Goal: Communication & Community: Connect with others

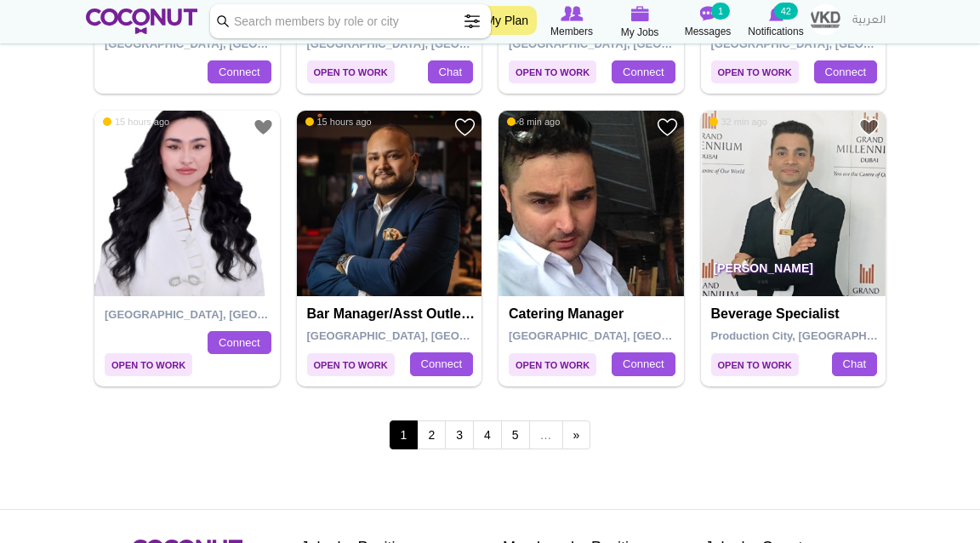
scroll to position [2916, 0]
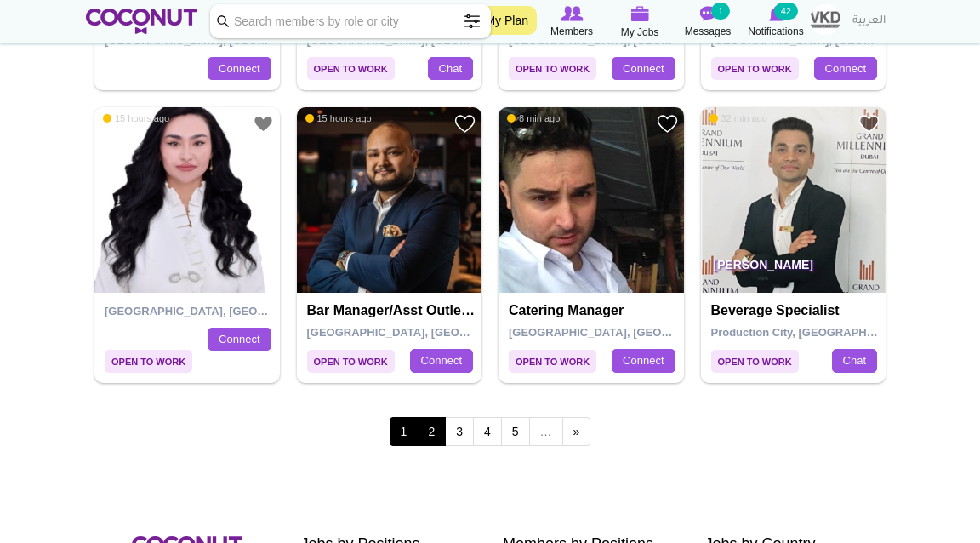
click at [428, 425] on link "2" at bounding box center [431, 431] width 29 height 29
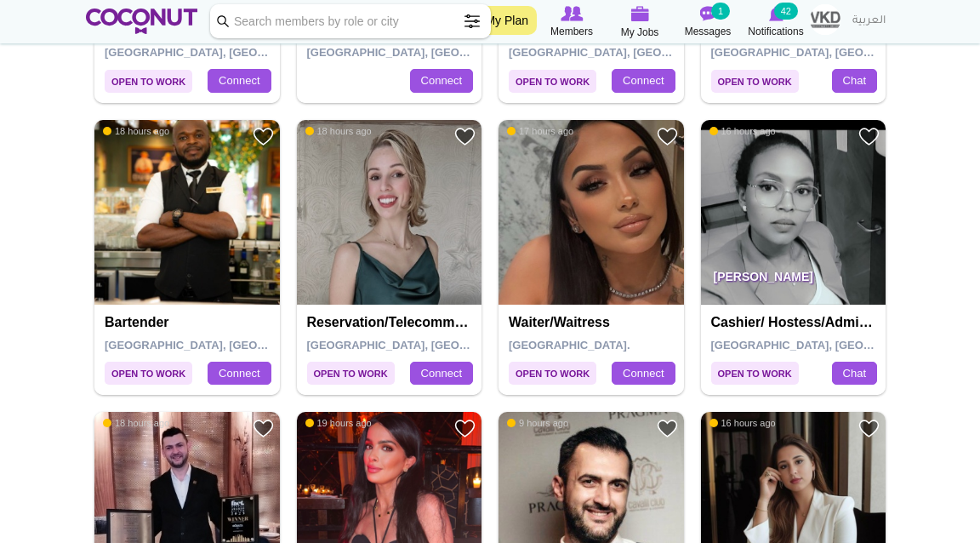
scroll to position [861, 0]
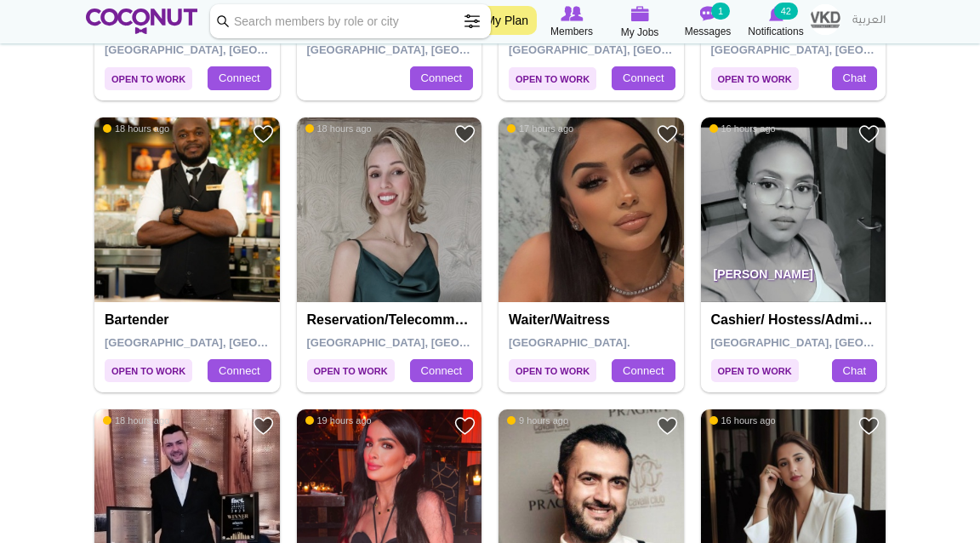
click at [785, 220] on img at bounding box center [794, 210] width 186 height 186
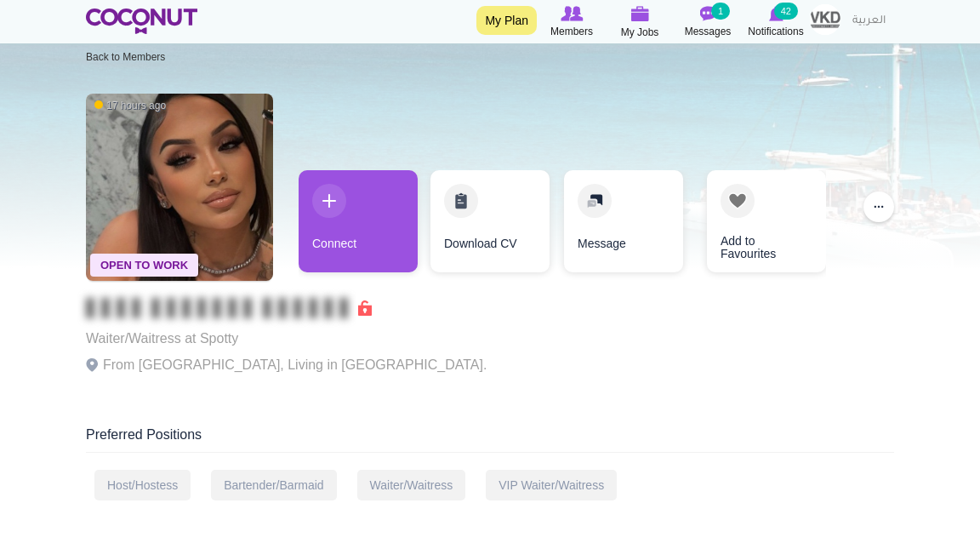
scroll to position [32, 0]
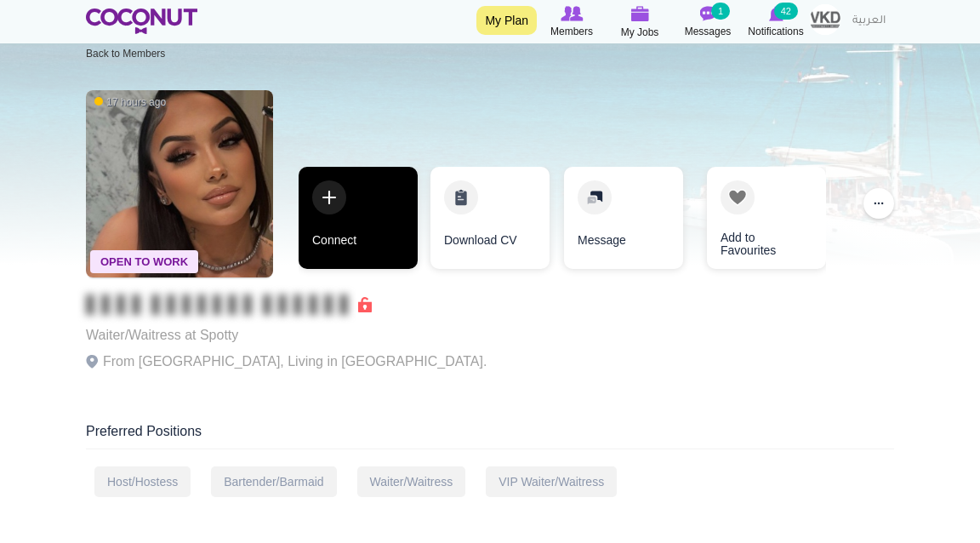
click at [381, 210] on link "Connect" at bounding box center [358, 218] width 119 height 102
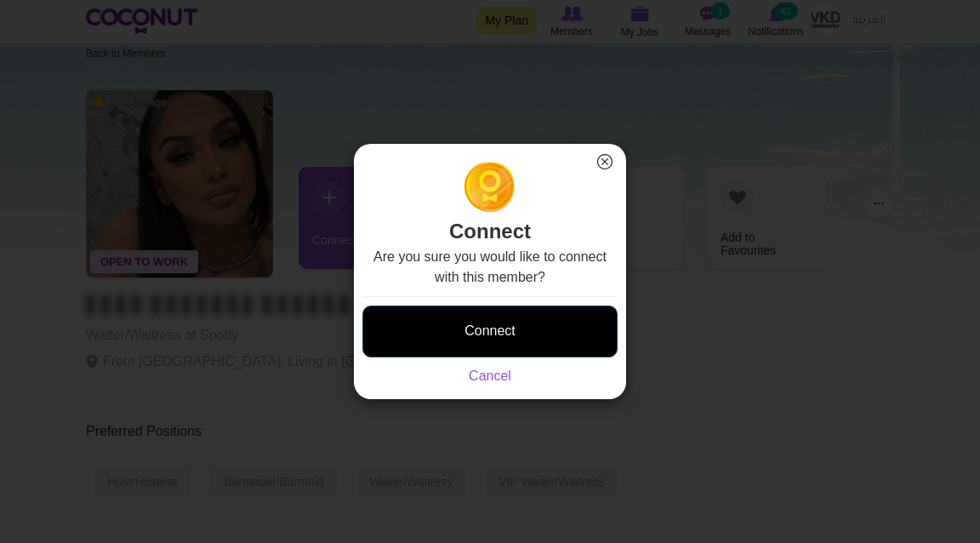
click at [515, 333] on button "Connect" at bounding box center [490, 332] width 255 height 52
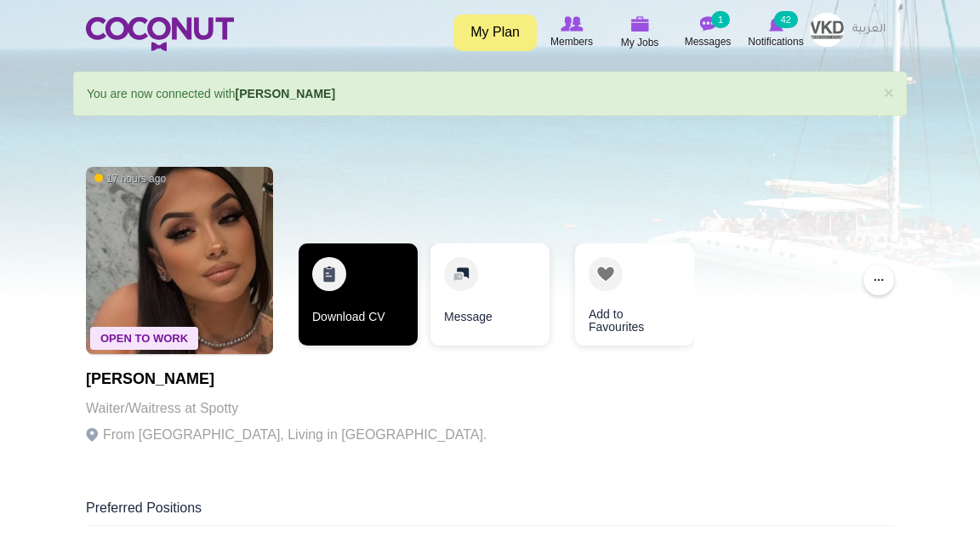
click at [381, 275] on link "Download CV" at bounding box center [358, 294] width 119 height 102
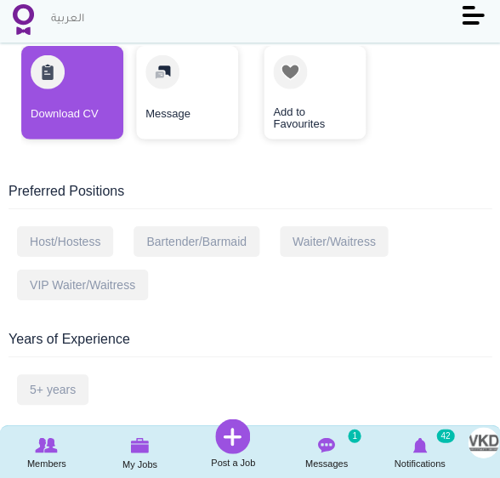
scroll to position [382, 0]
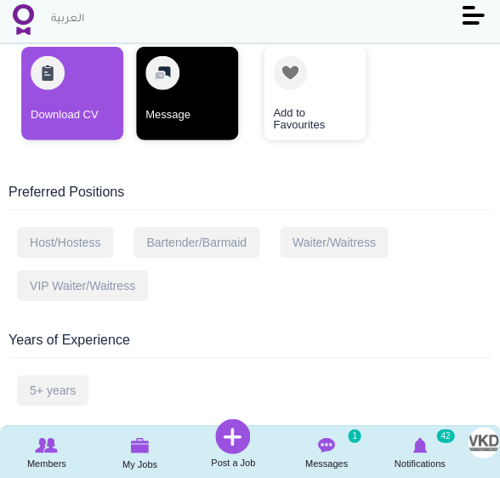
click at [172, 108] on link "Message" at bounding box center [187, 94] width 102 height 94
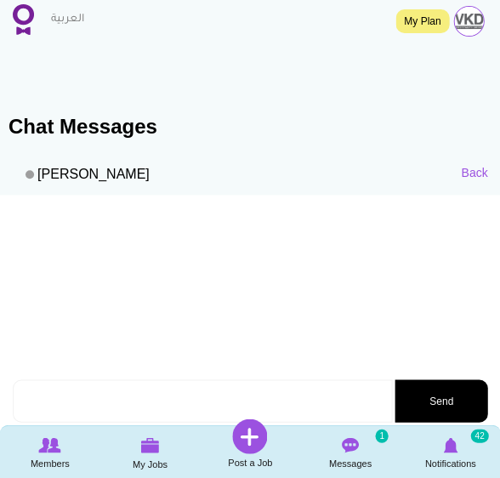
click at [193, 398] on textarea at bounding box center [203, 401] width 380 height 43
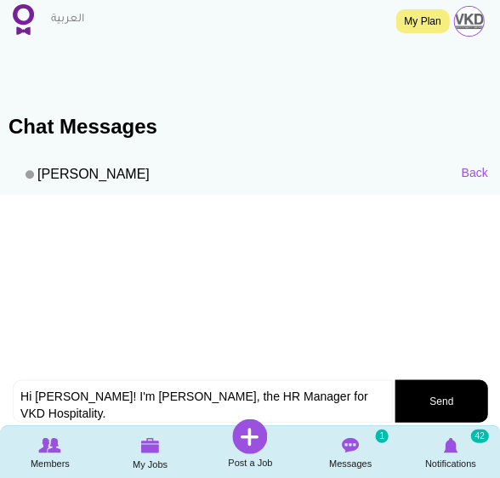
paste textarea "you would be interested in a Hostess position with us in our new venue. It is a…"
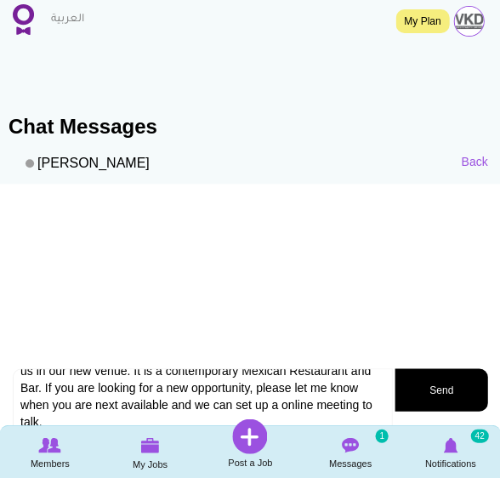
scroll to position [9, 0]
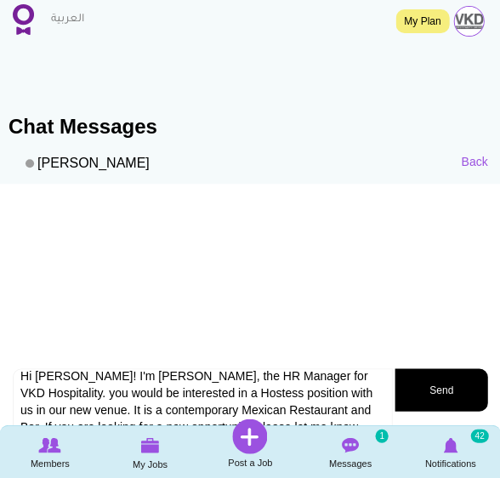
drag, startPoint x: 346, startPoint y: 376, endPoint x: 320, endPoint y: 373, distance: 25.8
click at [320, 373] on textarea "Hi Lara! I'm Leonie, the HR Manager for VKD Hospitality. you would be intereste…" at bounding box center [203, 411] width 380 height 87
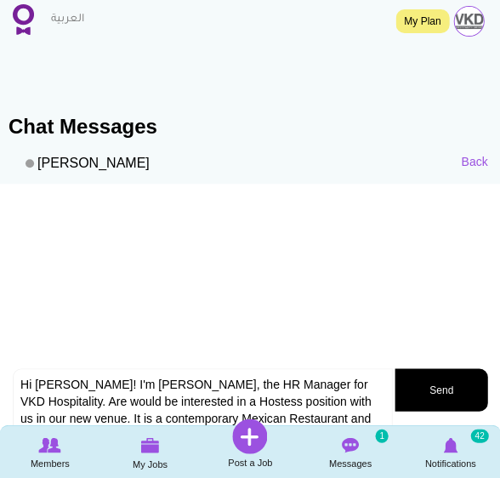
drag, startPoint x: 35, startPoint y: 397, endPoint x: 344, endPoint y: 389, distance: 309.0
click at [344, 389] on textarea "Hi Lara! I'm Leonie, the HR Manager for VKD Hospitality. Are would be intereste…" at bounding box center [203, 411] width 380 height 87
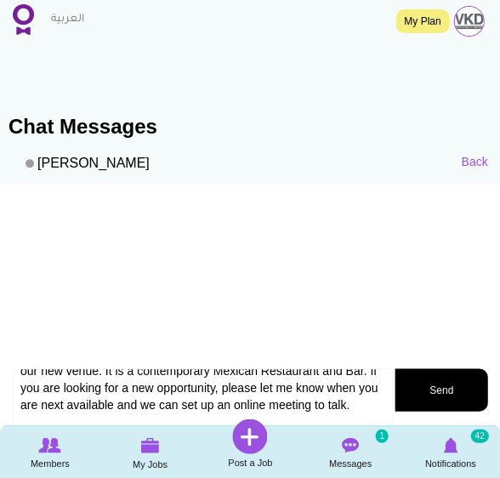
scroll to position [48, 0]
type textarea "Hi Lara! I'm Leonie, the HR Manager for VKD Hospitality. Are you interested in …"
click at [437, 387] on button "Send" at bounding box center [441, 389] width 93 height 43
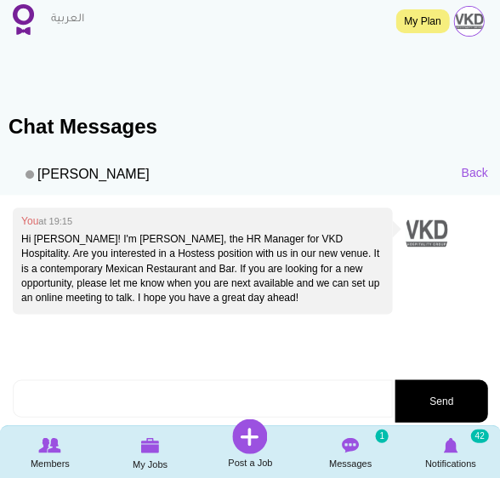
scroll to position [0, 0]
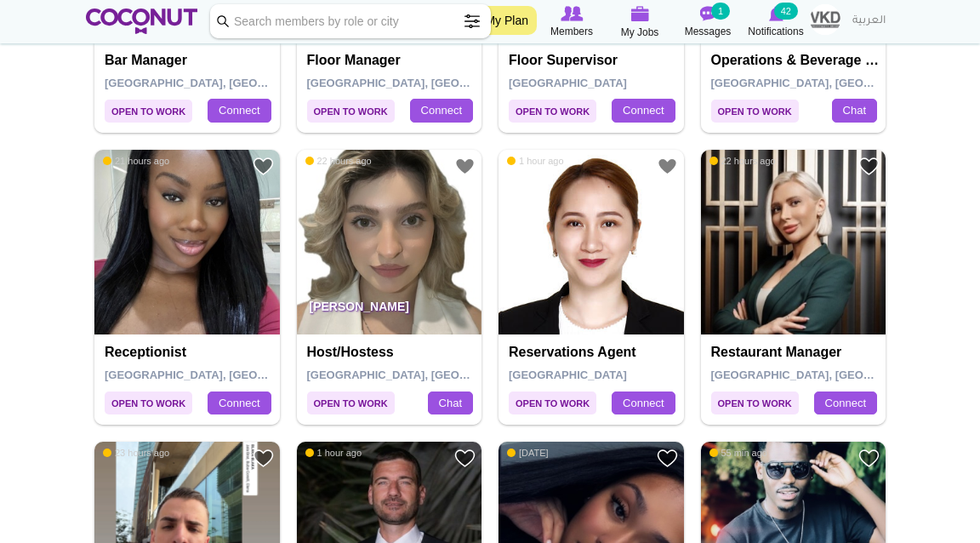
scroll to position [1705, 0]
click at [177, 231] on img at bounding box center [187, 243] width 186 height 186
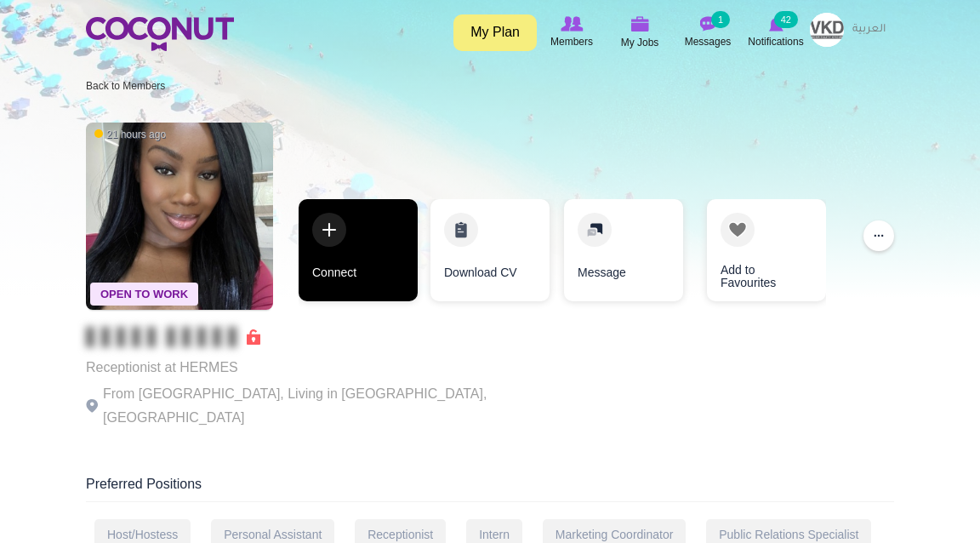
click at [344, 269] on link "Connect" at bounding box center [358, 250] width 119 height 102
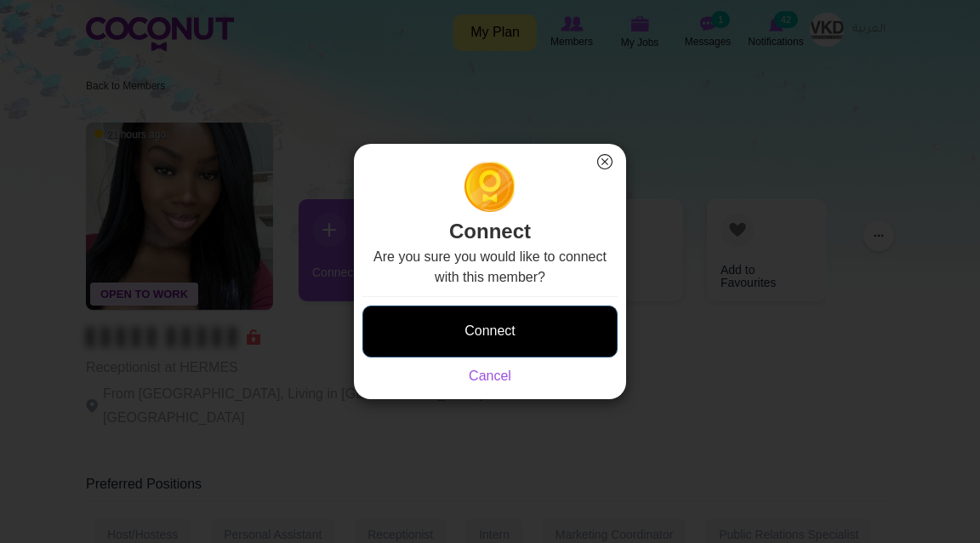
click at [447, 334] on button "Connect" at bounding box center [490, 332] width 255 height 52
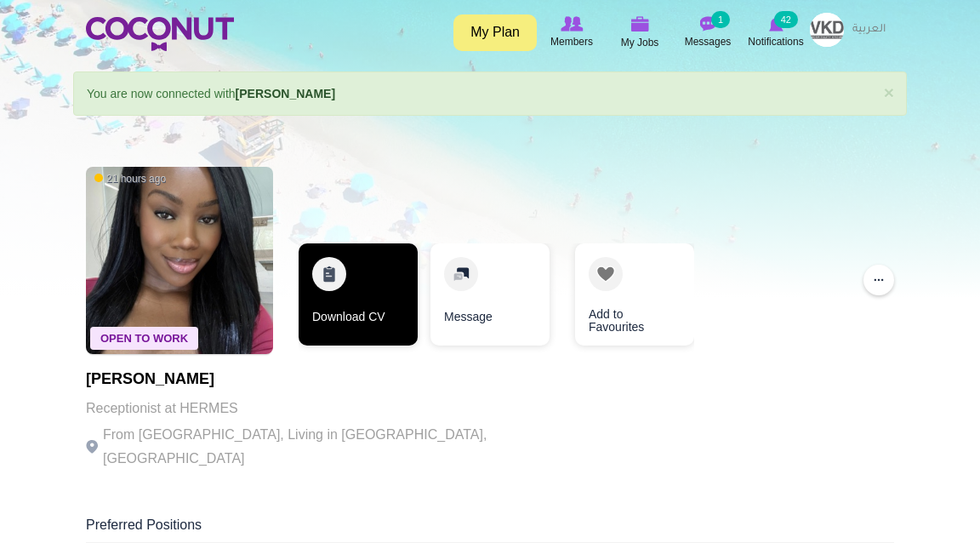
click at [364, 298] on link "Download CV" at bounding box center [358, 294] width 119 height 102
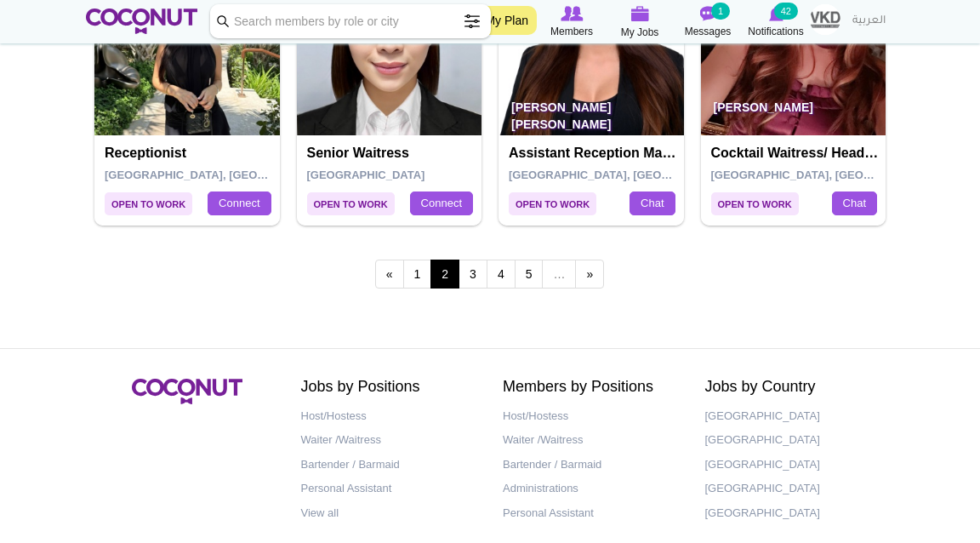
scroll to position [3081, 0]
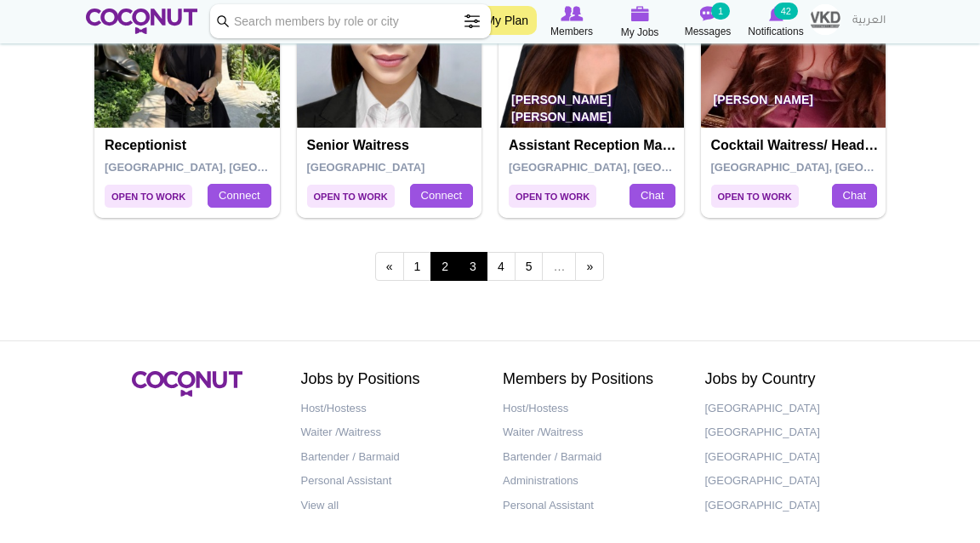
click at [477, 262] on link "3" at bounding box center [473, 266] width 29 height 29
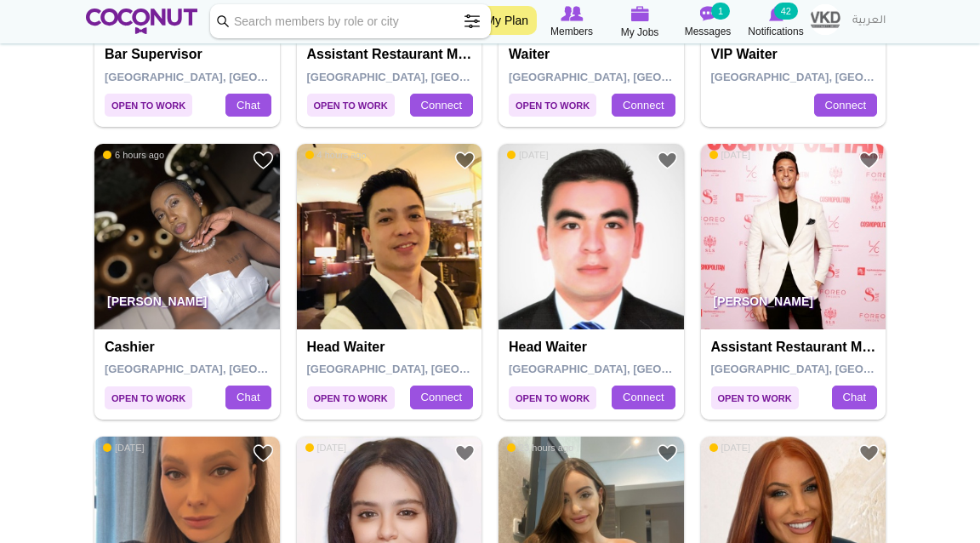
scroll to position [544, 0]
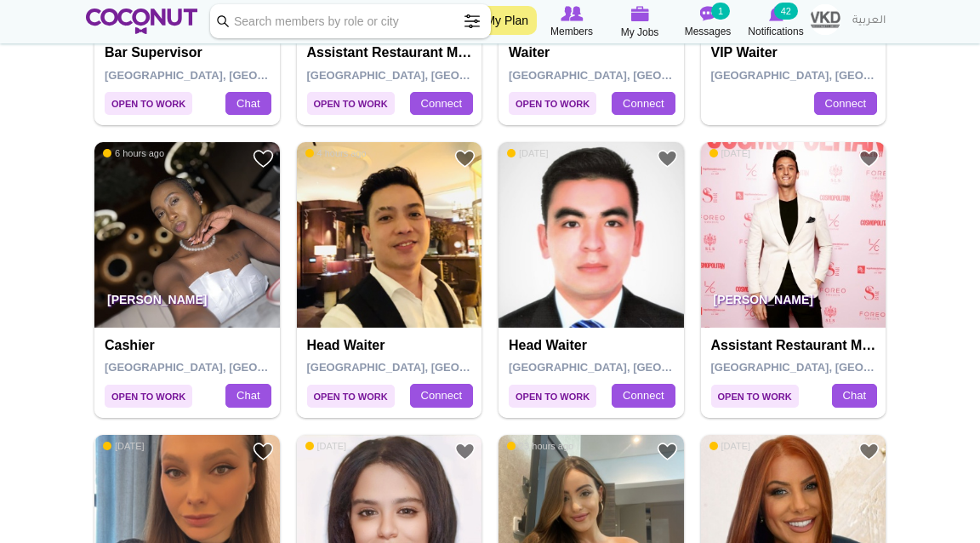
click at [148, 240] on img at bounding box center [187, 235] width 186 height 186
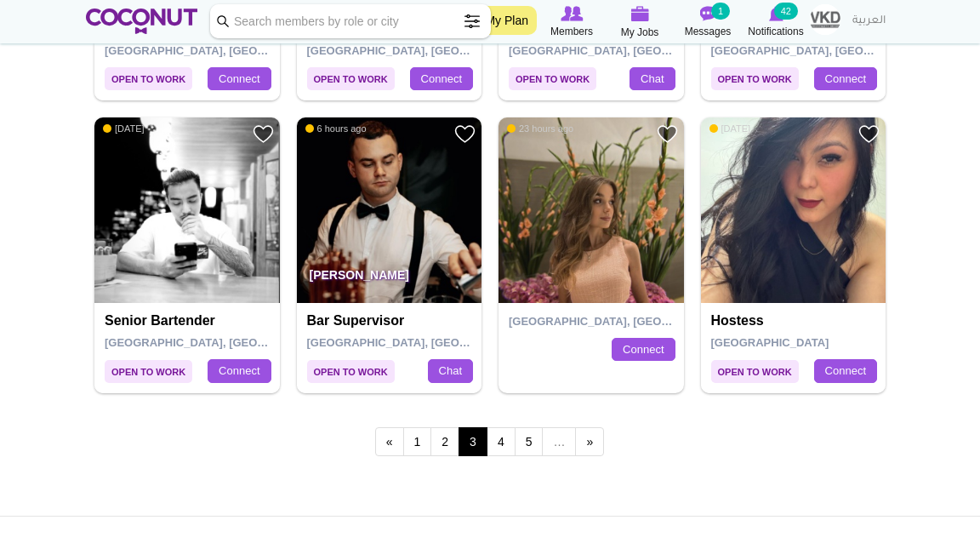
scroll to position [2907, 0]
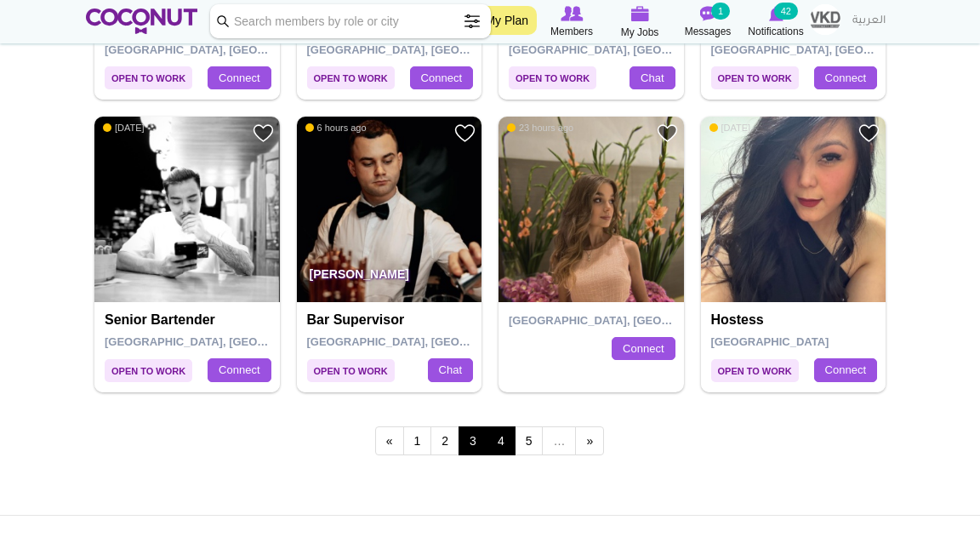
click at [500, 436] on link "4" at bounding box center [501, 440] width 29 height 29
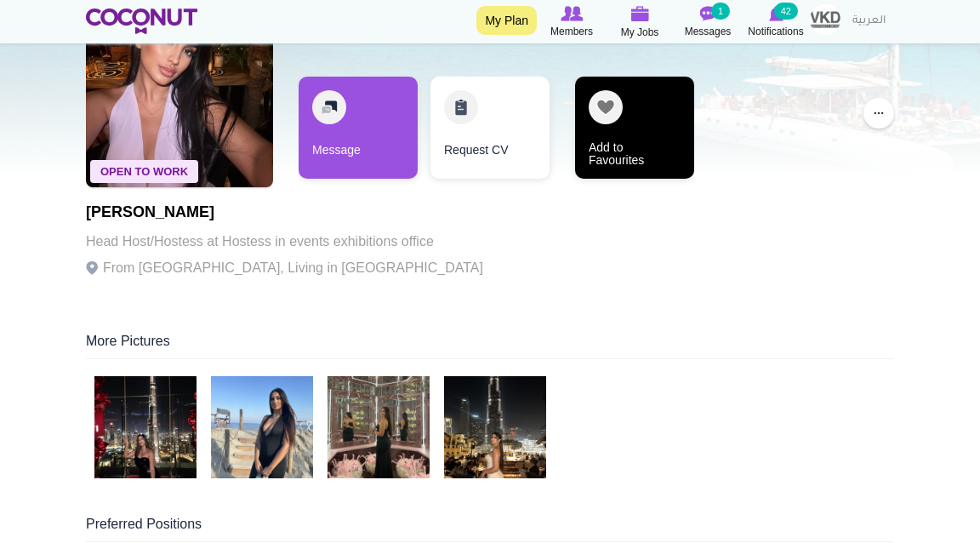
scroll to position [129, 0]
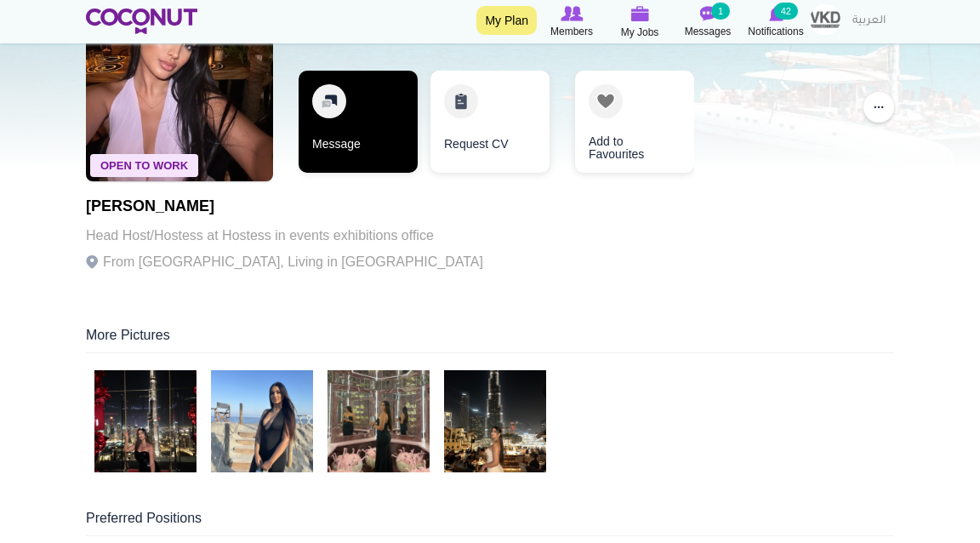
click at [358, 135] on link "Message" at bounding box center [358, 122] width 119 height 102
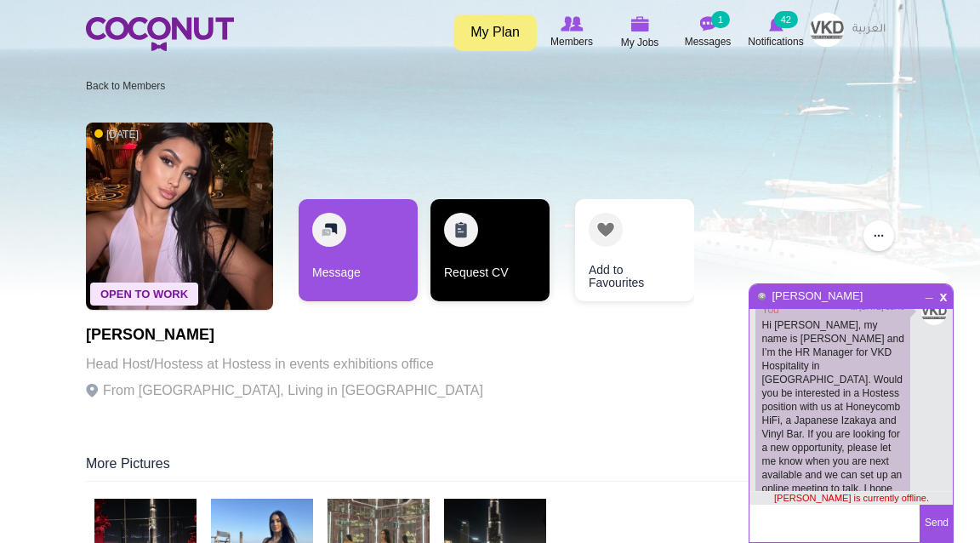
scroll to position [0, 0]
click at [497, 245] on link "Request CV" at bounding box center [490, 250] width 119 height 102
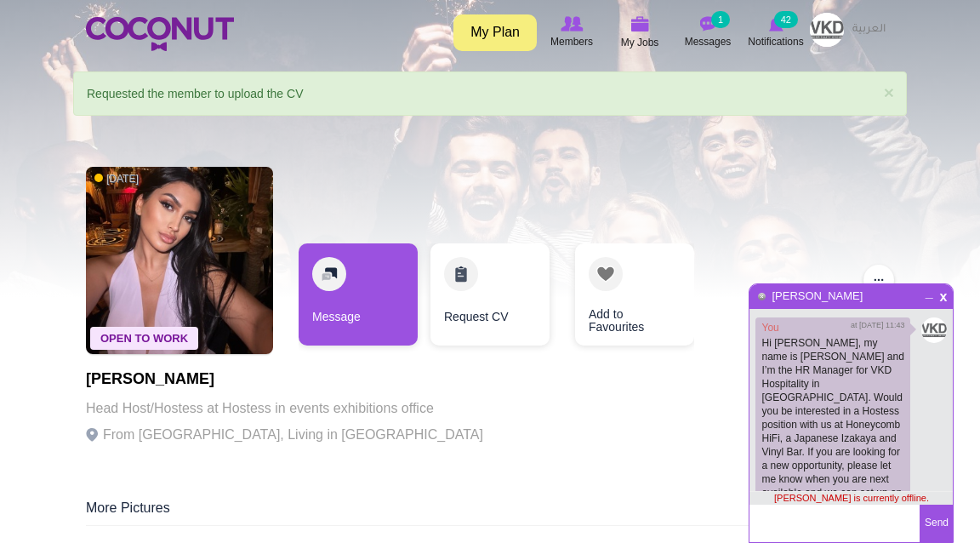
scroll to position [18, 0]
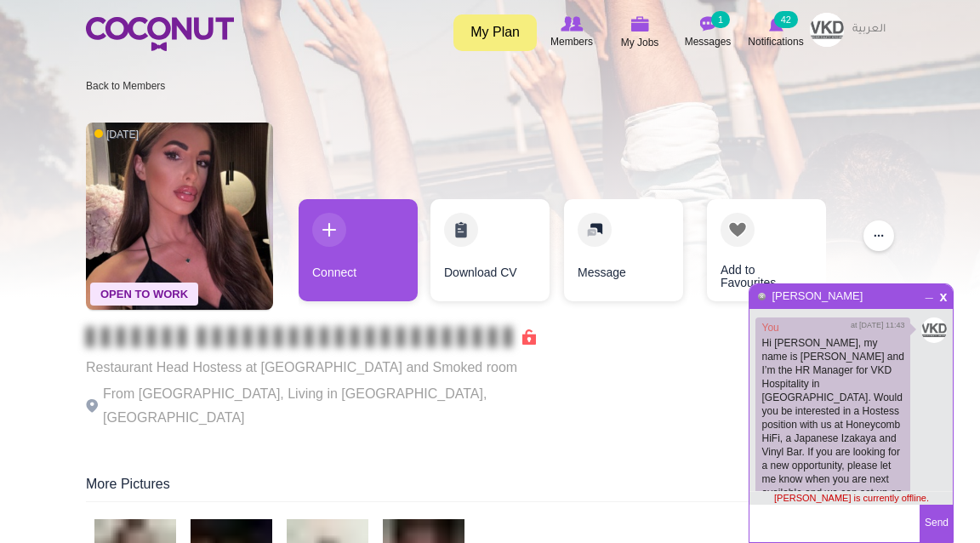
scroll to position [18, 0]
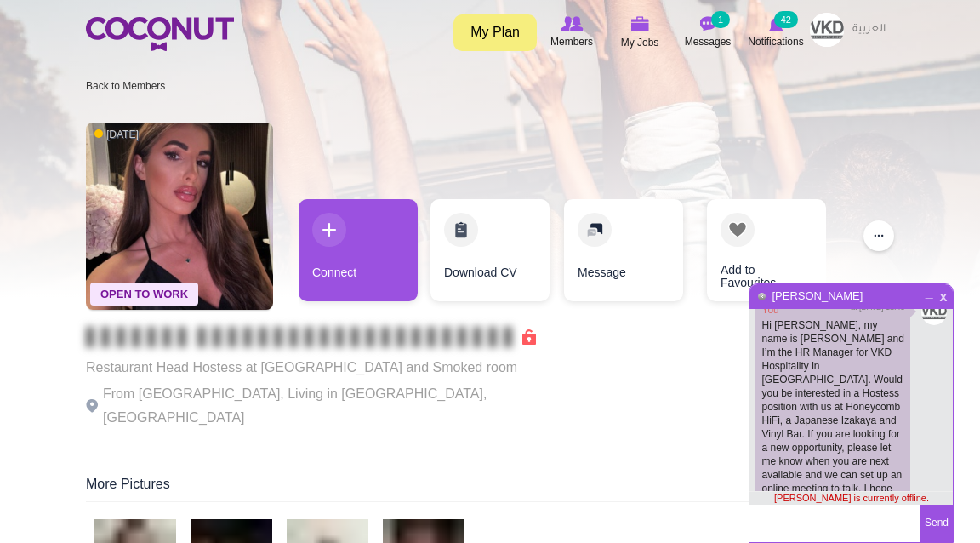
click at [946, 298] on span "x" at bounding box center [944, 294] width 14 height 13
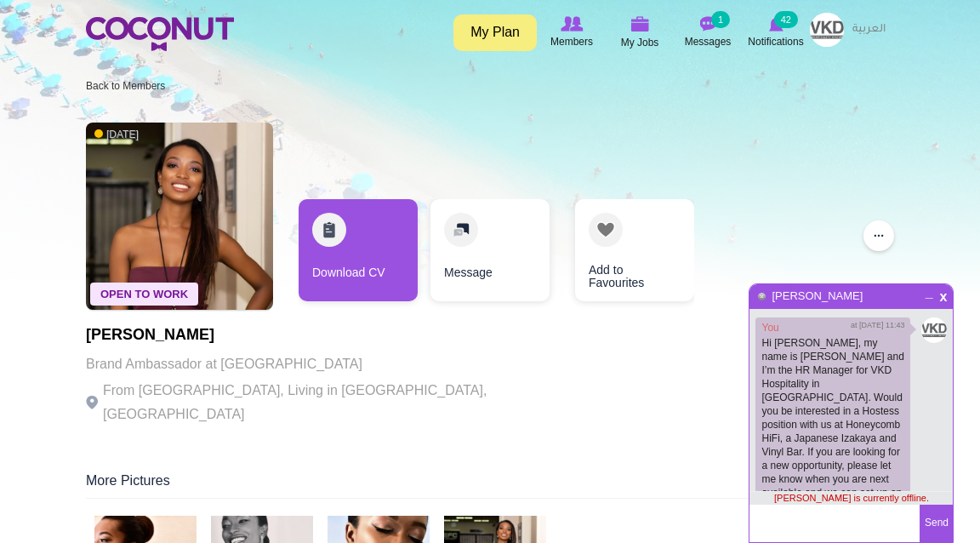
scroll to position [18, 0]
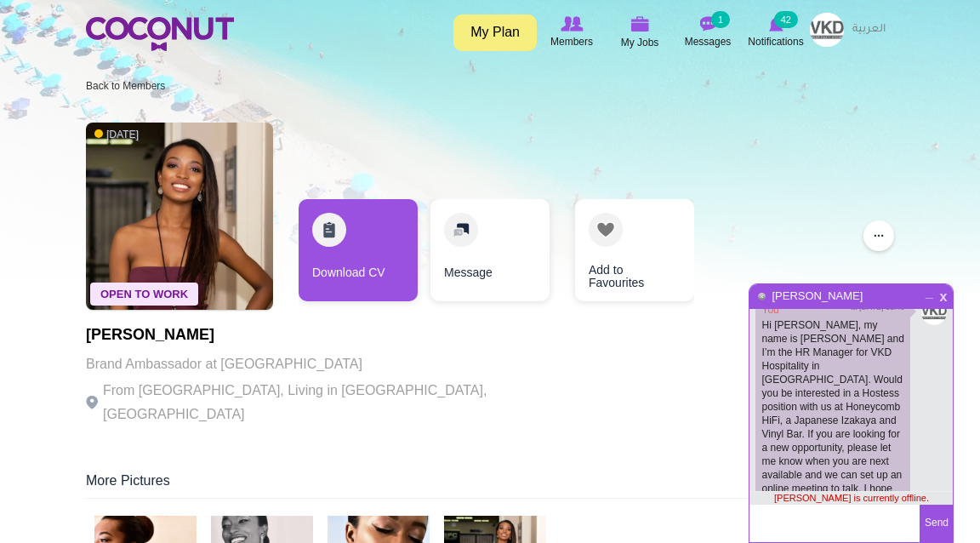
click at [943, 297] on span "x" at bounding box center [944, 294] width 14 height 13
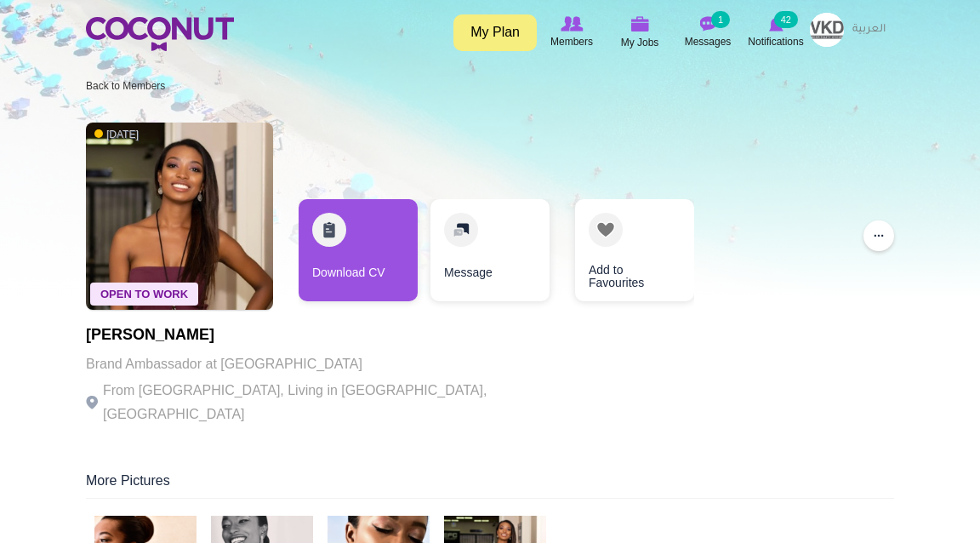
scroll to position [0, 0]
click at [718, 20] on small "1" at bounding box center [720, 19] width 19 height 17
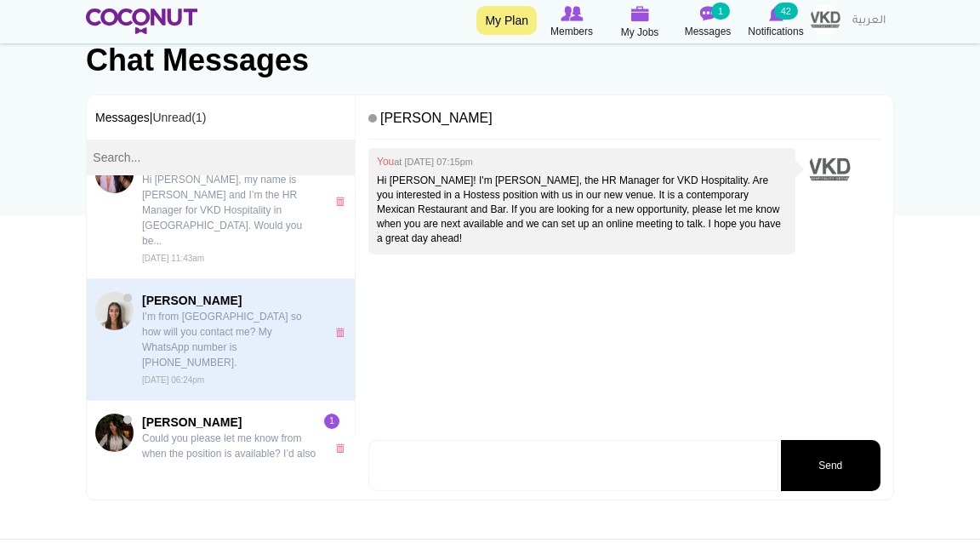
scroll to position [161, 0]
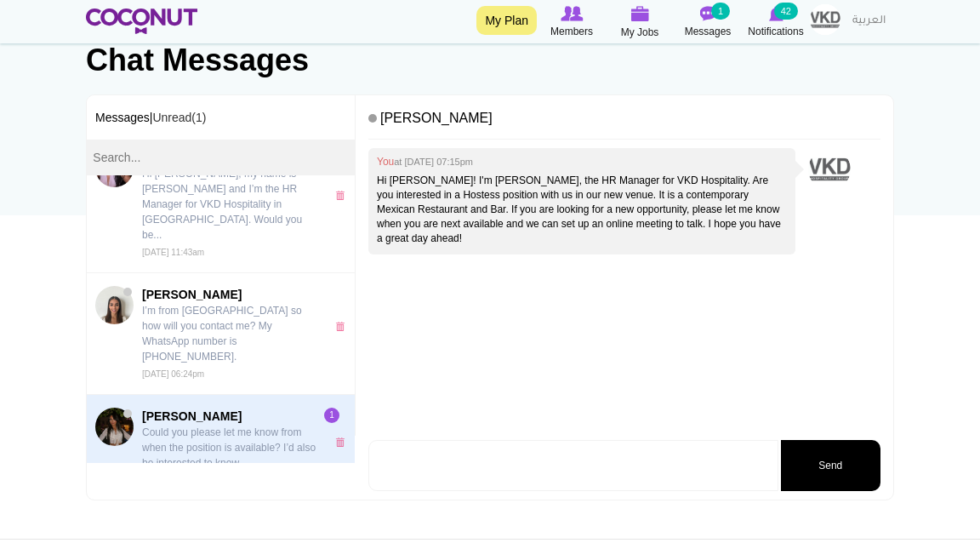
click at [261, 425] on p "Could you please let me know from when the position is available? I’d also be i…" at bounding box center [229, 448] width 175 height 46
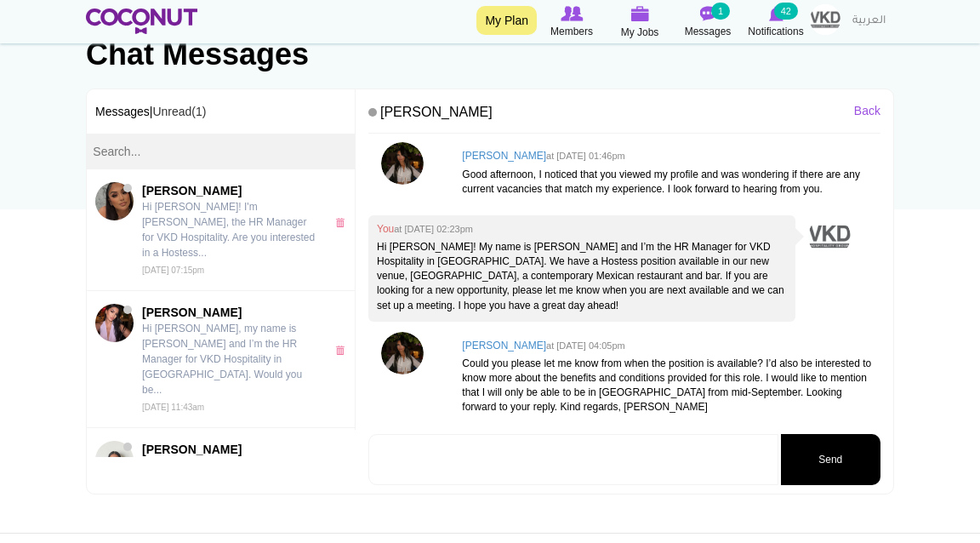
scroll to position [133, 0]
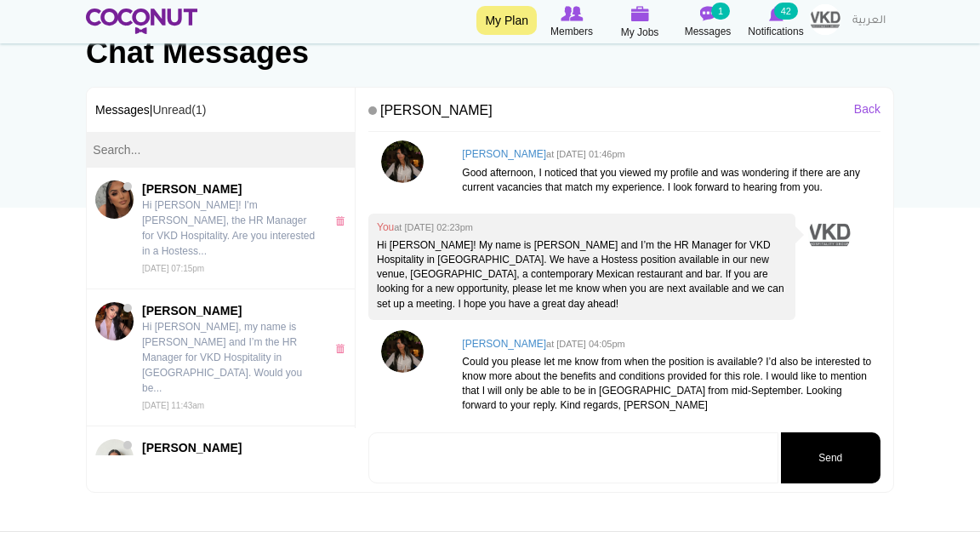
click at [528, 445] on textarea at bounding box center [573, 457] width 410 height 51
click at [384, 450] on textarea "hi Nadia!" at bounding box center [573, 460] width 410 height 57
click at [480, 460] on textarea "Hi Nadia!" at bounding box center [573, 460] width 410 height 57
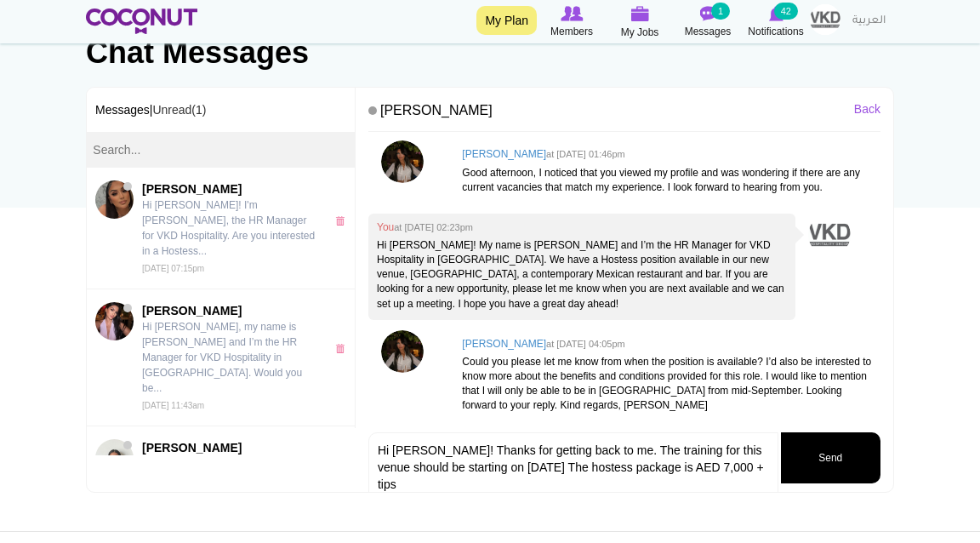
scroll to position [0, 0]
type textarea "Hi Nadia! Thanks for getting back to me. The training for this venue should be …"
click at [836, 458] on button "Send" at bounding box center [831, 457] width 100 height 51
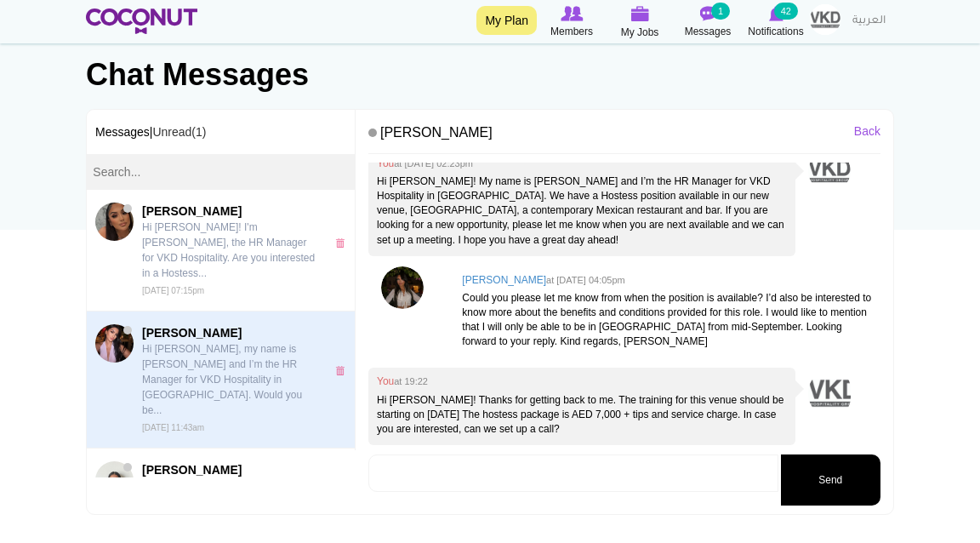
scroll to position [87, 0]
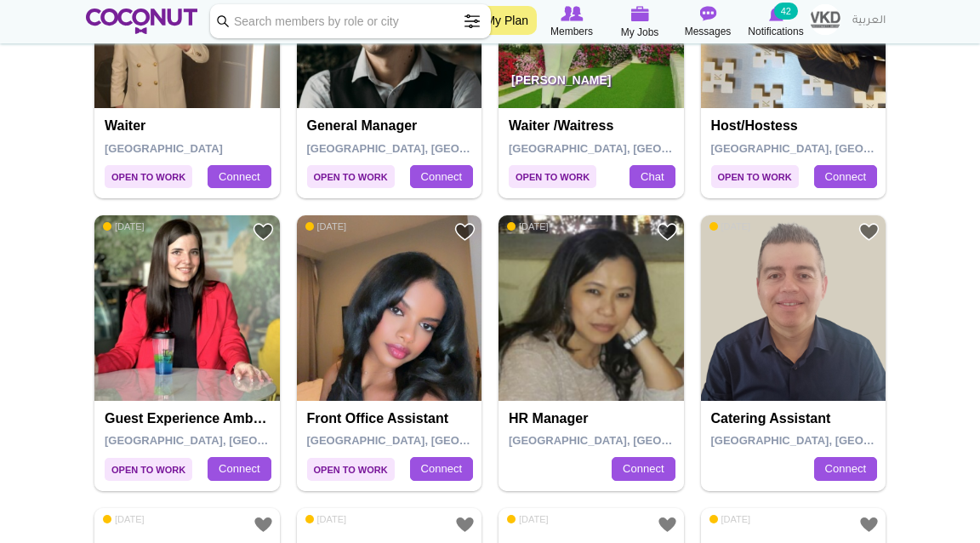
scroll to position [1941, 0]
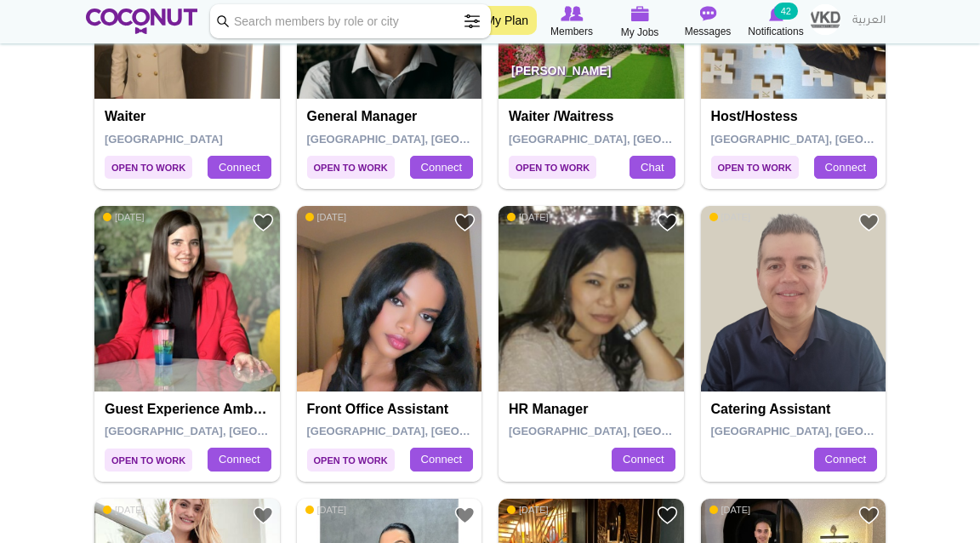
click at [396, 323] on img at bounding box center [390, 299] width 186 height 186
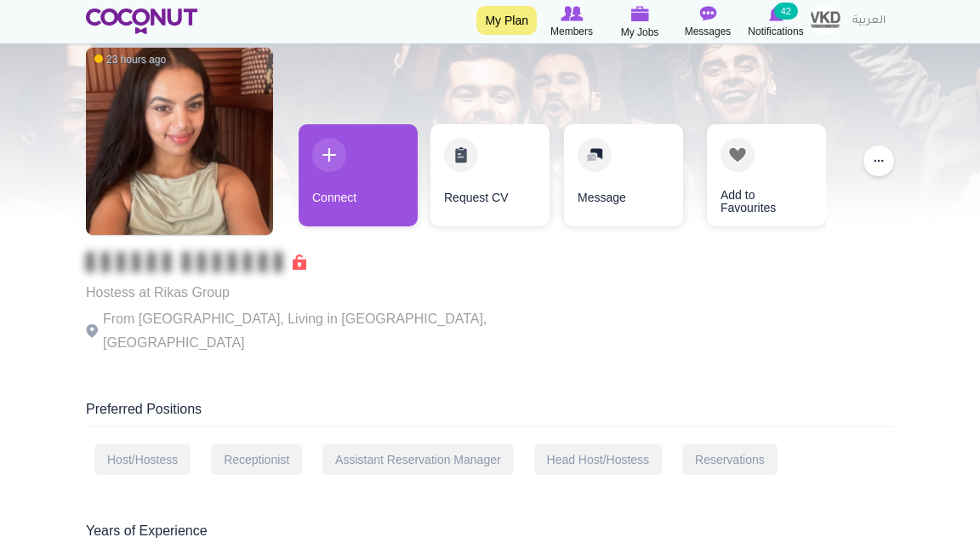
scroll to position [74, 0]
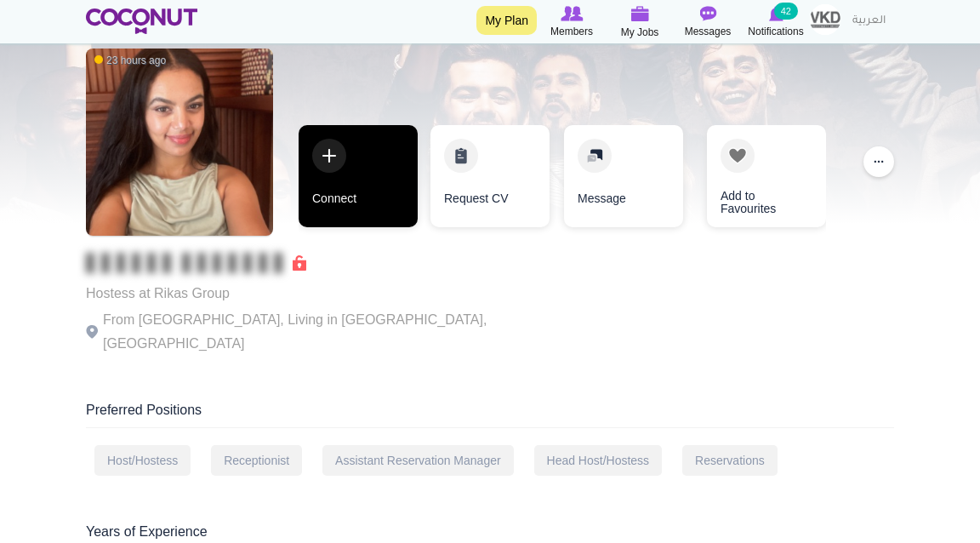
click at [371, 202] on link "Connect" at bounding box center [358, 176] width 119 height 102
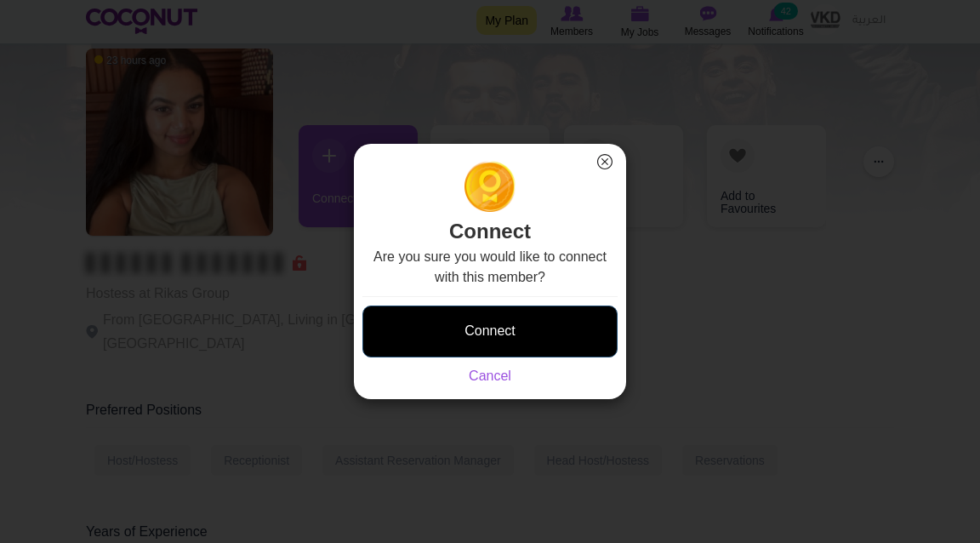
click at [448, 322] on button "Connect" at bounding box center [490, 332] width 255 height 52
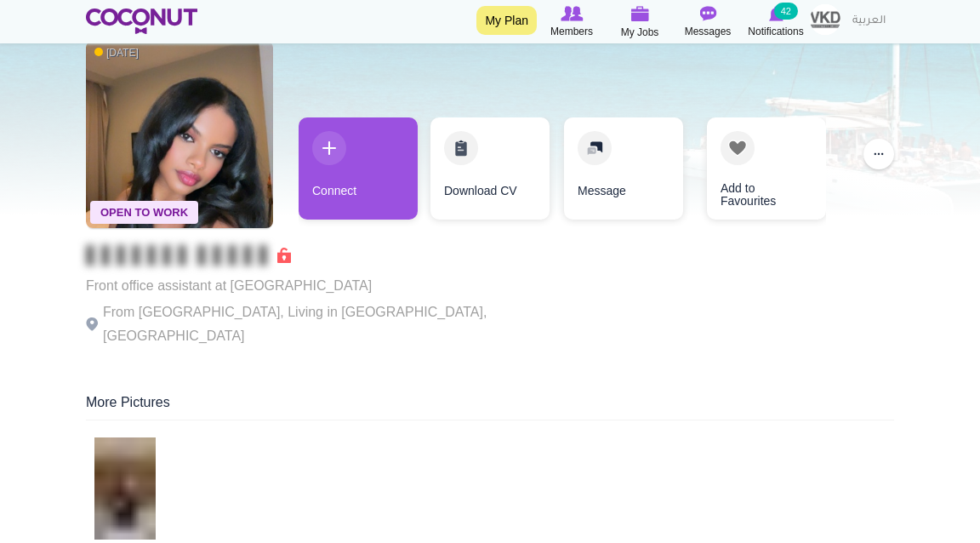
scroll to position [89, 0]
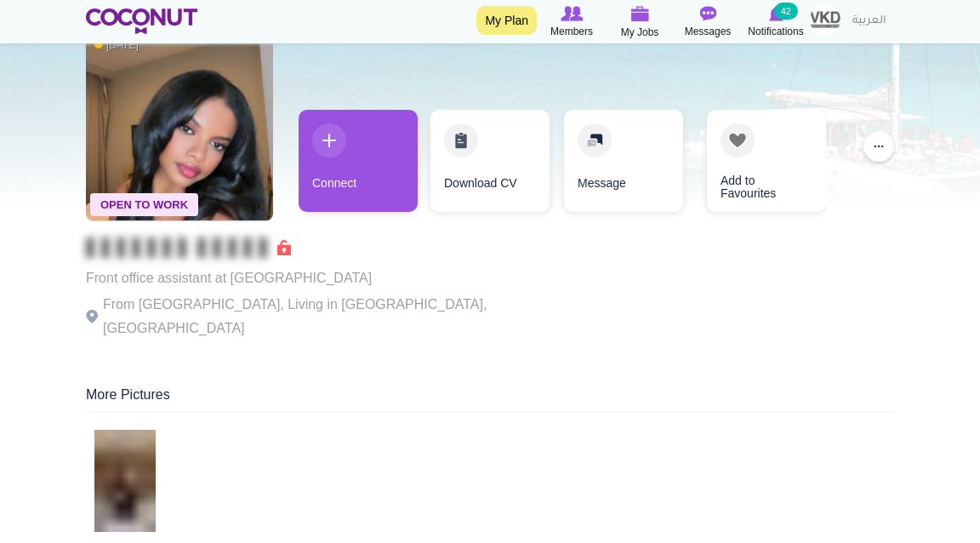
click at [358, 190] on link "Connect" at bounding box center [358, 161] width 119 height 102
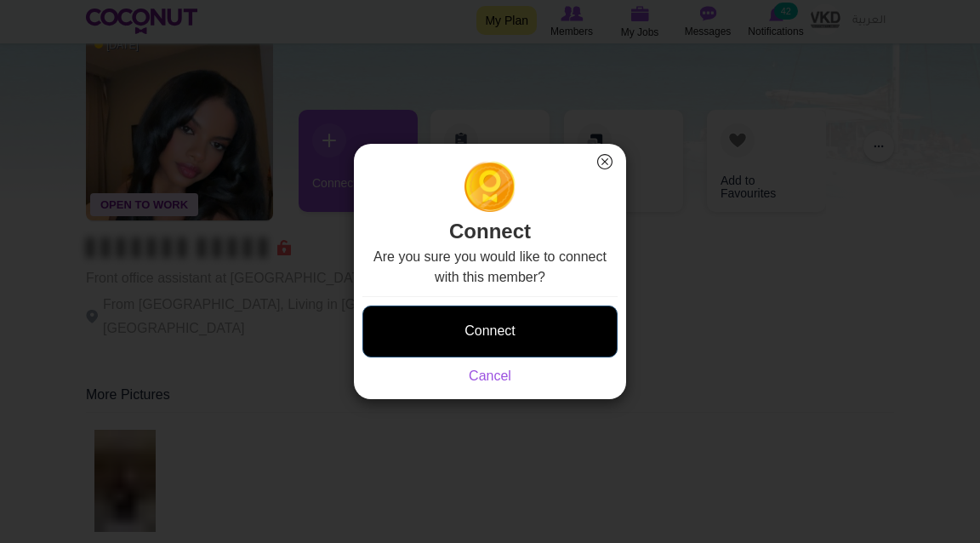
drag, startPoint x: 0, startPoint y: 0, endPoint x: 534, endPoint y: 312, distance: 618.3
click at [534, 312] on button "Connect" at bounding box center [490, 332] width 255 height 52
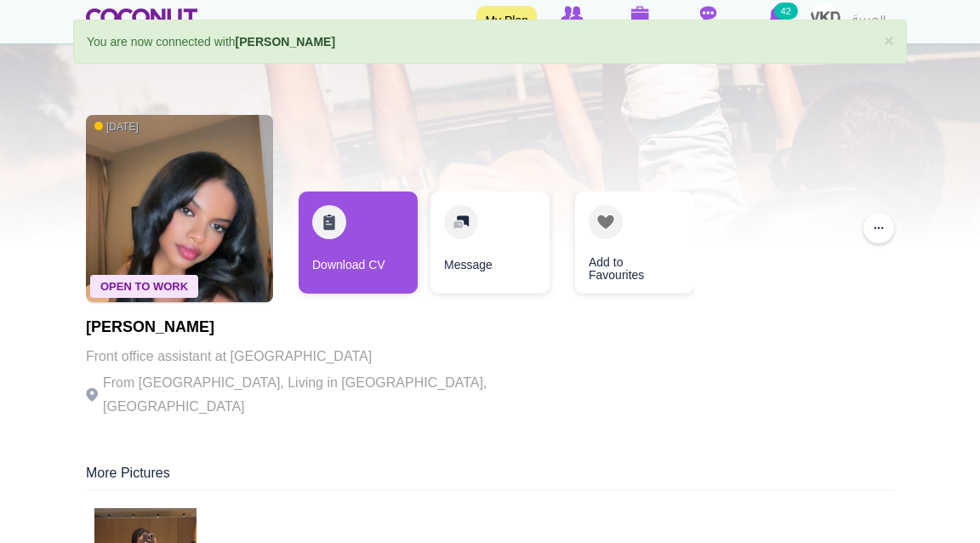
scroll to position [34, 0]
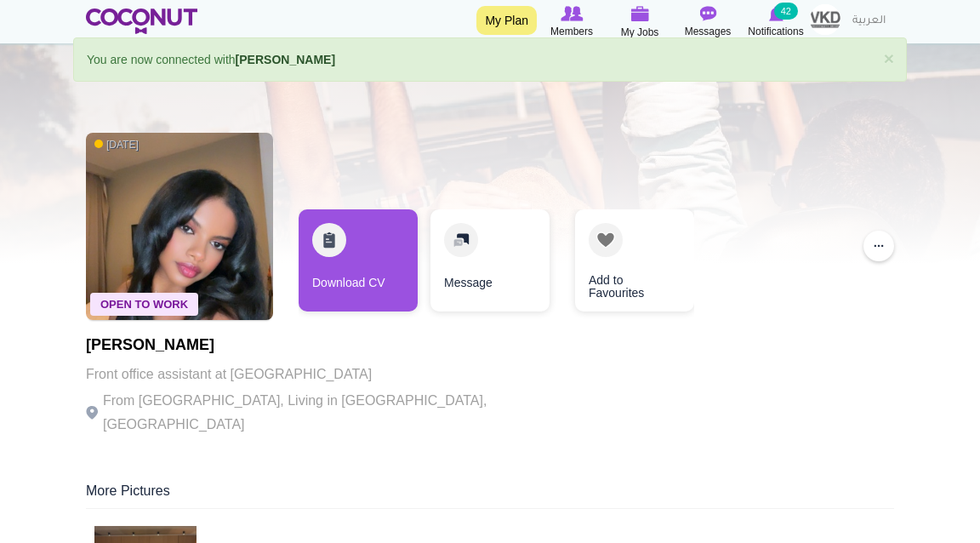
click at [372, 268] on link "Download CV" at bounding box center [358, 260] width 119 height 102
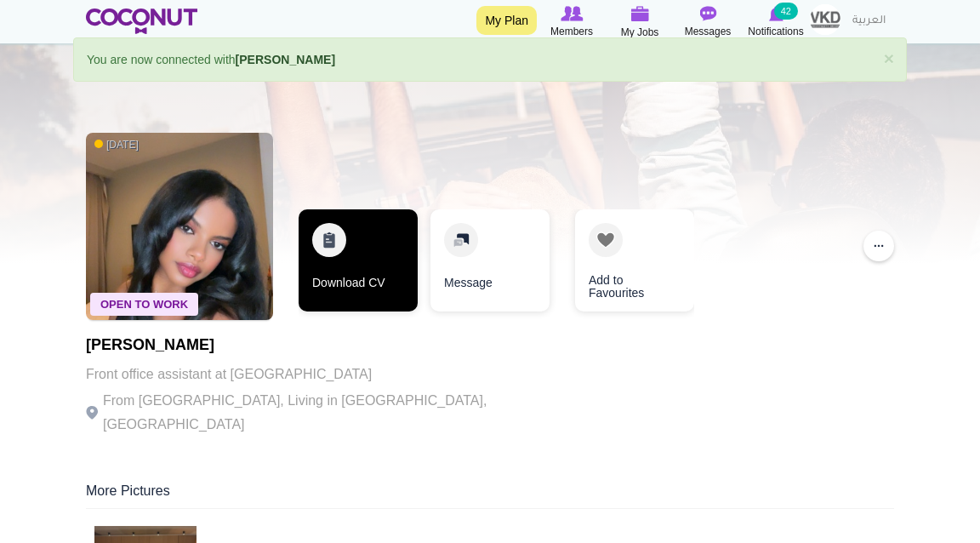
click at [384, 249] on link "Download CV" at bounding box center [358, 260] width 119 height 102
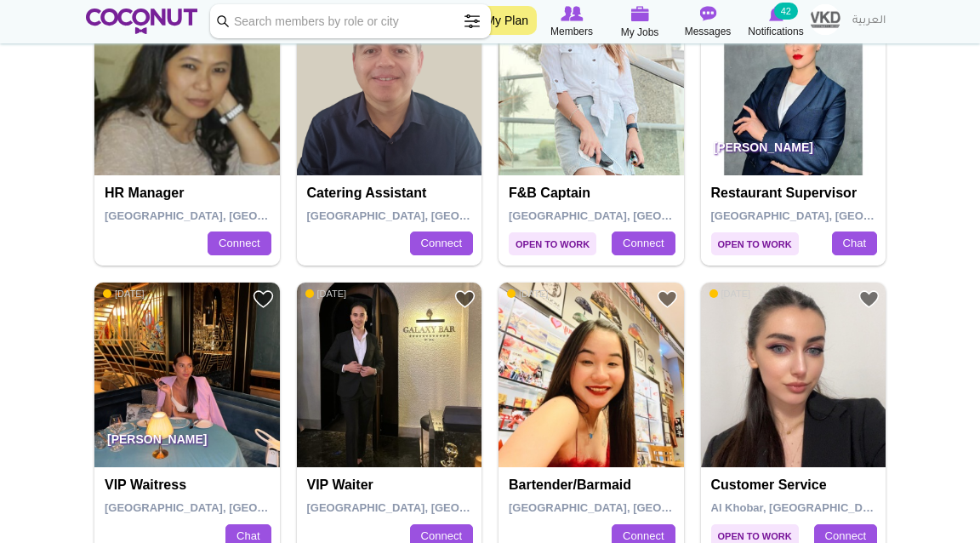
scroll to position [2452, 0]
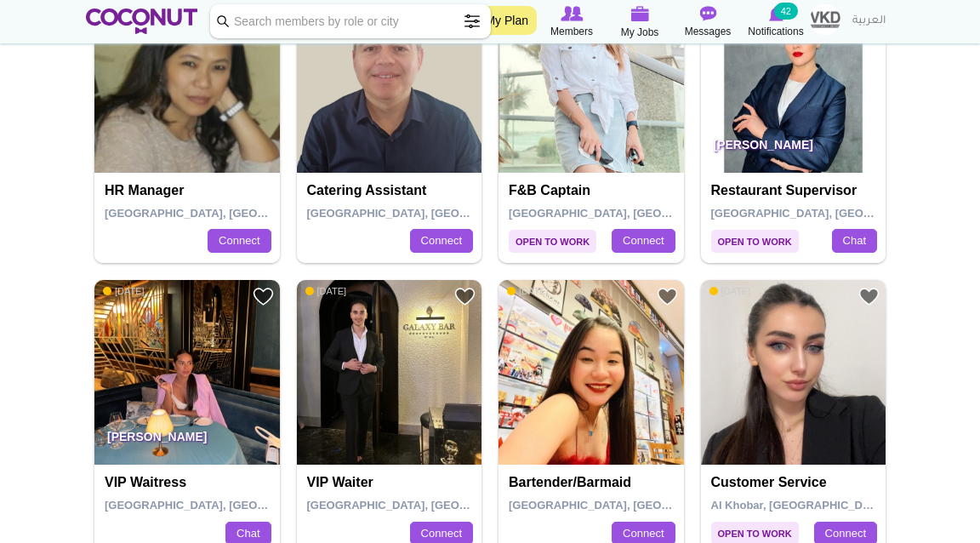
click at [211, 345] on img at bounding box center [187, 373] width 186 height 186
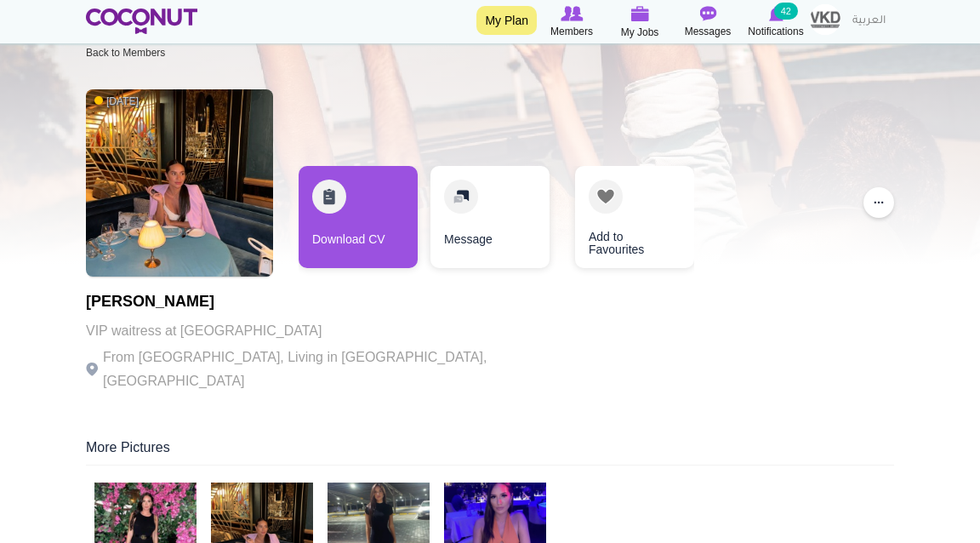
scroll to position [31, 0]
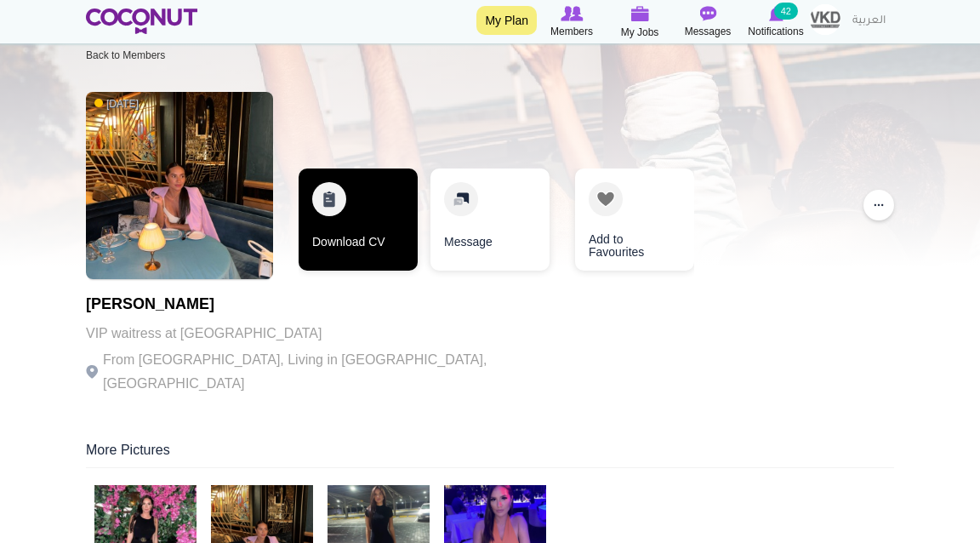
click at [354, 231] on link "Download CV" at bounding box center [358, 219] width 119 height 102
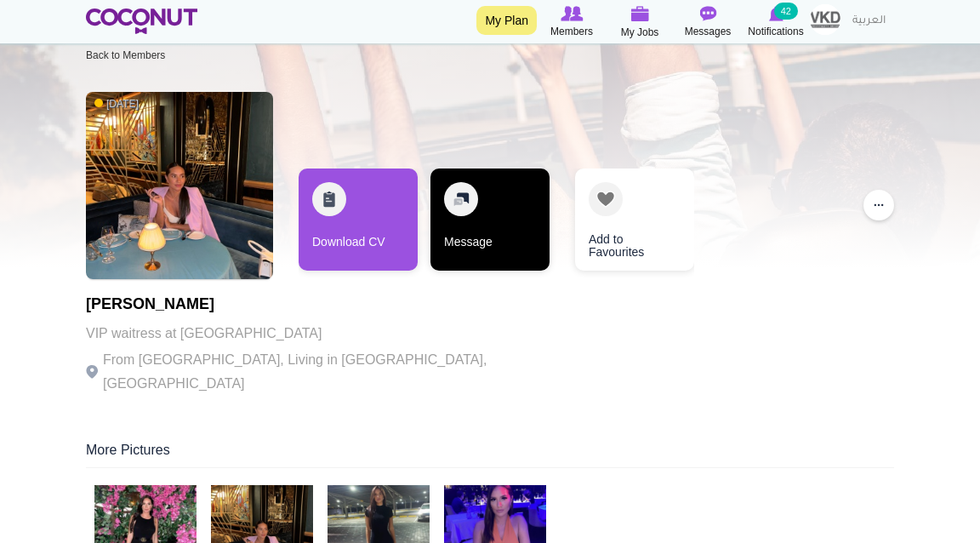
click at [535, 215] on link "Message" at bounding box center [490, 219] width 119 height 102
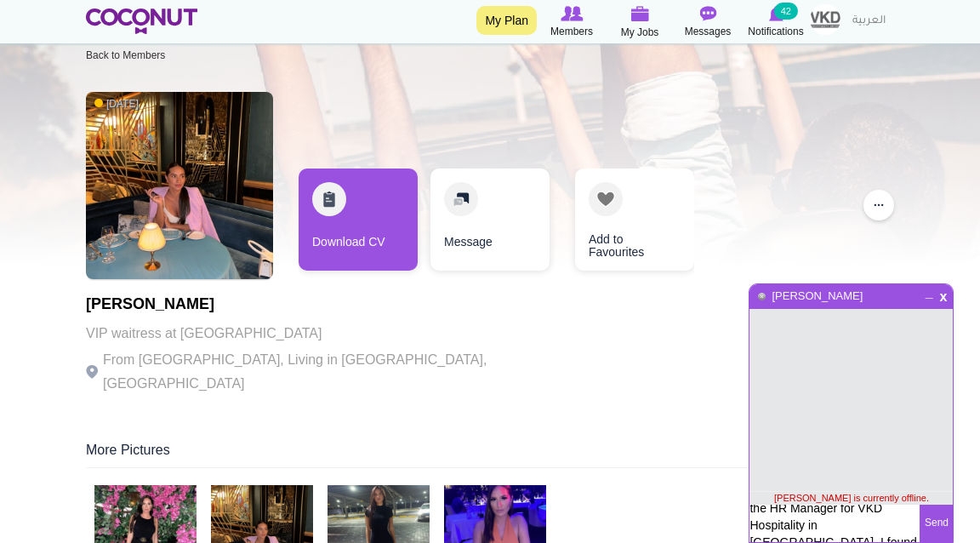
scroll to position [0, 0]
drag, startPoint x: 790, startPoint y: 525, endPoint x: 784, endPoint y: 424, distance: 101.4
click at [784, 424] on div "x _ Elodie Palany Elodie Palany is currently offline. Hi Joyce, my name is Leon…" at bounding box center [851, 413] width 205 height 260
click at [786, 517] on textarea "Hi Joyce, my name is Leonie and I’m the HR Manager for VKD Hospitality in Dubai…" at bounding box center [835, 523] width 170 height 37
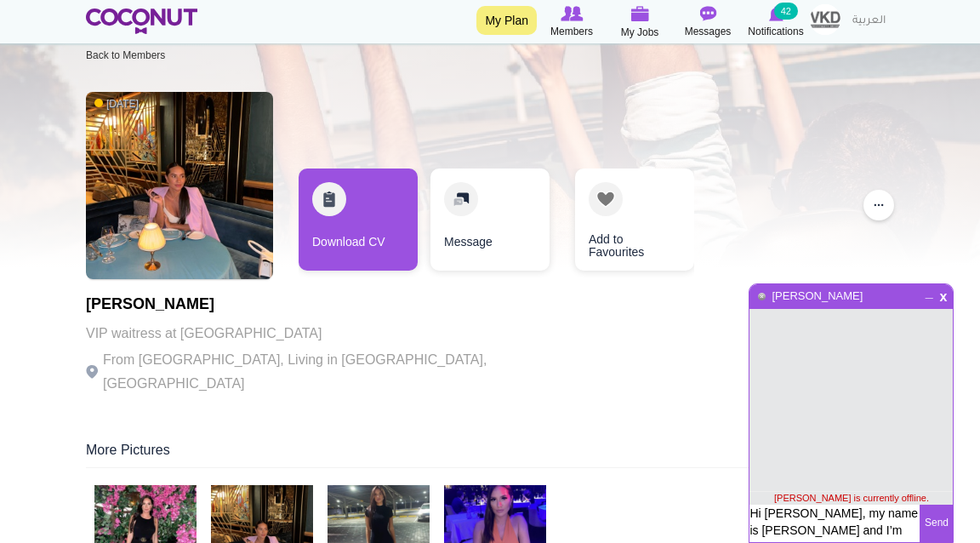
click at [786, 517] on textarea "Hi Joyce, my name is Leonie and I’m the HR Manager for VKD Hospitality in Dubai…" at bounding box center [835, 523] width 170 height 37
drag, startPoint x: 780, startPoint y: 527, endPoint x: 848, endPoint y: 529, distance: 68.1
click at [848, 530] on textarea "Hi Elodie, my name is Leonie and I’m the HR Manager for VKD Hospitality in Duba…" at bounding box center [835, 548] width 170 height 87
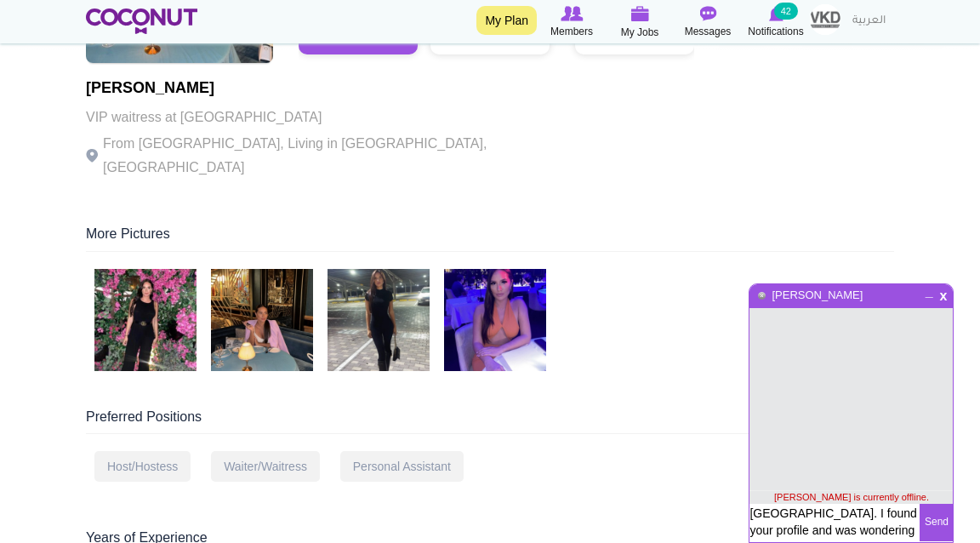
scroll to position [71, 0]
click at [865, 524] on textarea "Hi Elodie, my name is Leonie and I’m the HR Manager for VKD Hospitality in Duba…" at bounding box center [835, 547] width 170 height 87
type textarea "Hi Elodie, my name is Leonie and I’m the HR Manager for VKD Hospitality in Duba…"
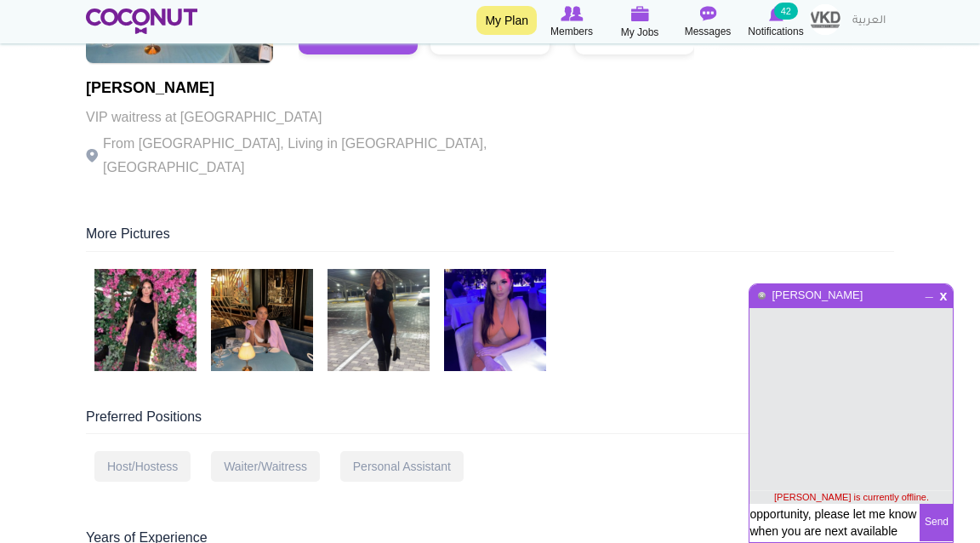
click at [934, 520] on button "Send" at bounding box center [936, 522] width 33 height 37
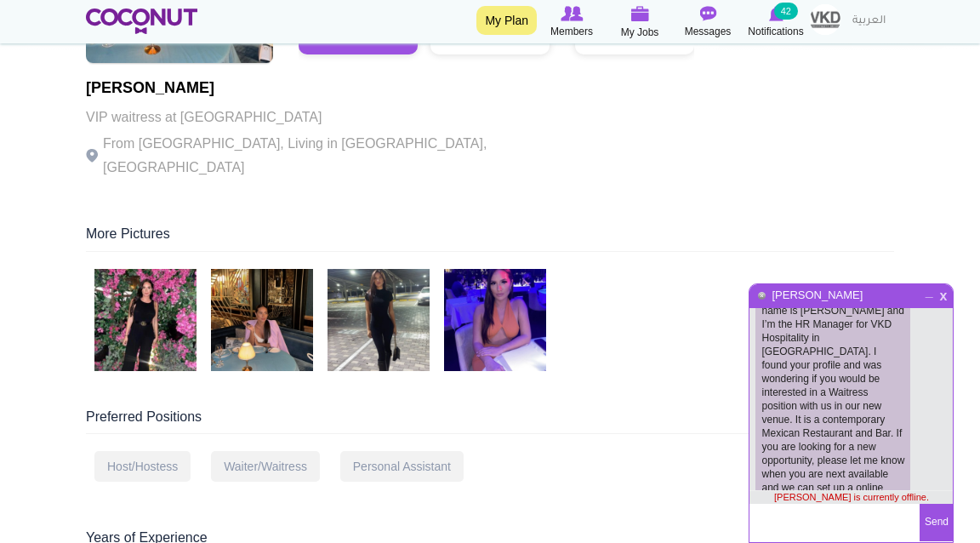
click at [947, 300] on span "x" at bounding box center [944, 294] width 14 height 13
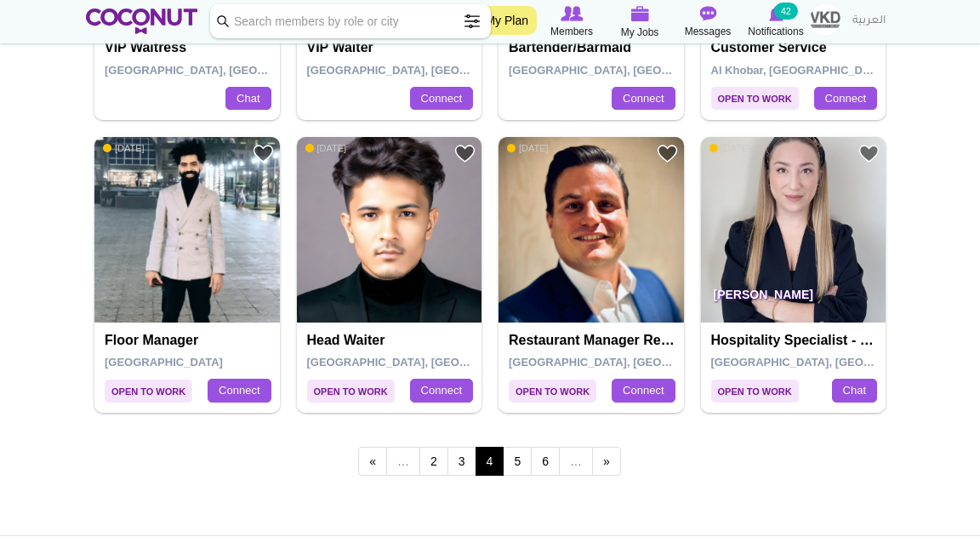
scroll to position [2897, 0]
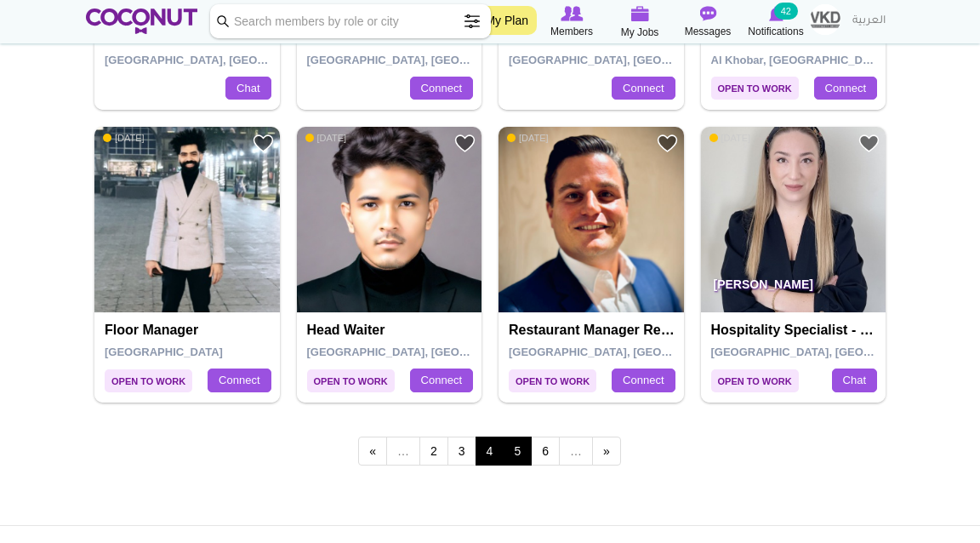
click at [516, 448] on link "5" at bounding box center [517, 451] width 29 height 29
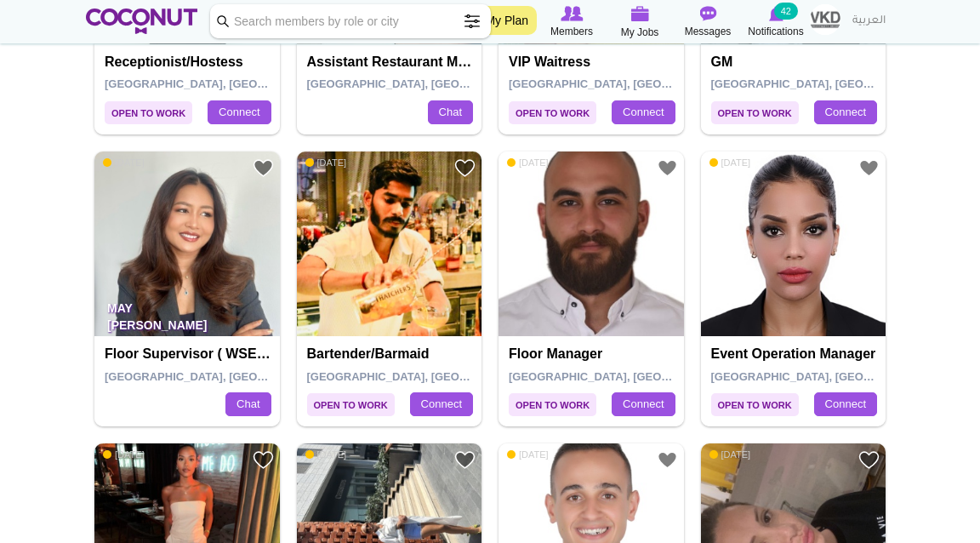
scroll to position [2289, 0]
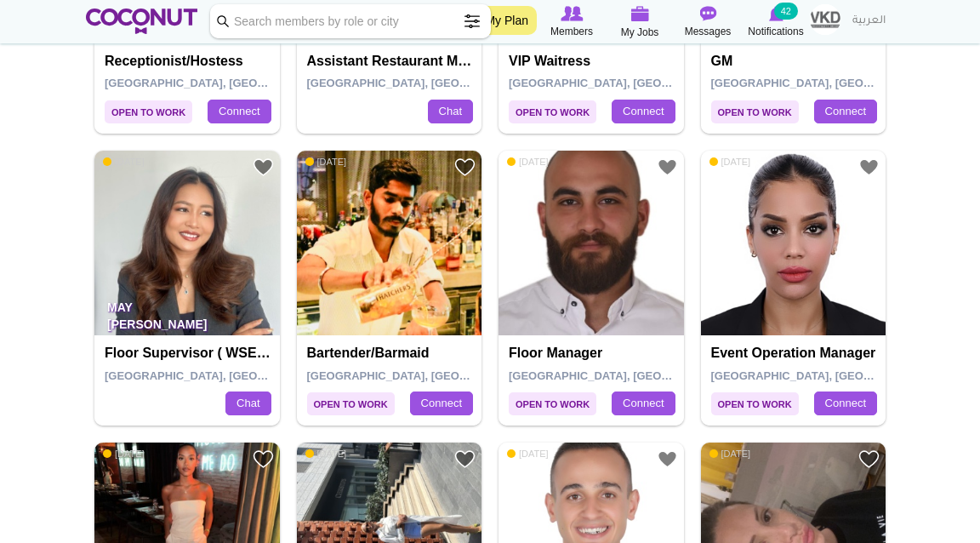
click at [804, 236] on img at bounding box center [794, 244] width 186 height 186
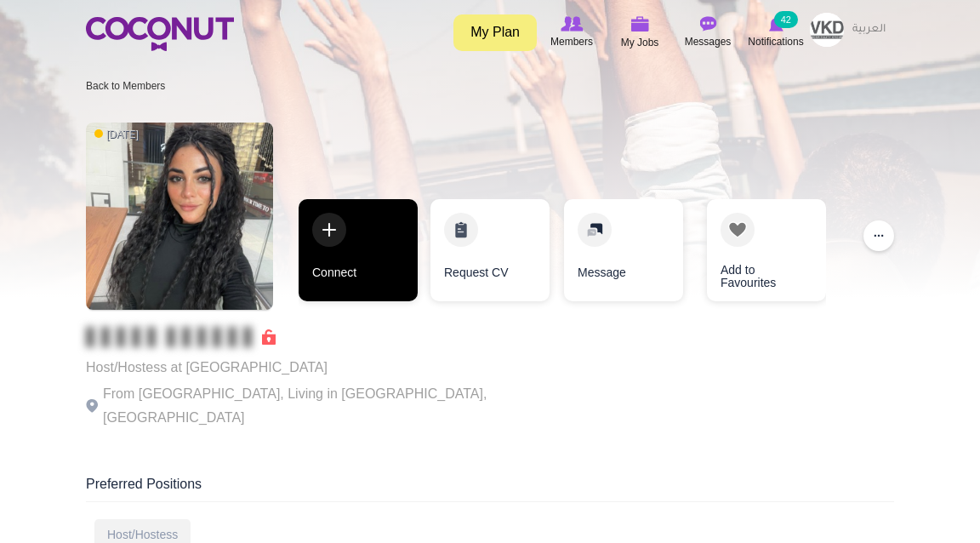
click at [363, 245] on link "Connect" at bounding box center [358, 250] width 119 height 102
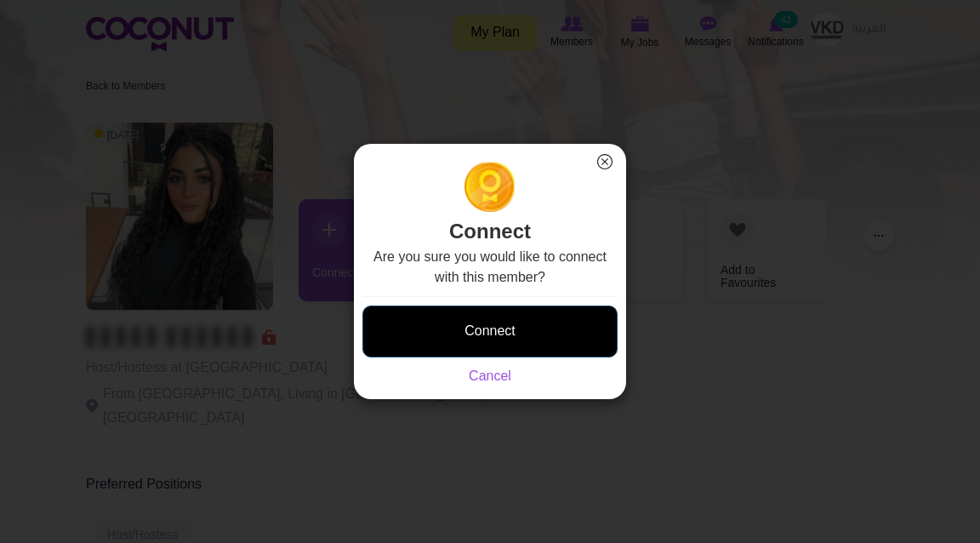
click at [566, 329] on button "Connect" at bounding box center [490, 332] width 255 height 52
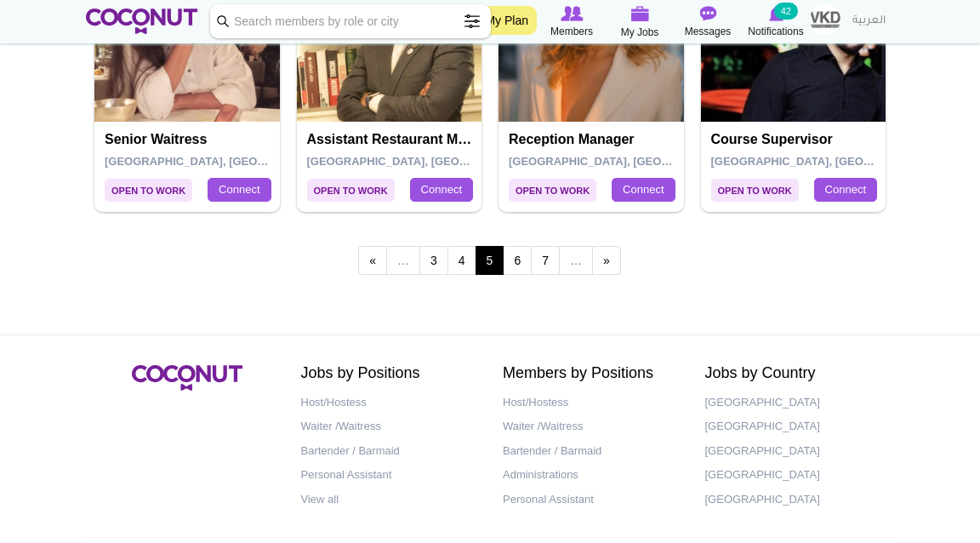
scroll to position [3088, 0]
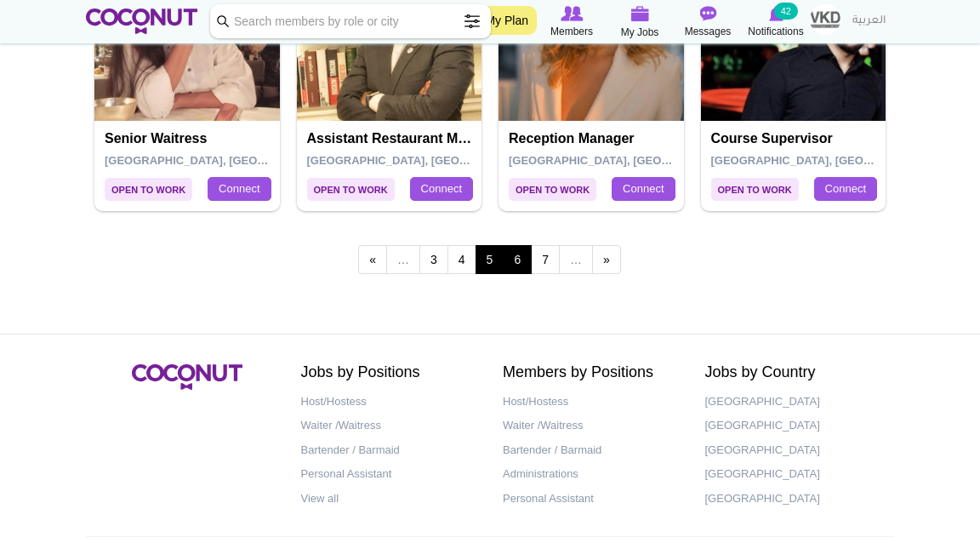
click at [514, 258] on link "6" at bounding box center [517, 259] width 29 height 29
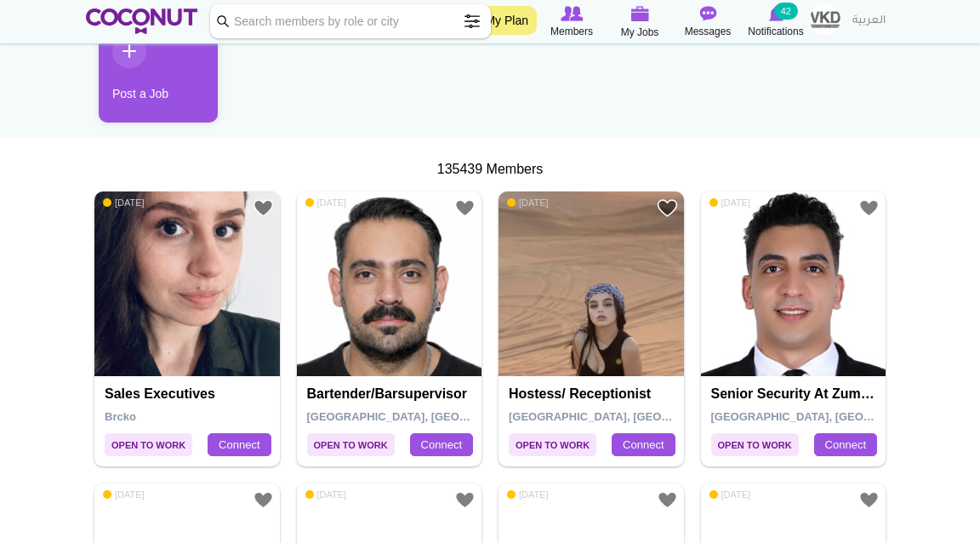
scroll to position [203, 0]
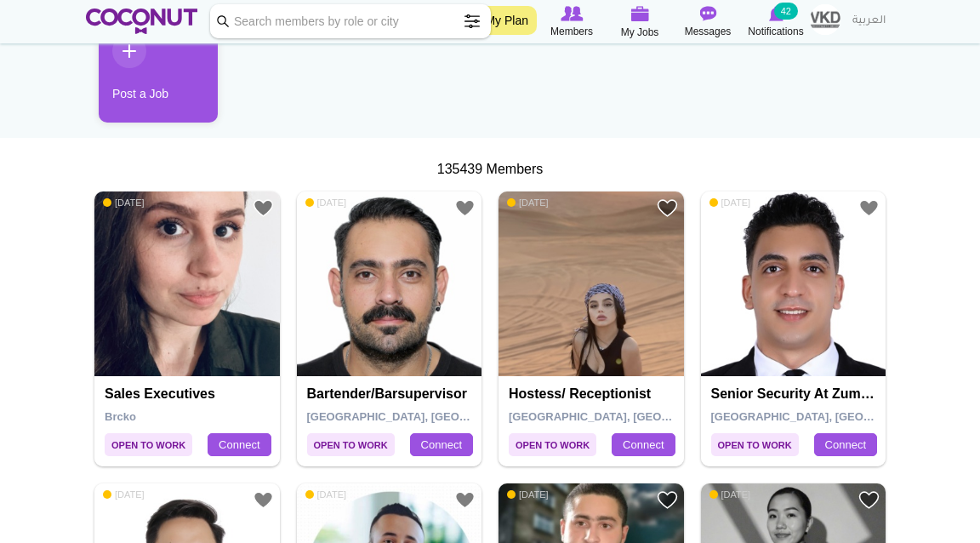
click at [382, 312] on img at bounding box center [390, 284] width 186 height 186
click at [356, 266] on img at bounding box center [390, 284] width 186 height 186
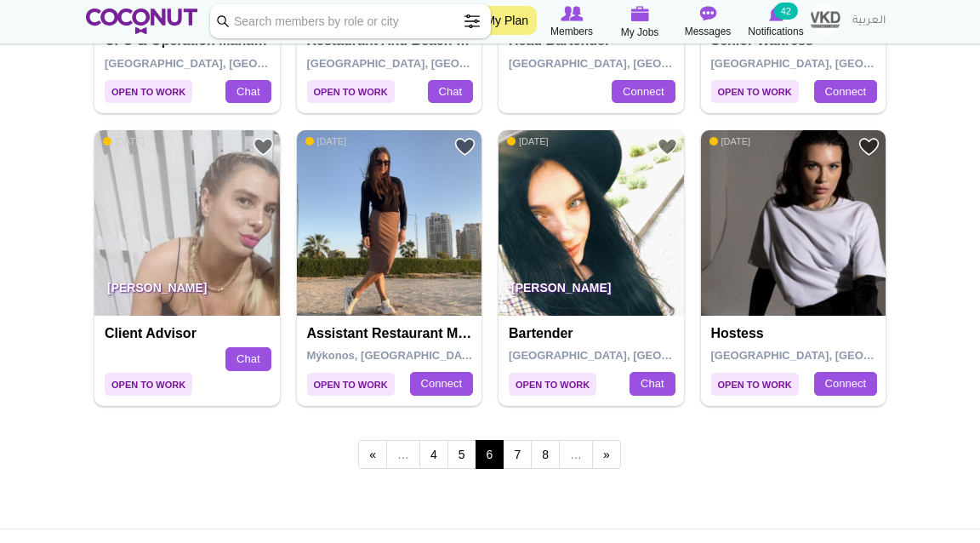
scroll to position [2895, 0]
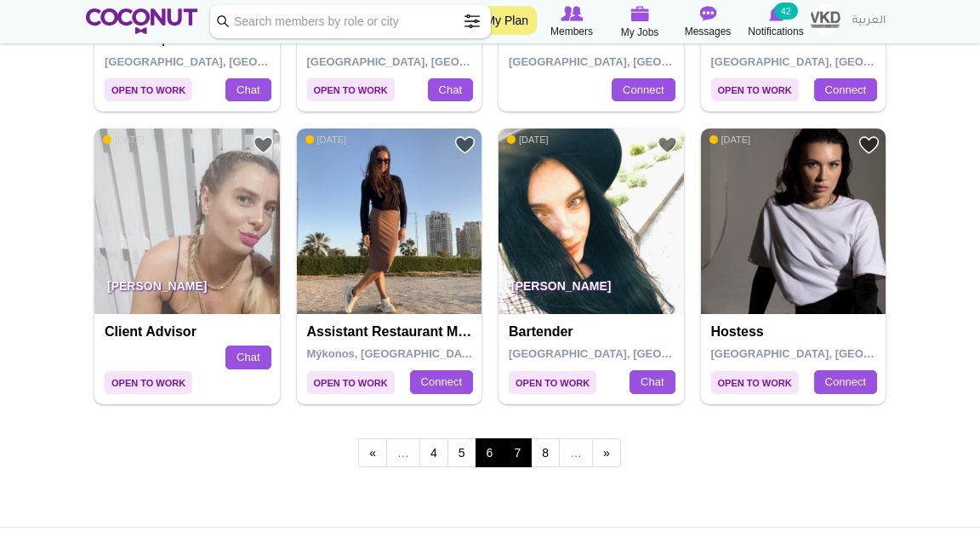
click at [514, 447] on link "7" at bounding box center [517, 452] width 29 height 29
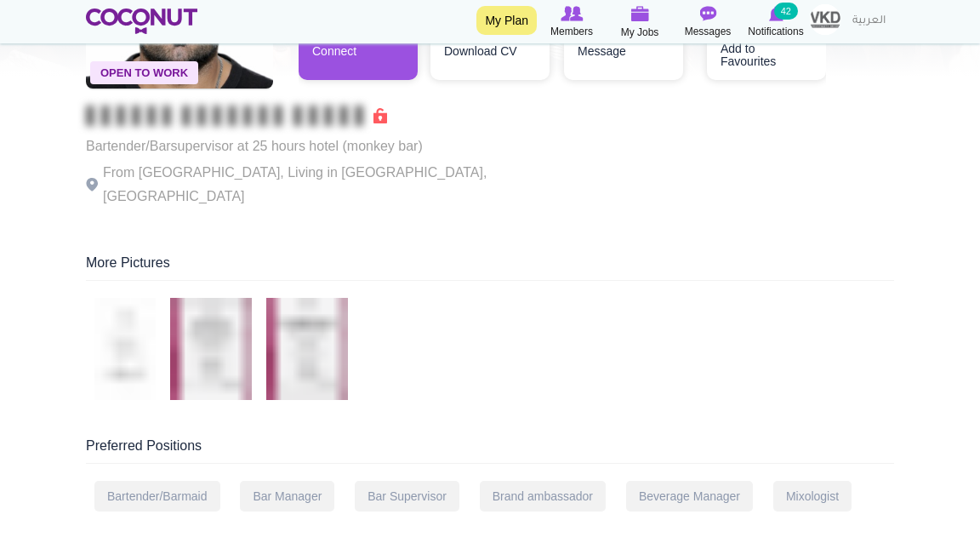
scroll to position [224, 0]
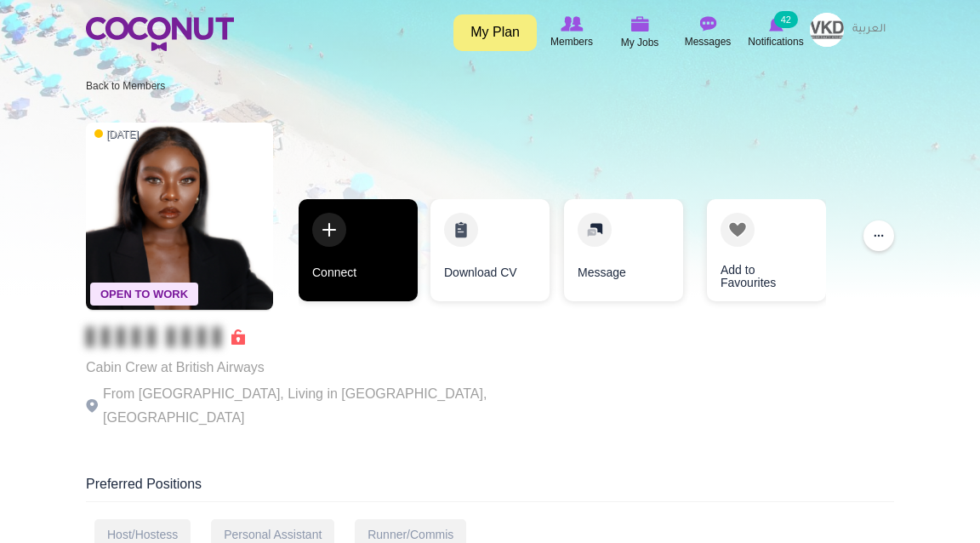
click at [375, 268] on link "Connect" at bounding box center [358, 250] width 119 height 102
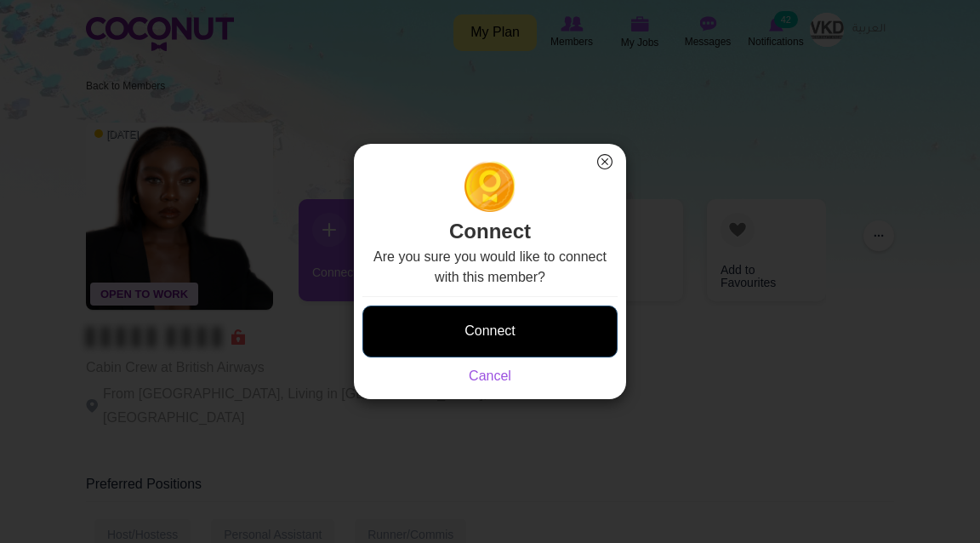
click at [486, 340] on button "Connect" at bounding box center [490, 332] width 255 height 52
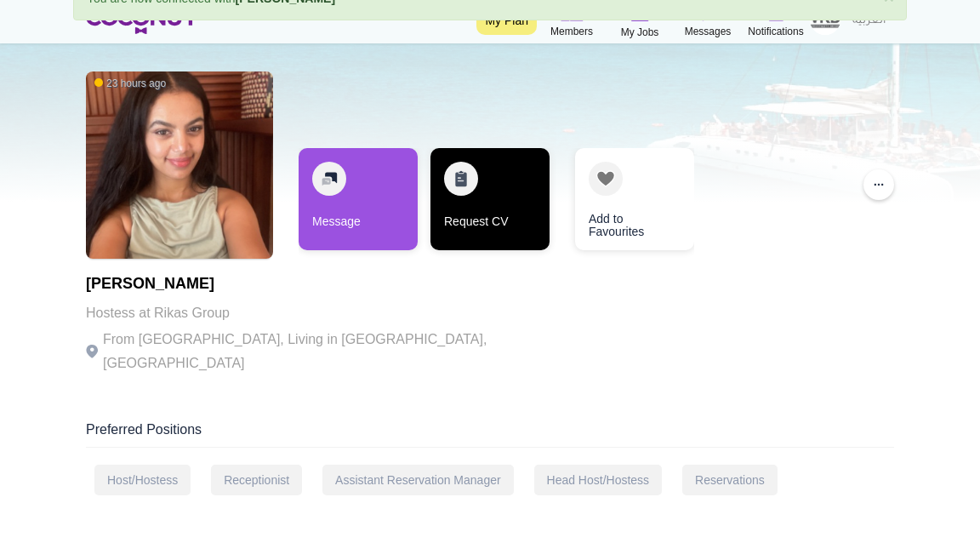
scroll to position [96, 0]
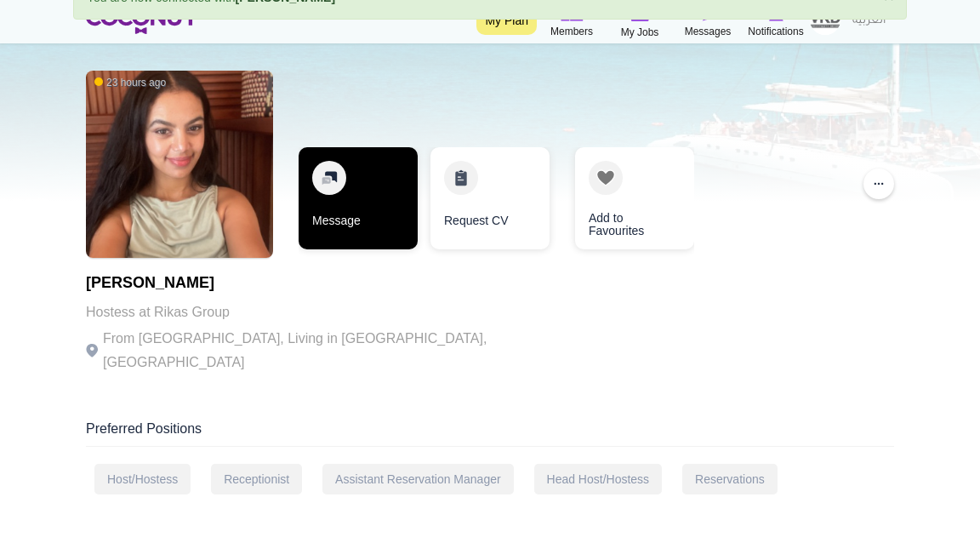
click at [403, 187] on link "Message" at bounding box center [358, 198] width 119 height 102
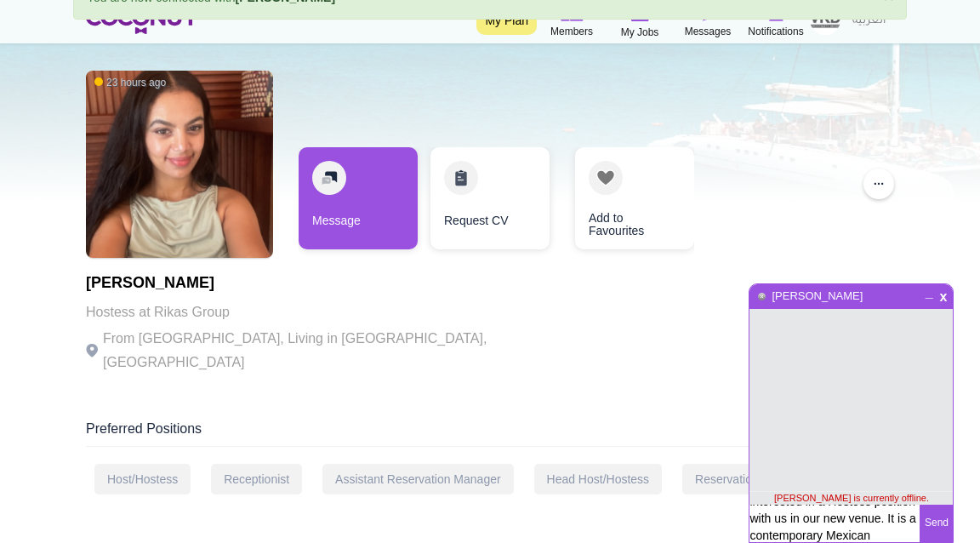
scroll to position [0, 0]
drag, startPoint x: 791, startPoint y: 524, endPoint x: 780, endPoint y: 421, distance: 103.6
click at [780, 421] on div "x _ [PERSON_NAME] [PERSON_NAME] is currently offline. Hi [PERSON_NAME], my name…" at bounding box center [851, 413] width 205 height 260
click at [786, 513] on textarea "Hi Larissa, my name is Leonie and I’m the HR Manager for VKD Hospitality in Dub…" at bounding box center [835, 523] width 170 height 37
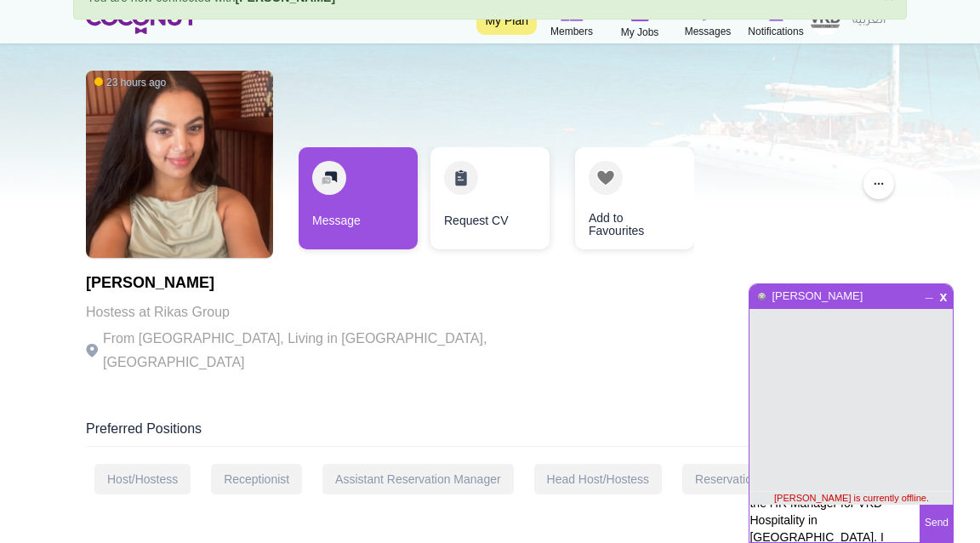
scroll to position [48, 0]
drag, startPoint x: 751, startPoint y: 517, endPoint x: 839, endPoint y: 518, distance: 88.5
click at [839, 518] on textarea "Hi Fiyori, my name is Leonie and I’m the HR Manager for VKD Hospitality in Duba…" at bounding box center [835, 548] width 170 height 87
type textarea "Hi Fiyori, my name is Leonie and I’m the HR Manager for VKD Hospitality in Duba…"
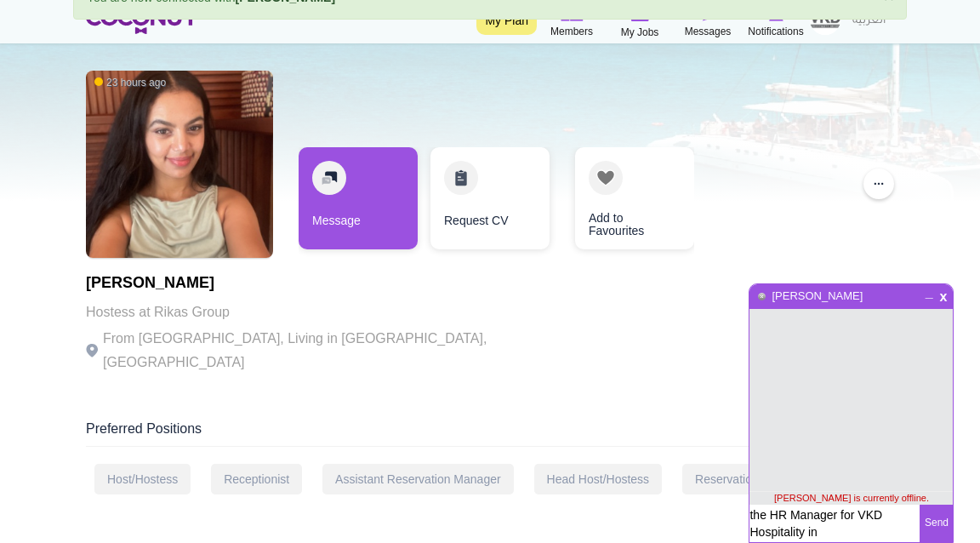
click at [934, 521] on button "Send" at bounding box center [936, 523] width 33 height 37
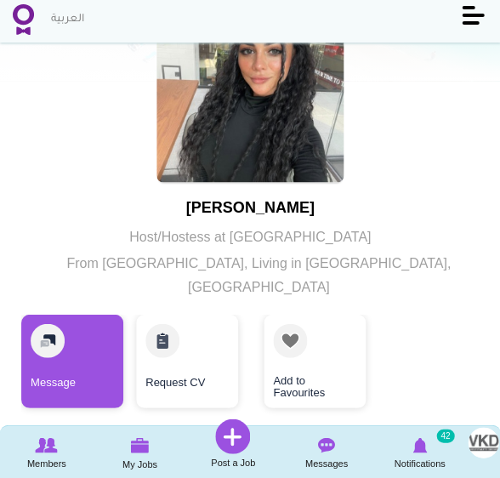
scroll to position [137, 0]
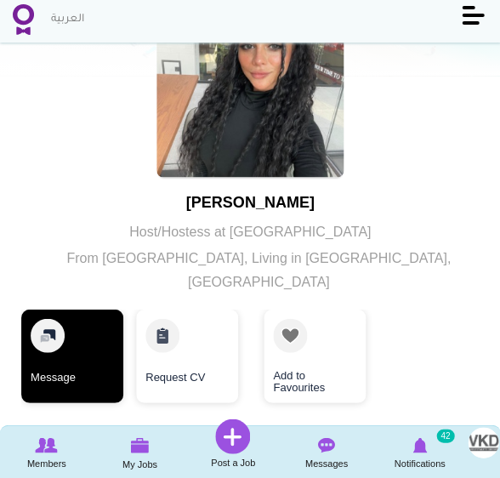
click at [62, 349] on link "Message" at bounding box center [72, 356] width 102 height 94
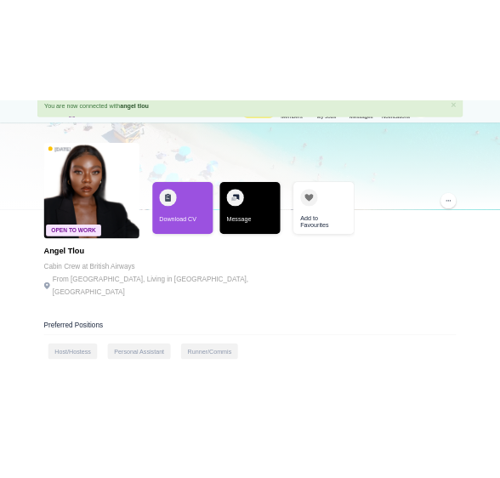
scroll to position [86, 0]
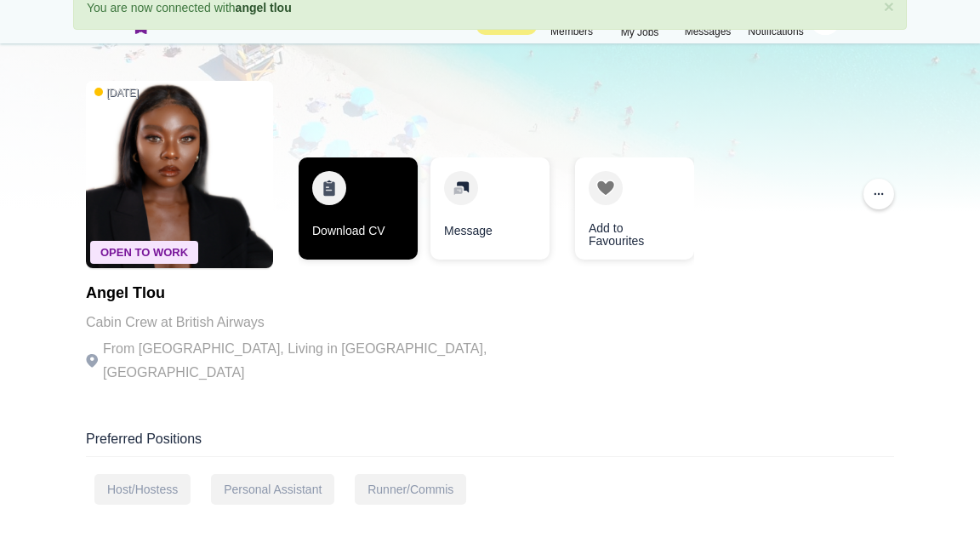
click at [377, 203] on link "Download CV" at bounding box center [358, 208] width 119 height 102
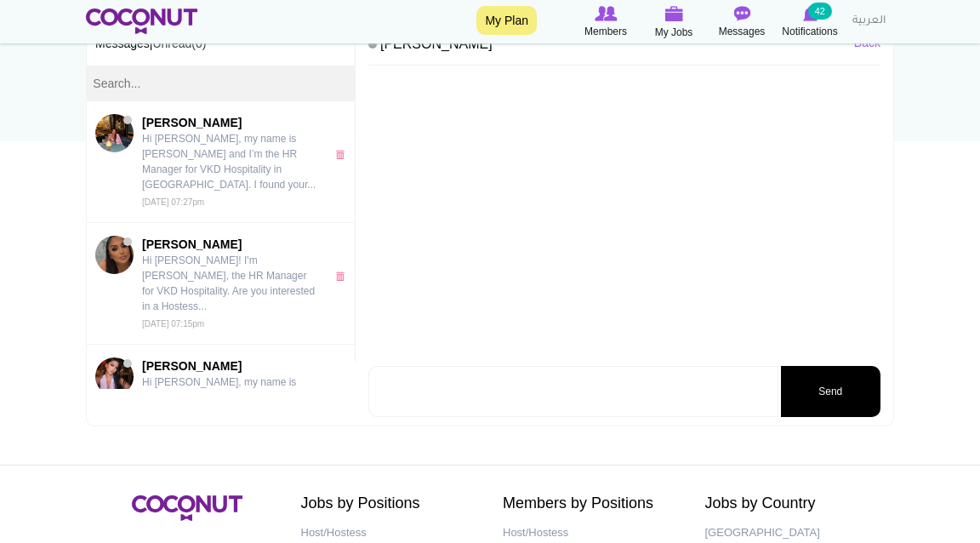
scroll to position [243, 0]
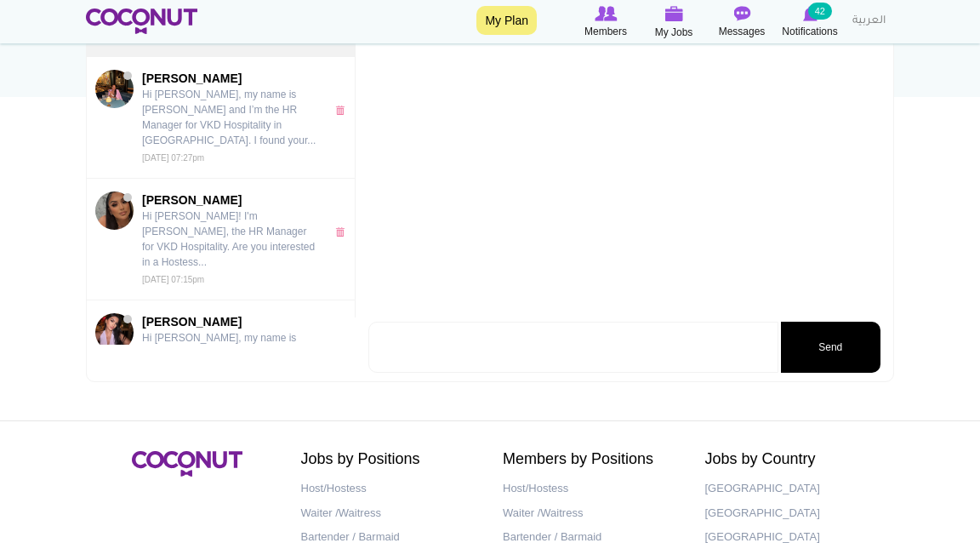
click at [500, 328] on textarea at bounding box center [573, 347] width 410 height 51
paste textarea "Hi [PERSON_NAME], my name is [PERSON_NAME] and I’m the HR Manager for VKD Hospi…"
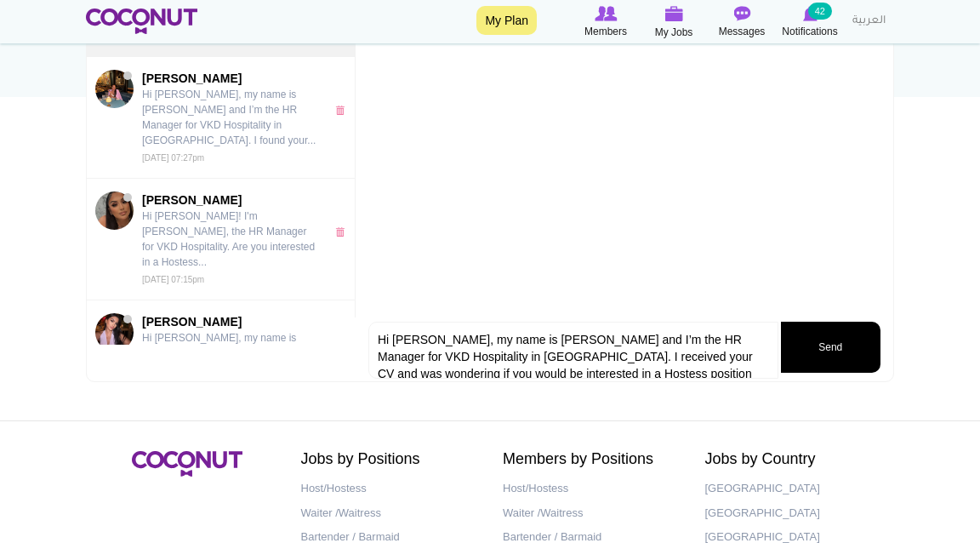
scroll to position [98, 0]
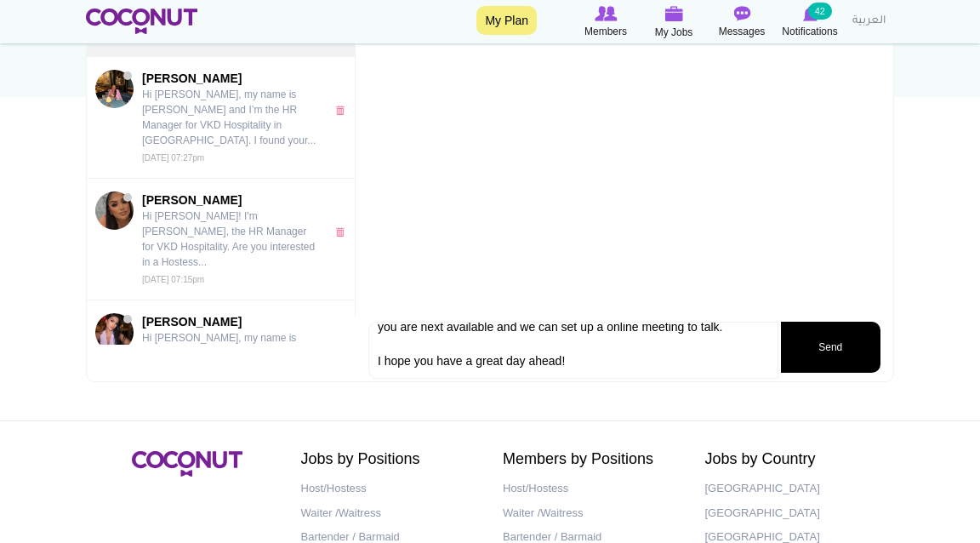
click at [500, 323] on textarea "Hi [PERSON_NAME], my name is [PERSON_NAME] and I’m the HR Manager for VKD Hospi…" at bounding box center [573, 350] width 410 height 57
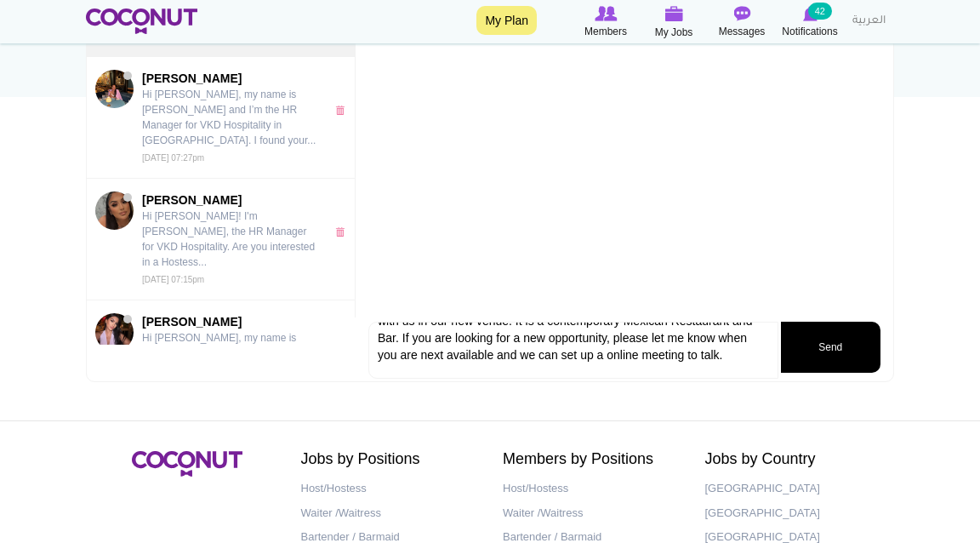
scroll to position [0, 0]
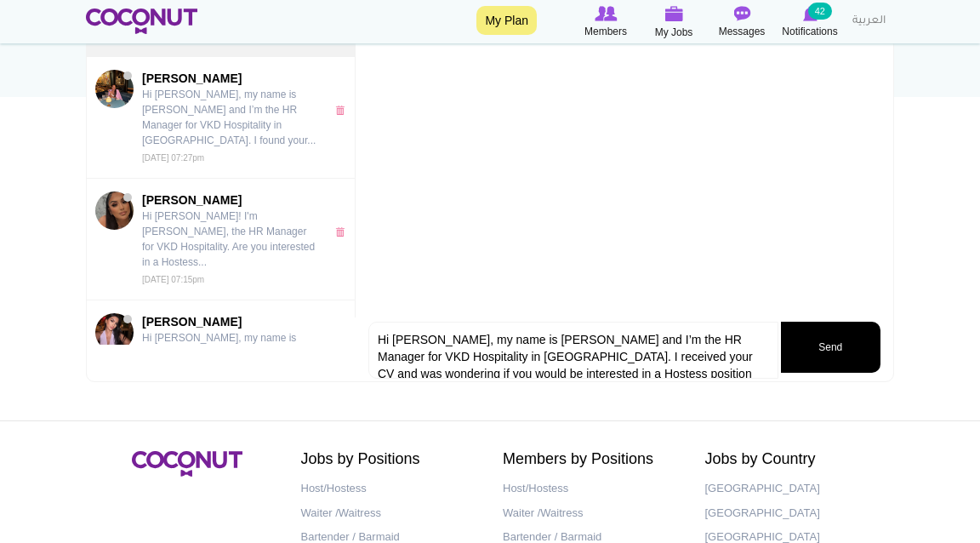
drag, startPoint x: 552, startPoint y: 323, endPoint x: 552, endPoint y: 234, distance: 89.4
click at [500, 234] on div "Back [PERSON_NAME] Hi [PERSON_NAME], my name is [PERSON_NAME] and I’m the HR Ma…" at bounding box center [625, 179] width 538 height 405
click at [417, 341] on textarea "Hi [PERSON_NAME], my name is [PERSON_NAME] and I’m the HR Manager for VKD Hospi…" at bounding box center [573, 350] width 410 height 57
click at [414, 342] on textarea "Hi [PERSON_NAME], my name is [PERSON_NAME] and I’m the HR Manager for VKD Hospi…" at bounding box center [573, 350] width 410 height 57
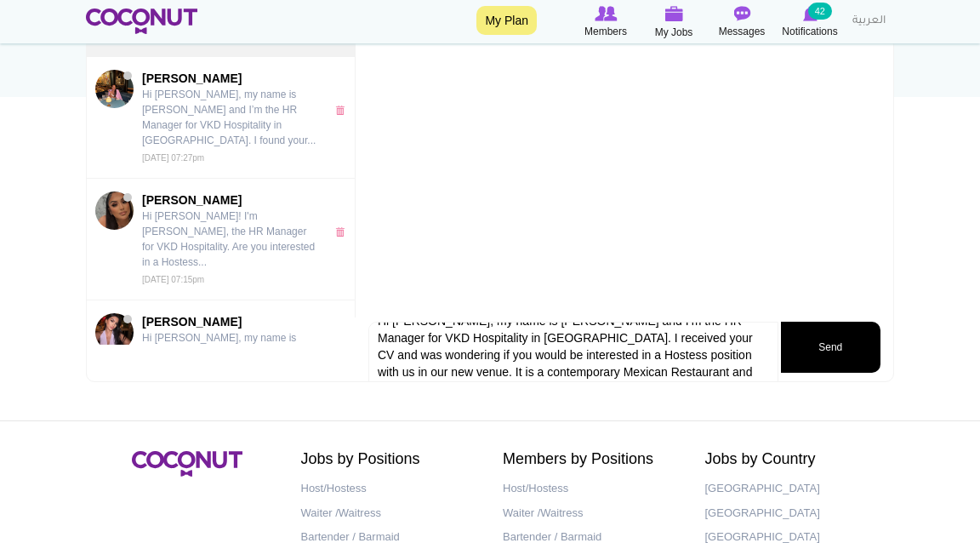
scroll to position [14, 0]
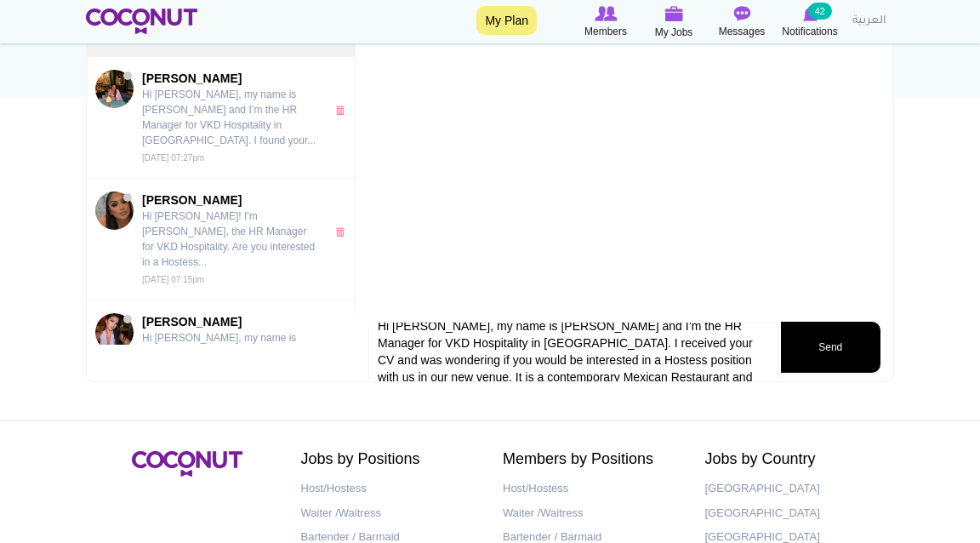
drag, startPoint x: 433, startPoint y: 342, endPoint x: 525, endPoint y: 339, distance: 92.0
click at [500, 339] on textarea "Hi [PERSON_NAME], my name is [PERSON_NAME] and I’m the HR Manager for VKD Hospi…" at bounding box center [573, 365] width 410 height 87
type textarea "Hi [PERSON_NAME], my name is [PERSON_NAME] and I’m the HR Manager for VKD Hospi…"
click at [500, 348] on button "Send" at bounding box center [831, 347] width 100 height 51
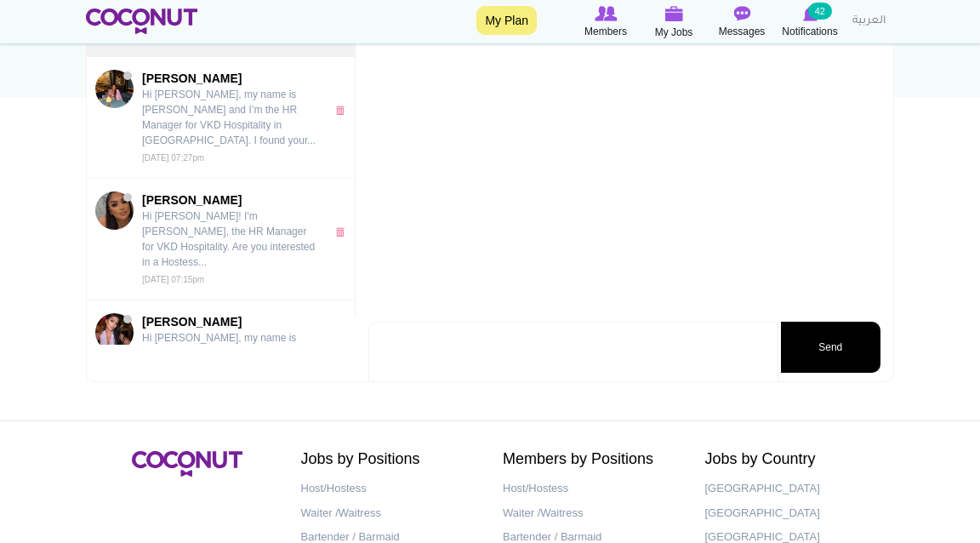
scroll to position [0, 0]
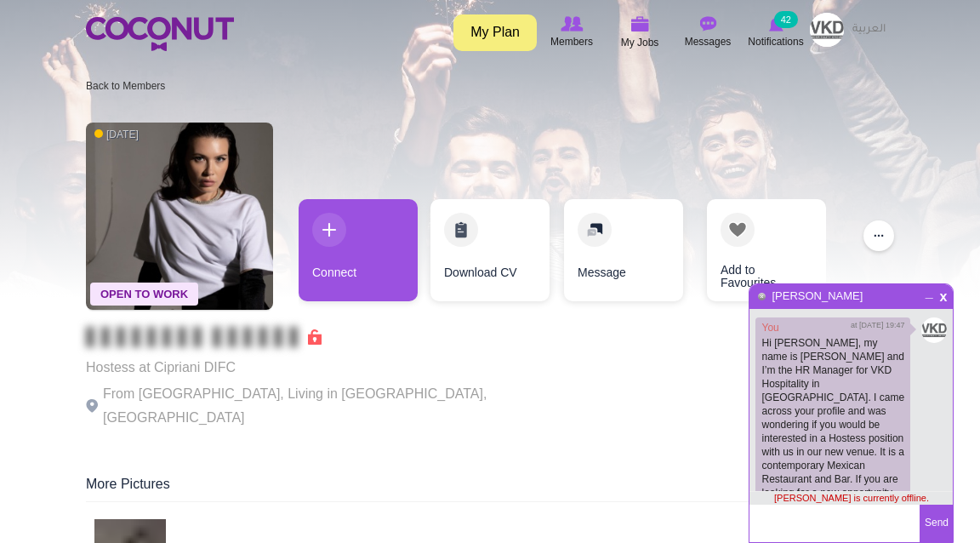
scroll to position [59, 0]
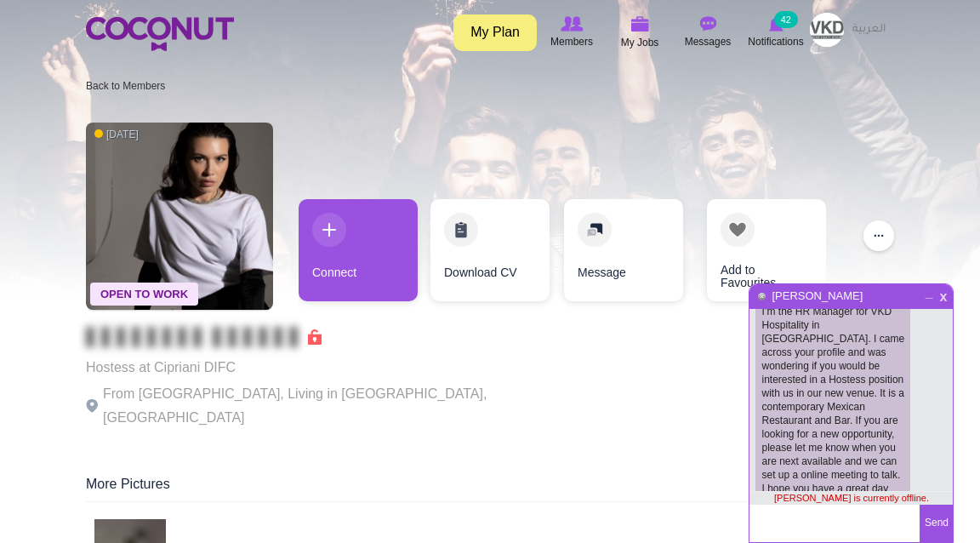
click at [944, 301] on span "x" at bounding box center [944, 294] width 14 height 13
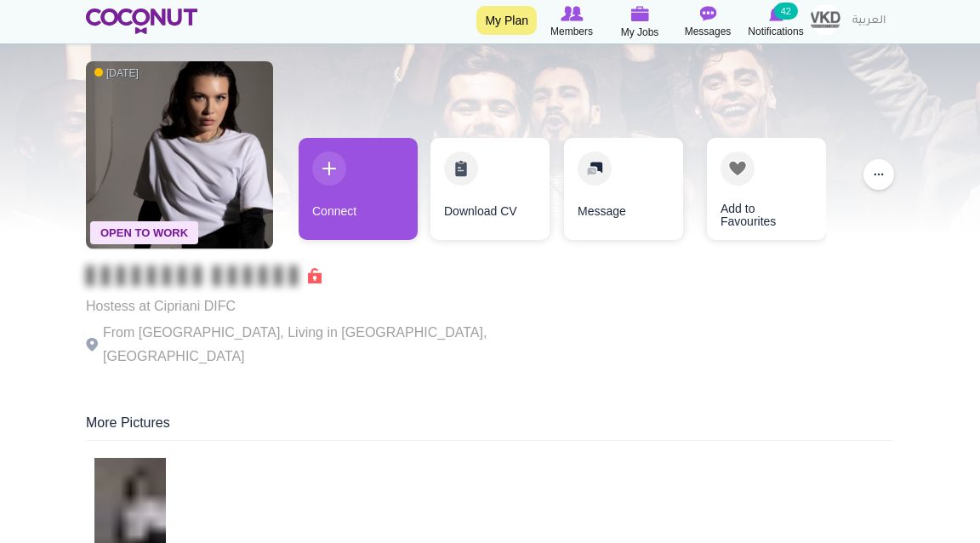
scroll to position [55, 0]
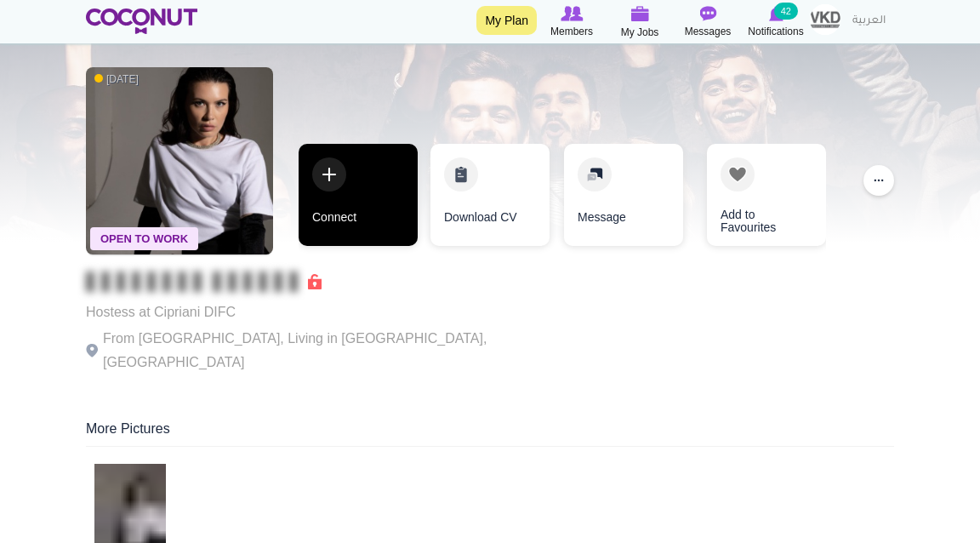
click at [386, 201] on link "Connect" at bounding box center [358, 195] width 119 height 102
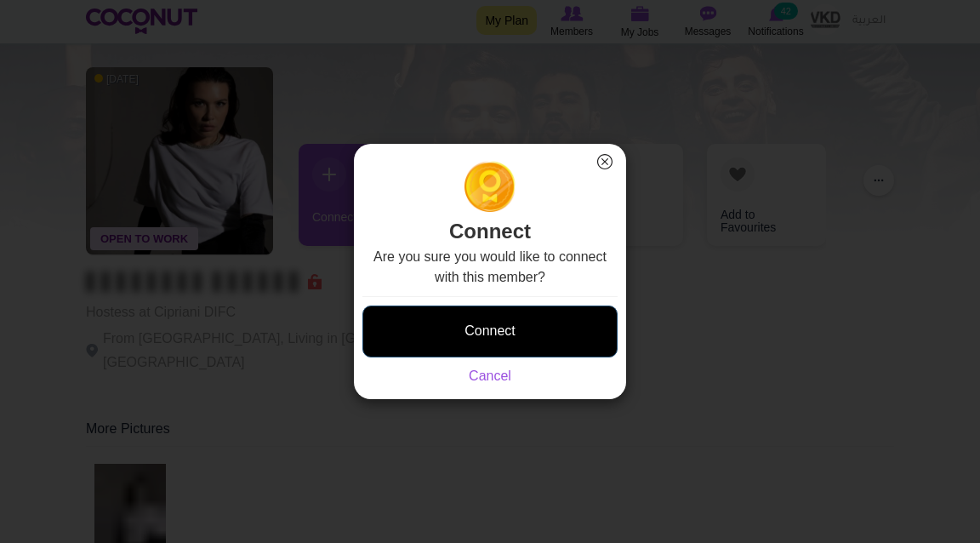
click at [434, 329] on button "Connect" at bounding box center [490, 332] width 255 height 52
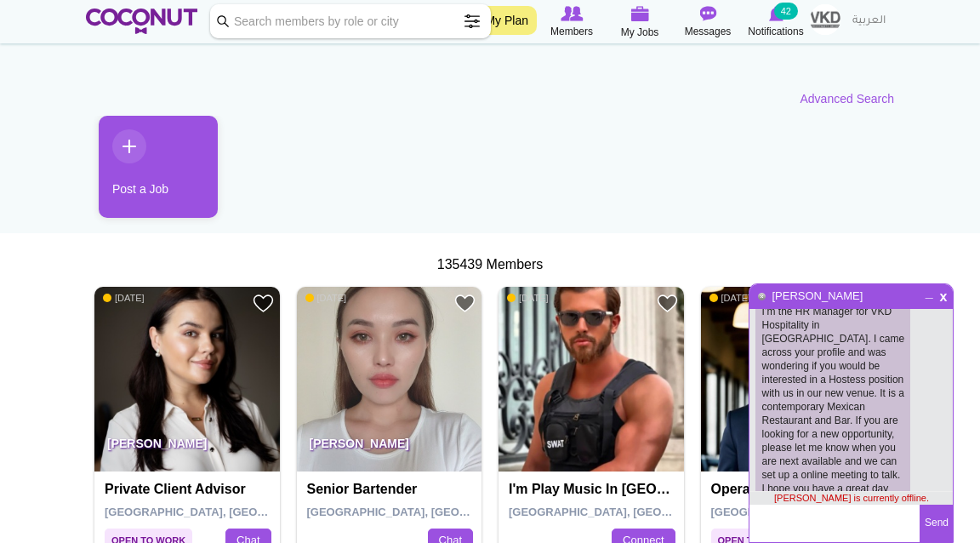
scroll to position [108, 0]
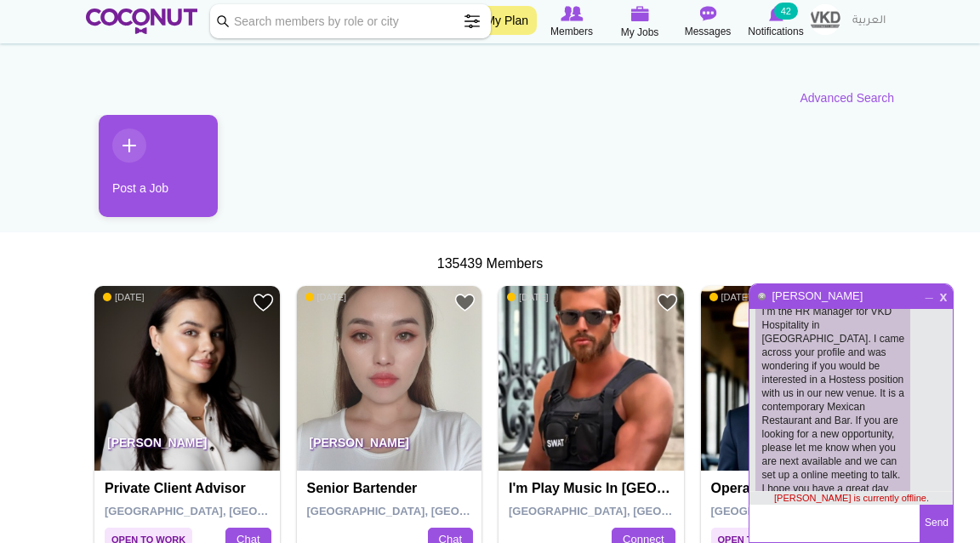
click at [942, 301] on span "x" at bounding box center [944, 294] width 14 height 13
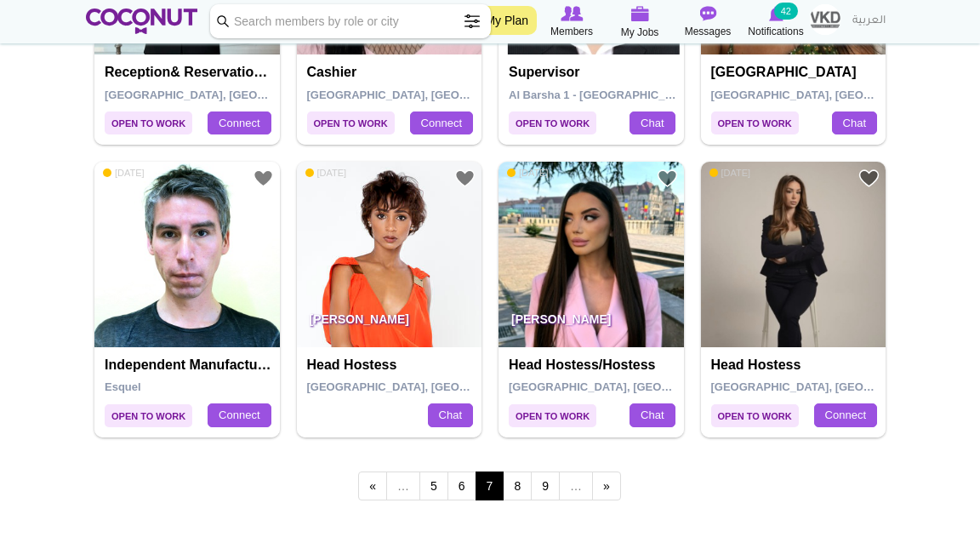
scroll to position [2866, 0]
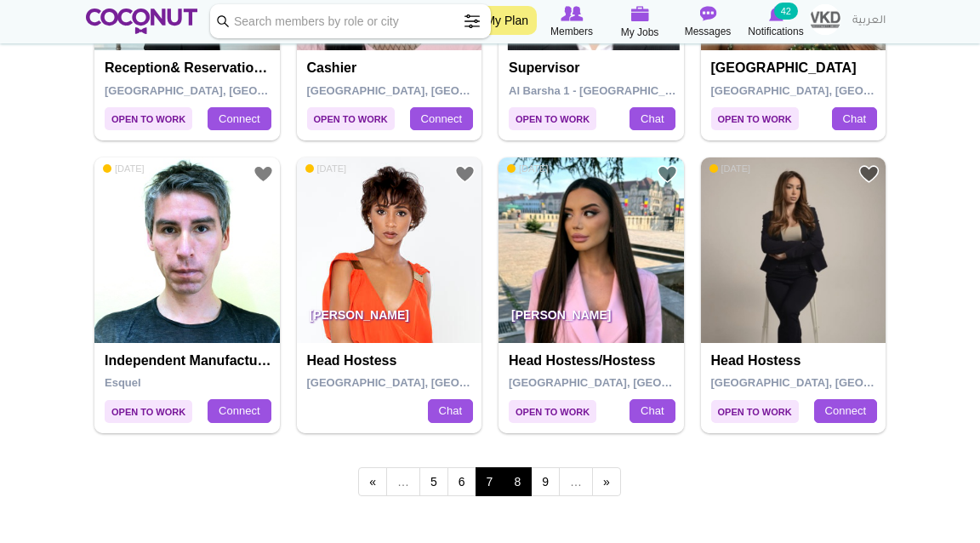
click at [511, 477] on link "8" at bounding box center [517, 481] width 29 height 29
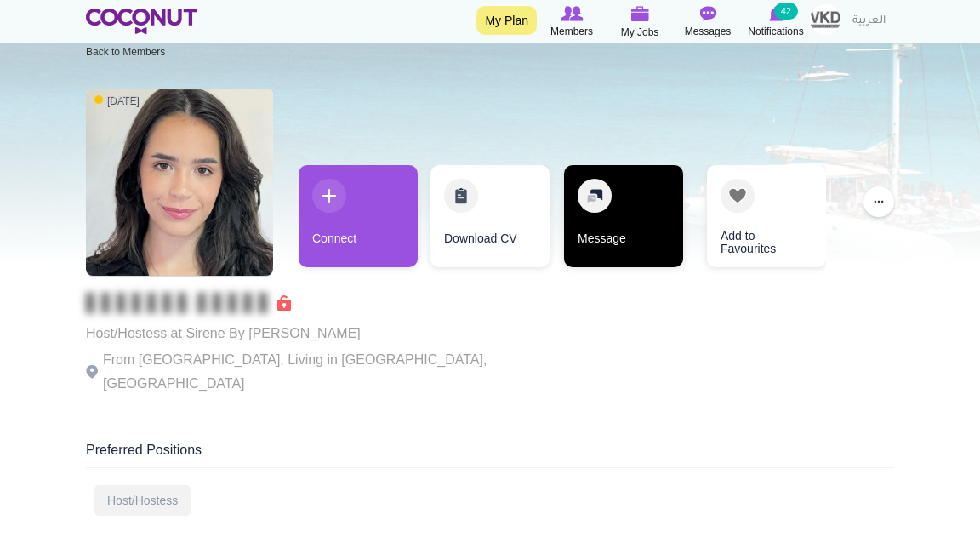
scroll to position [37, 0]
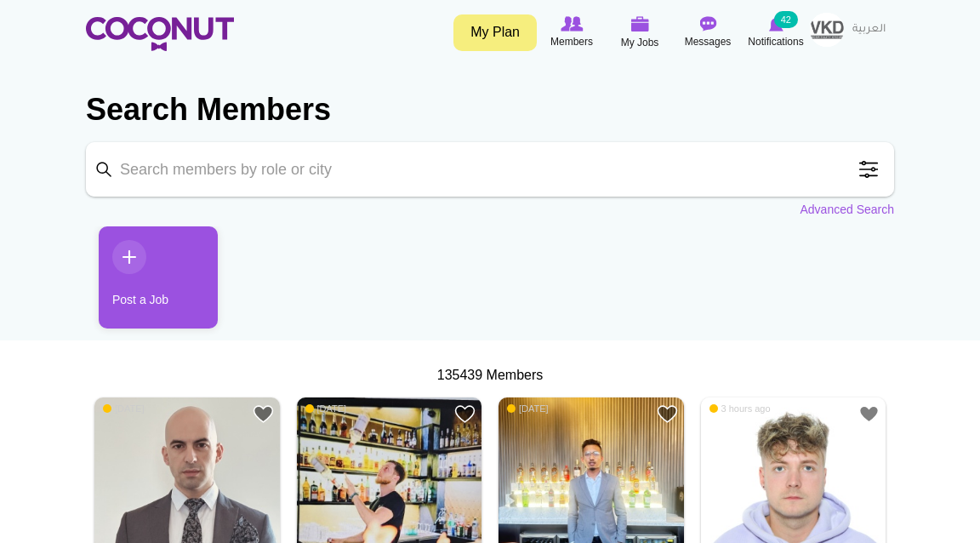
click at [432, 161] on input "Keyword" at bounding box center [490, 169] width 808 height 54
type input "iliyuna"
click button "Search" at bounding box center [0, 0] width 0 height 0
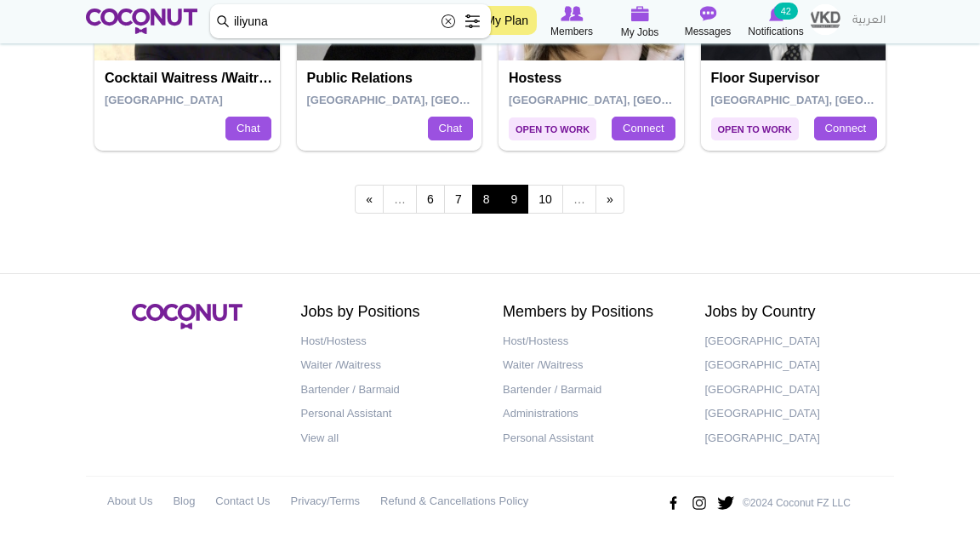
scroll to position [3149, 0]
click at [518, 204] on link "9" at bounding box center [514, 199] width 29 height 29
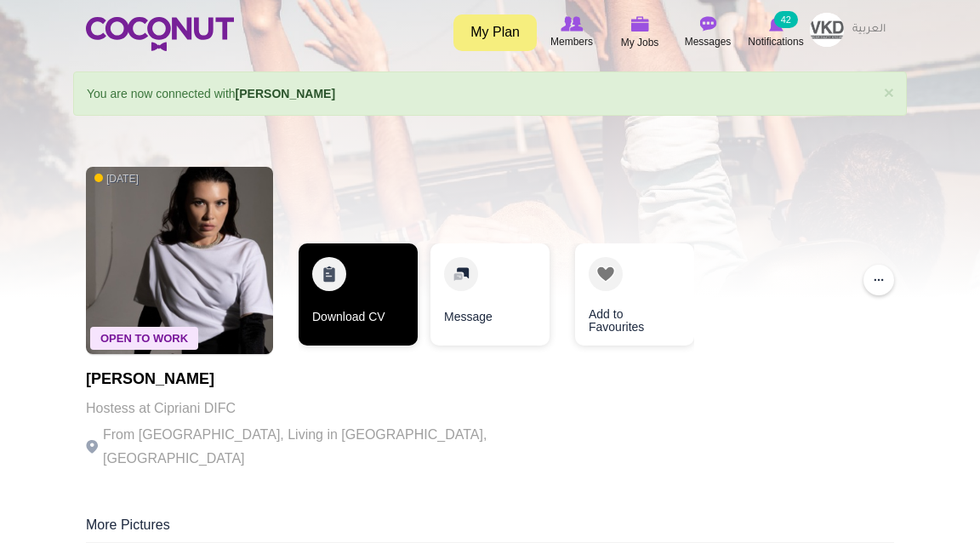
click at [345, 281] on link "Download CV" at bounding box center [358, 294] width 119 height 102
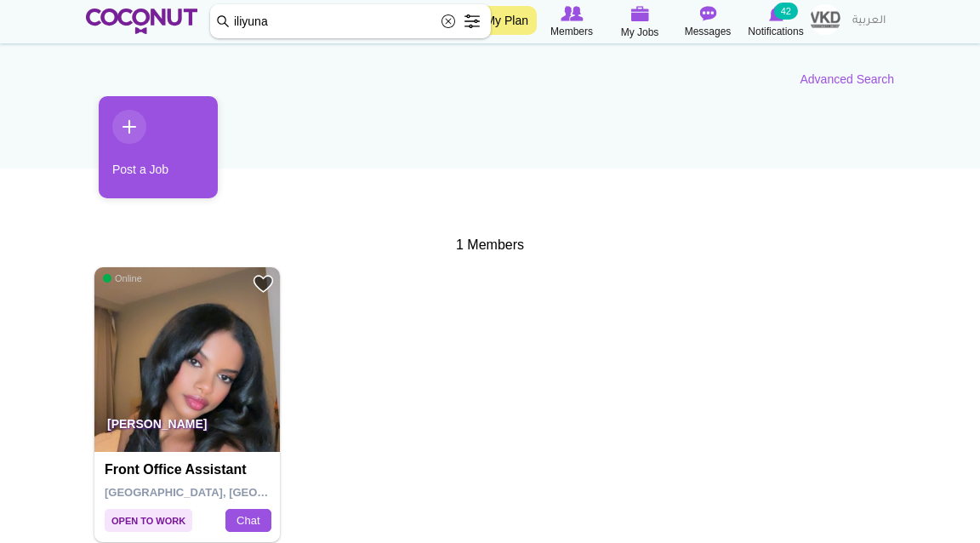
scroll to position [178, 0]
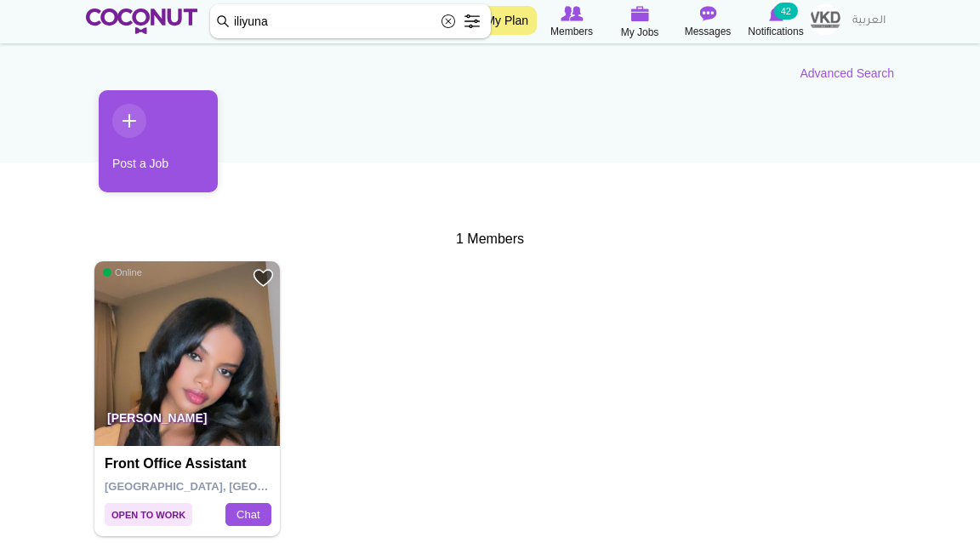
click at [233, 336] on img at bounding box center [187, 354] width 186 height 186
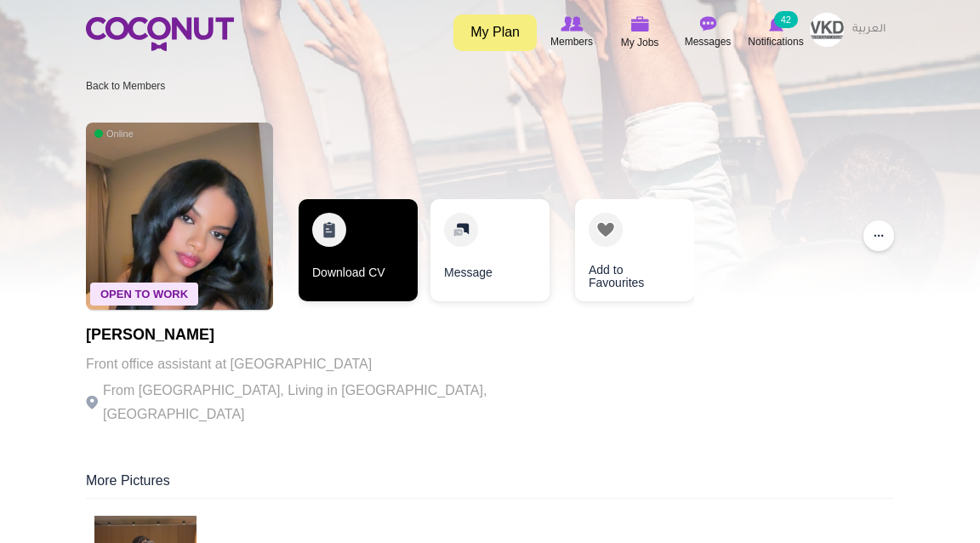
click at [361, 276] on link "Download CV" at bounding box center [358, 250] width 119 height 102
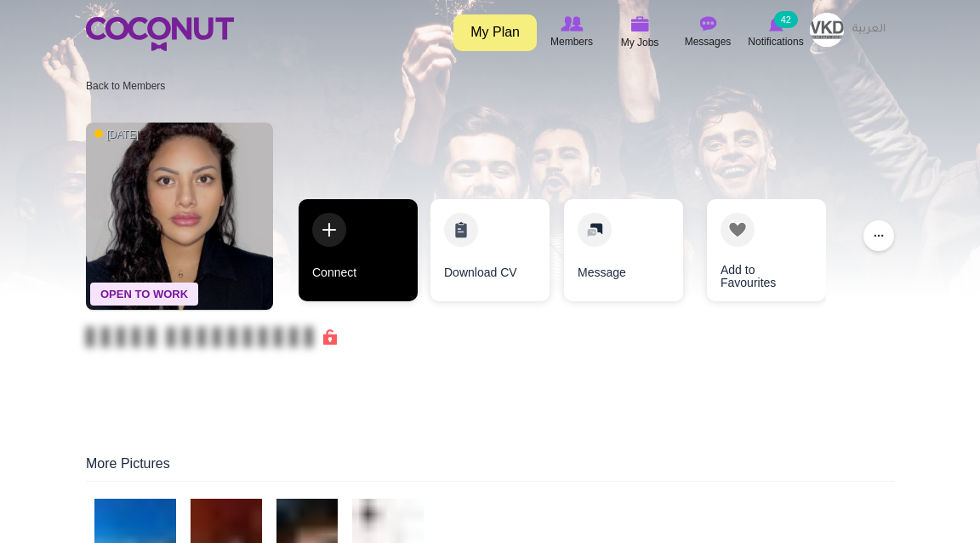
click at [391, 238] on link "Connect" at bounding box center [358, 250] width 119 height 102
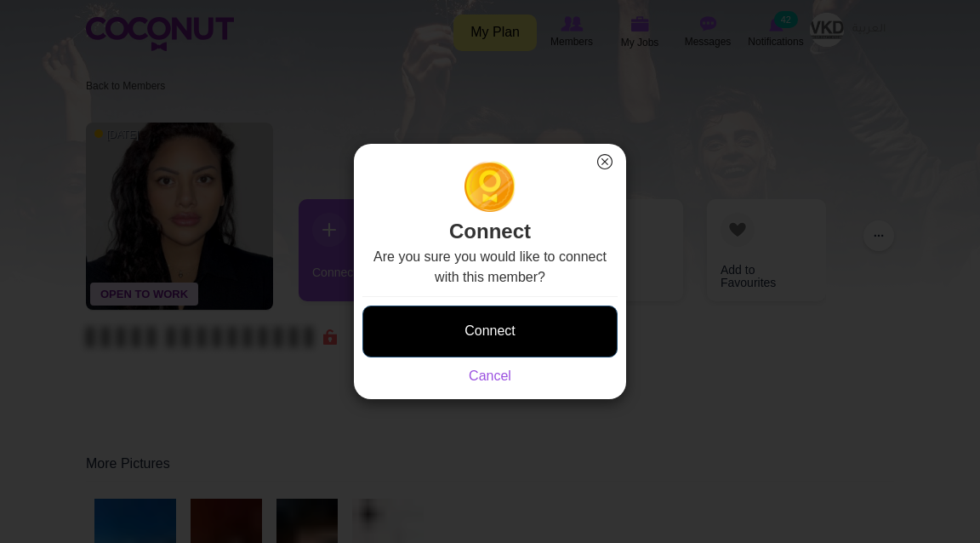
click at [517, 312] on button "Connect" at bounding box center [490, 332] width 255 height 52
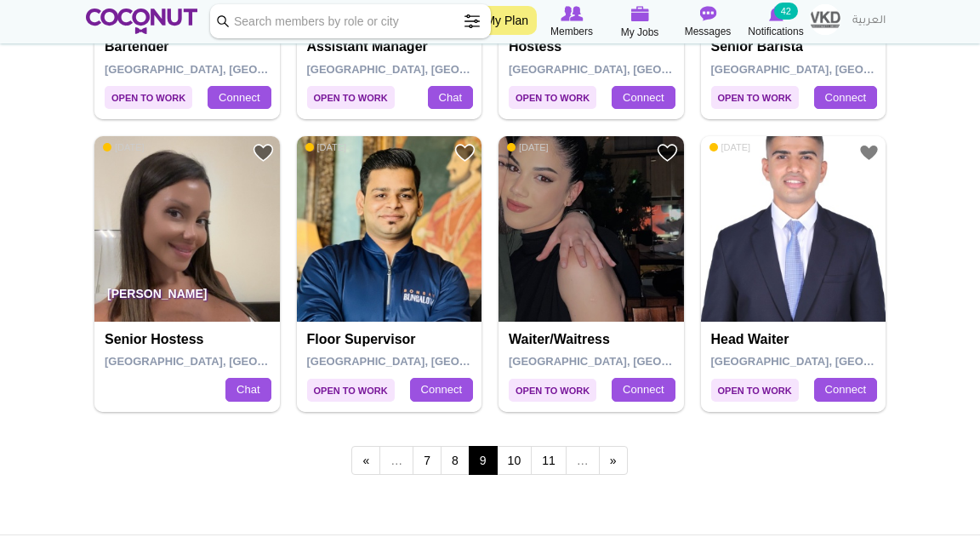
scroll to position [2897, 0]
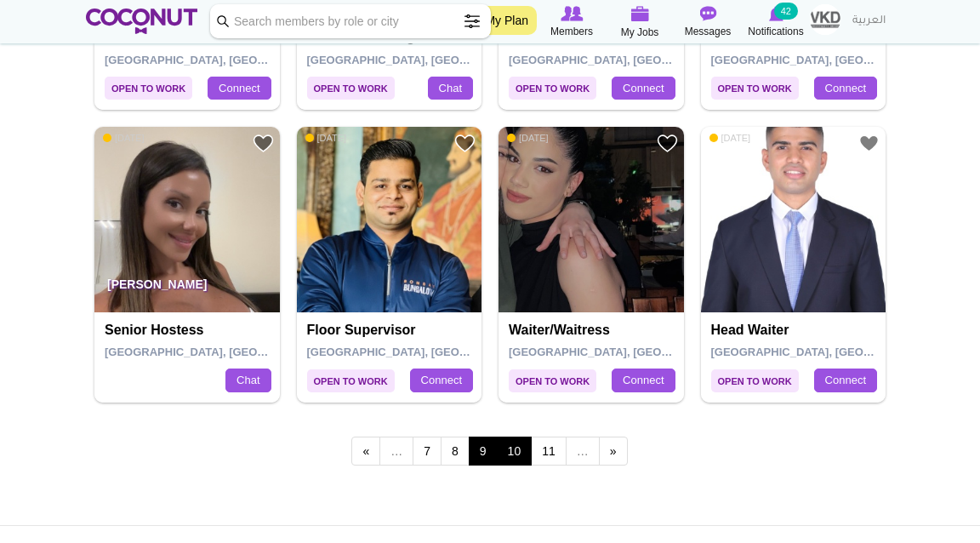
click at [520, 446] on link "10" at bounding box center [515, 451] width 36 height 29
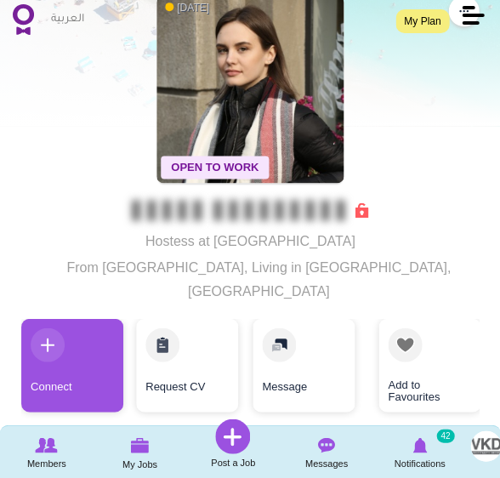
scroll to position [123, 0]
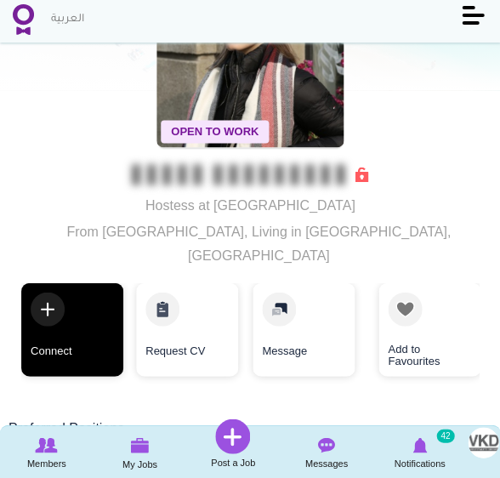
click at [68, 306] on link "Connect" at bounding box center [72, 330] width 102 height 94
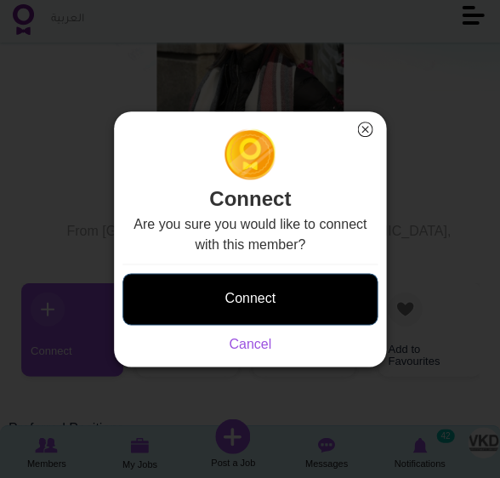
click at [243, 300] on button "Connect" at bounding box center [250, 299] width 255 height 52
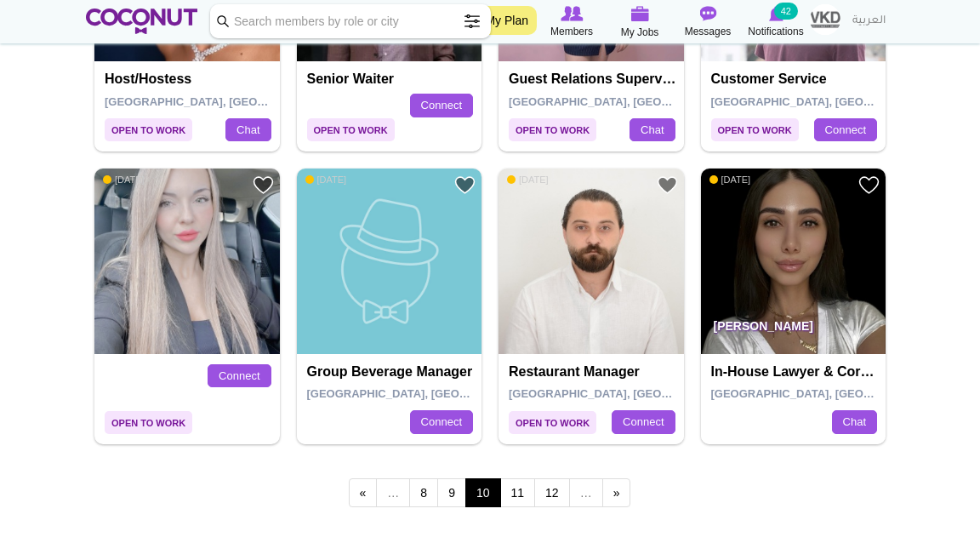
scroll to position [2858, 0]
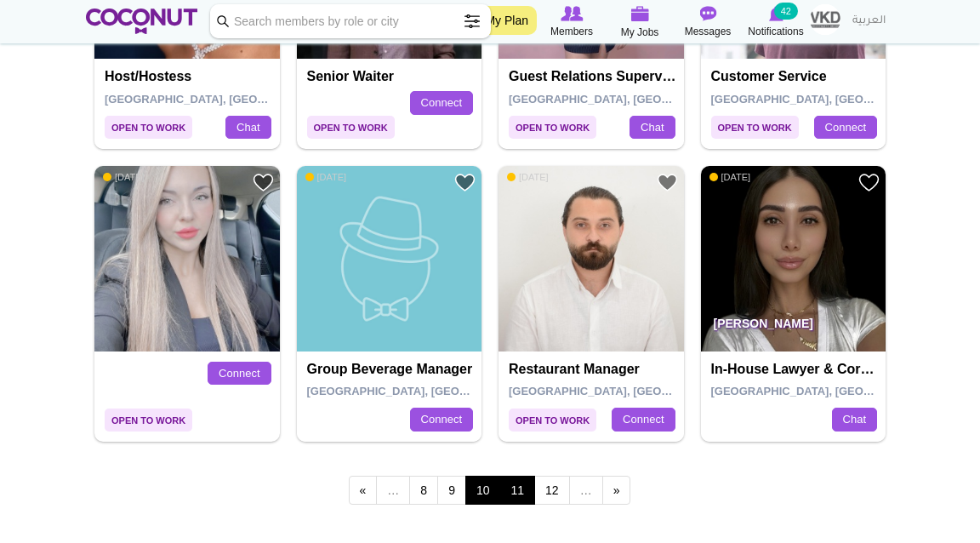
click at [511, 494] on link "11" at bounding box center [518, 490] width 36 height 29
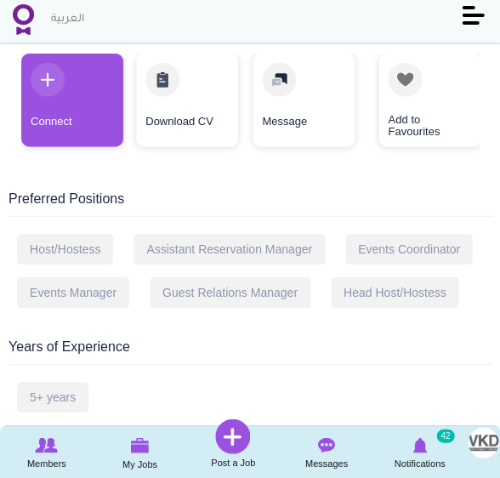
scroll to position [352, 0]
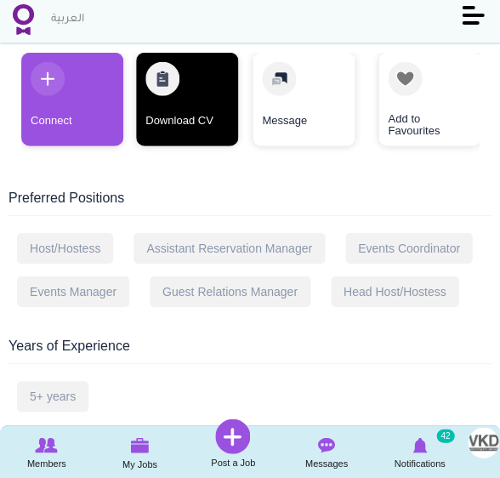
click at [197, 81] on link "Download CV" at bounding box center [187, 100] width 102 height 94
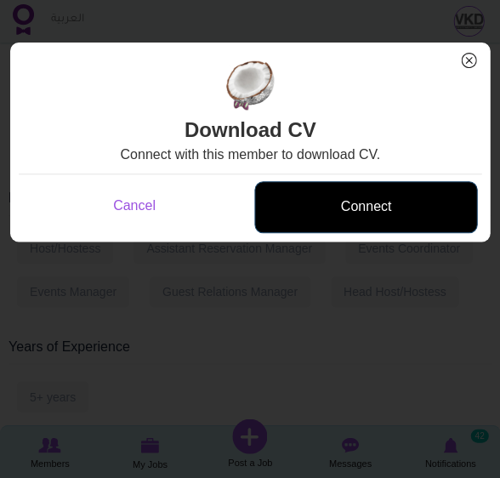
click at [352, 198] on link "Connect" at bounding box center [365, 207] width 223 height 52
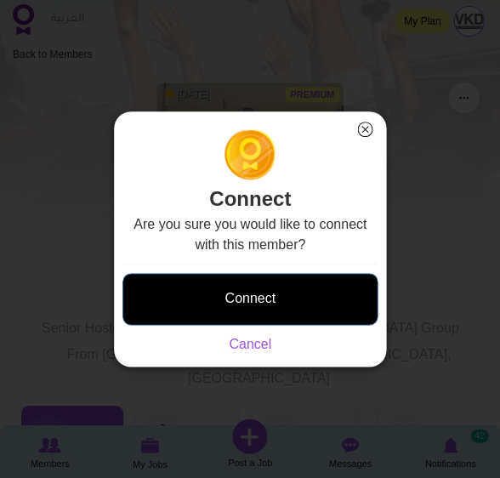
click at [271, 295] on button "Connect" at bounding box center [250, 299] width 255 height 52
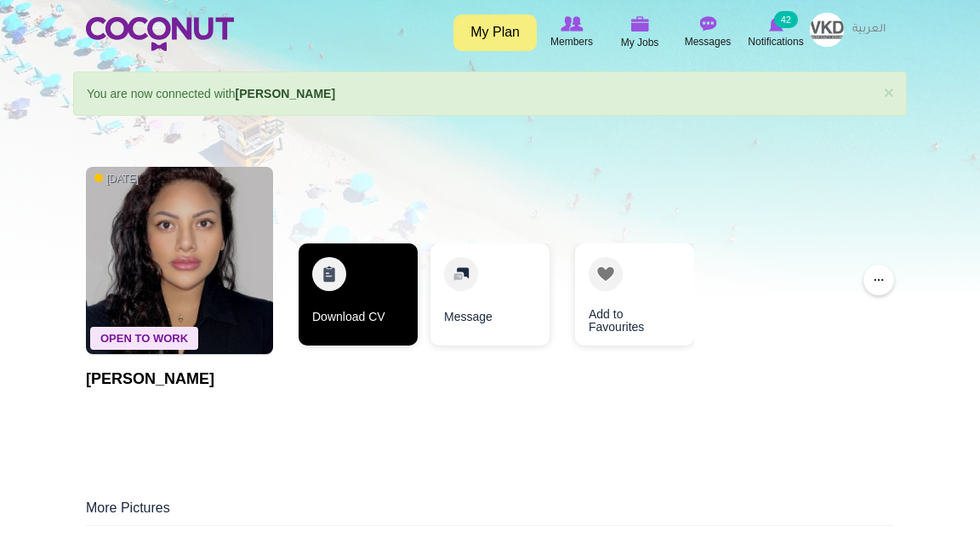
click at [325, 320] on link "Download CV" at bounding box center [358, 294] width 119 height 102
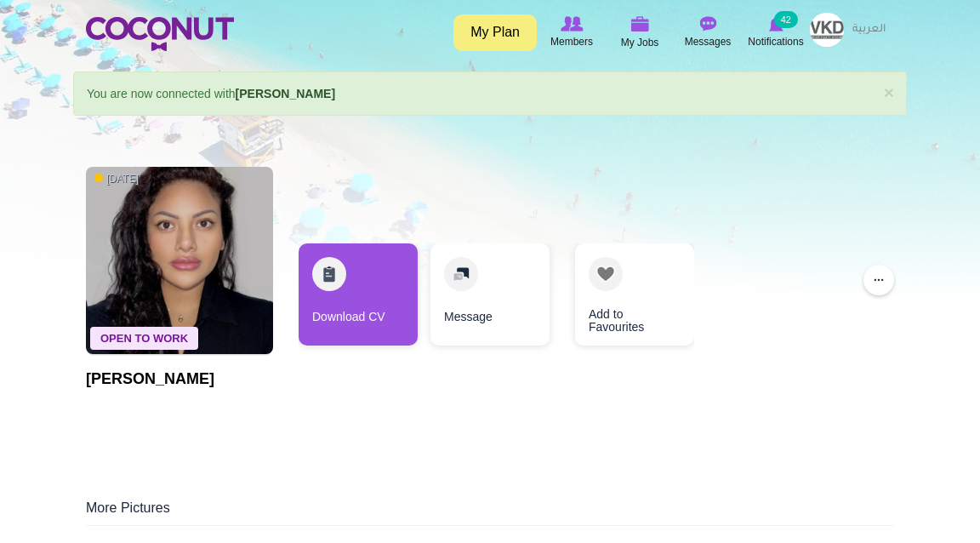
click at [248, 465] on div "Open To Work [DATE] [PERSON_NAME]" at bounding box center [179, 311] width 187 height 306
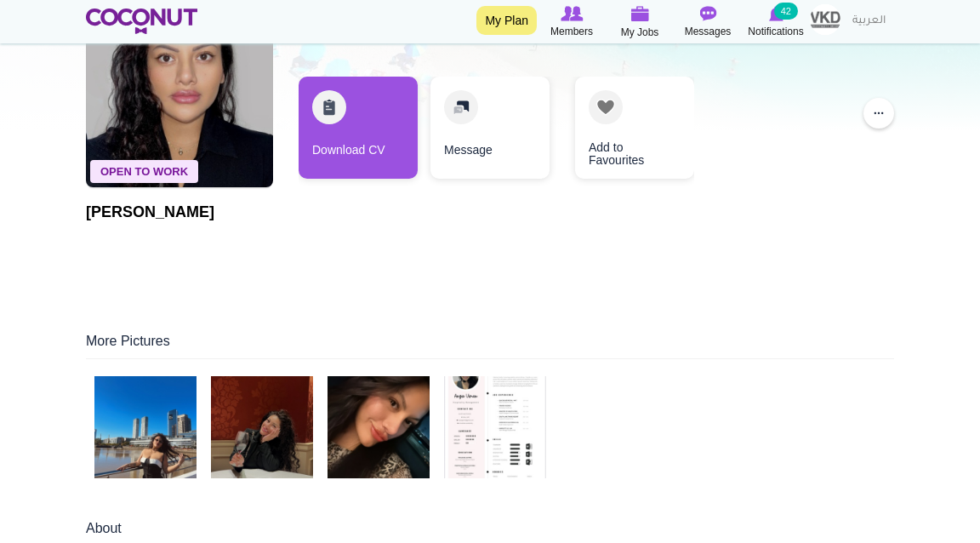
scroll to position [167, 0]
click at [177, 426] on img at bounding box center [145, 427] width 102 height 102
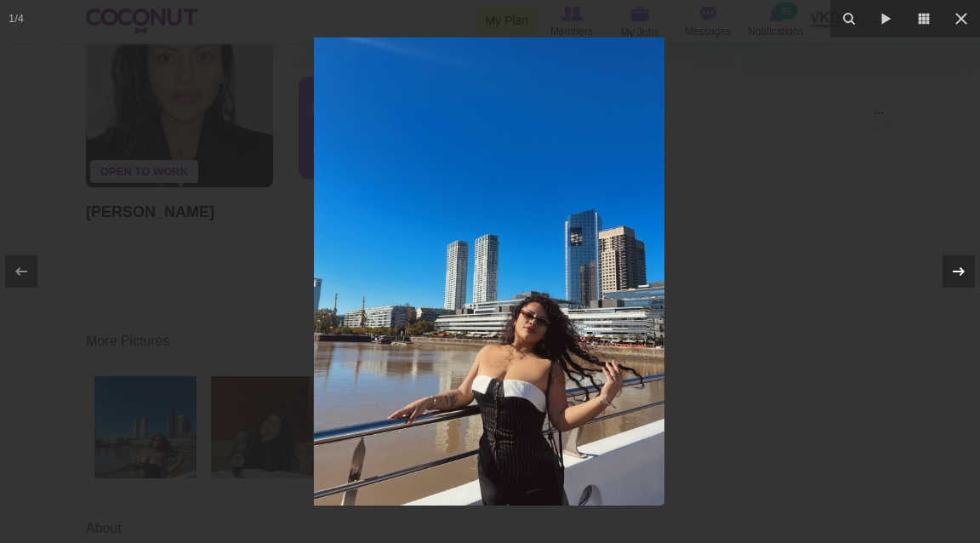
click at [964, 271] on icon at bounding box center [959, 271] width 20 height 20
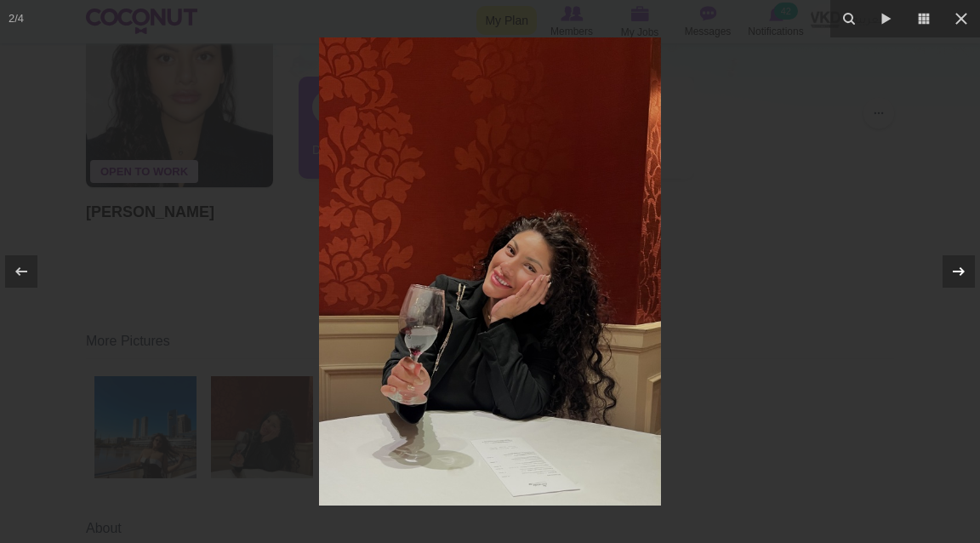
click at [964, 272] on icon at bounding box center [959, 271] width 20 height 20
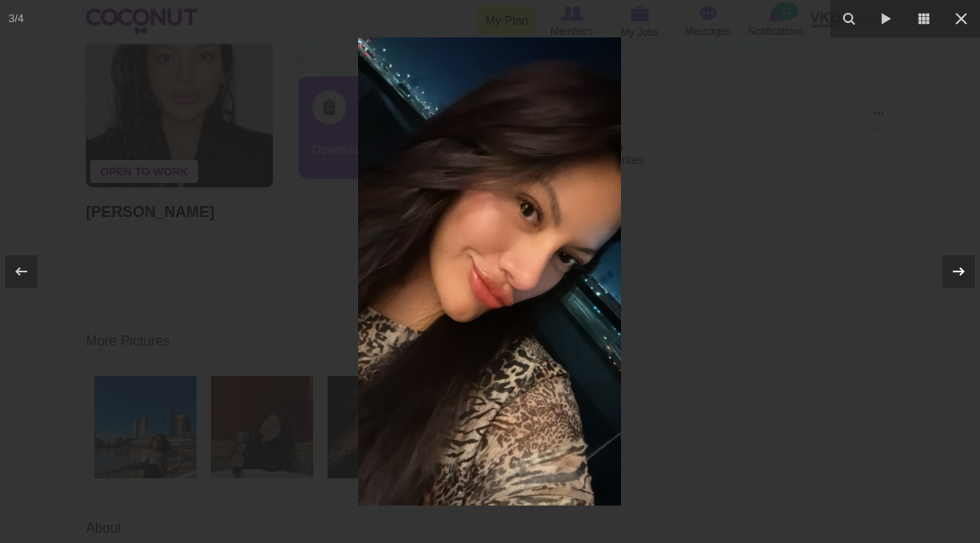
click at [964, 272] on icon at bounding box center [959, 271] width 20 height 20
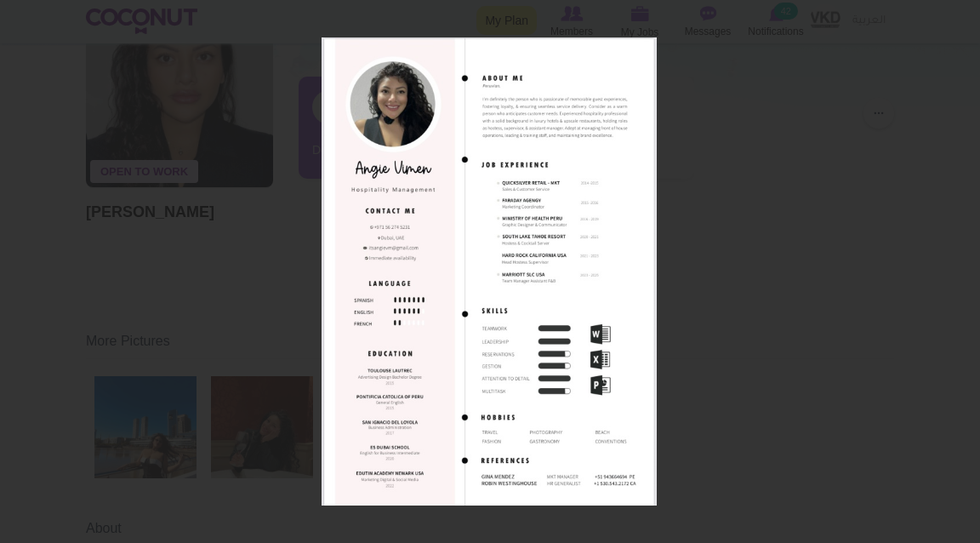
click at [964, 272] on div "4 / 4" at bounding box center [490, 271] width 980 height 543
click at [901, 257] on div at bounding box center [490, 271] width 980 height 543
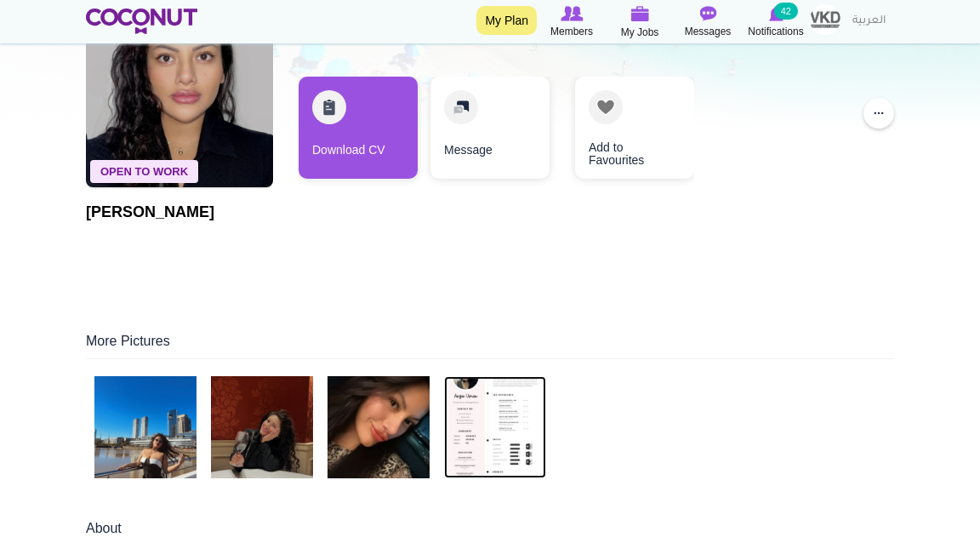
scroll to position [167, 0]
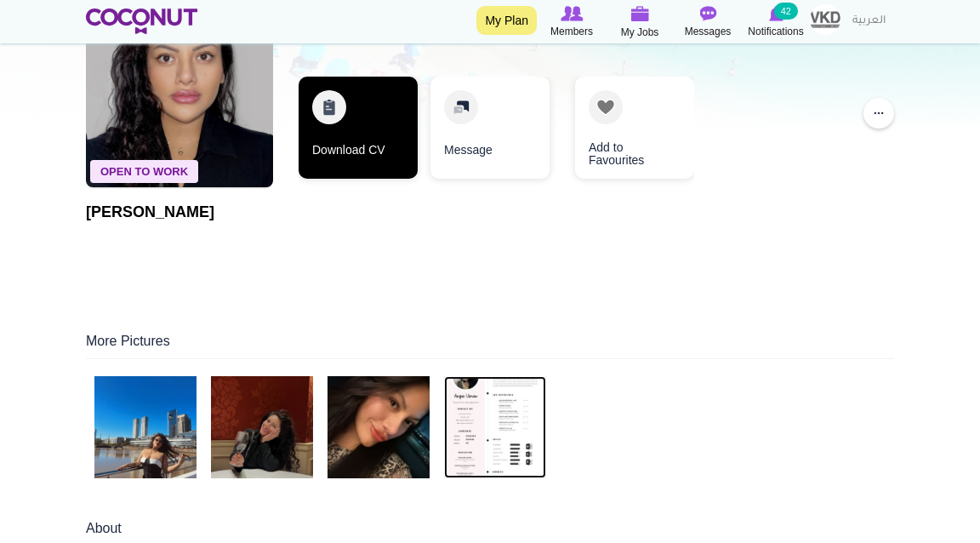
click at [377, 143] on link "Download CV" at bounding box center [358, 128] width 119 height 102
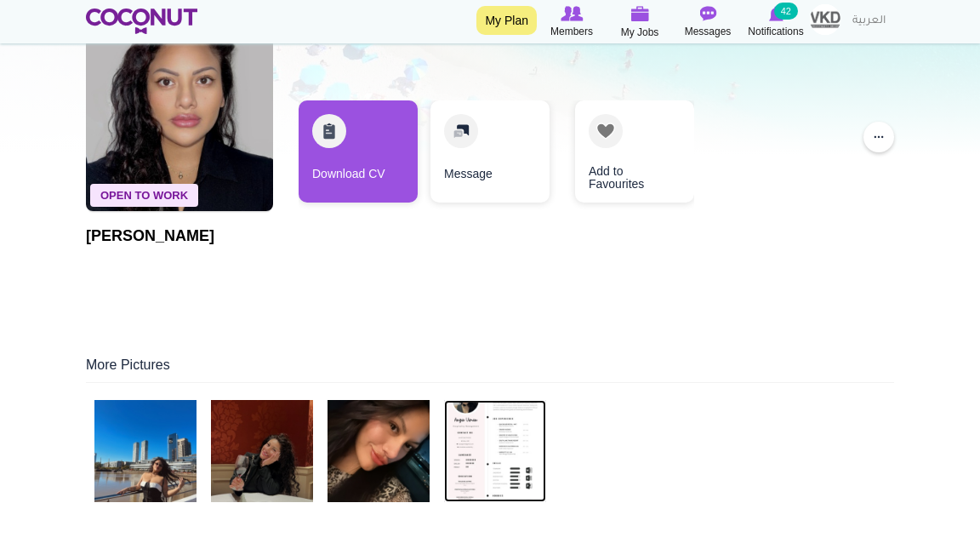
scroll to position [140, 0]
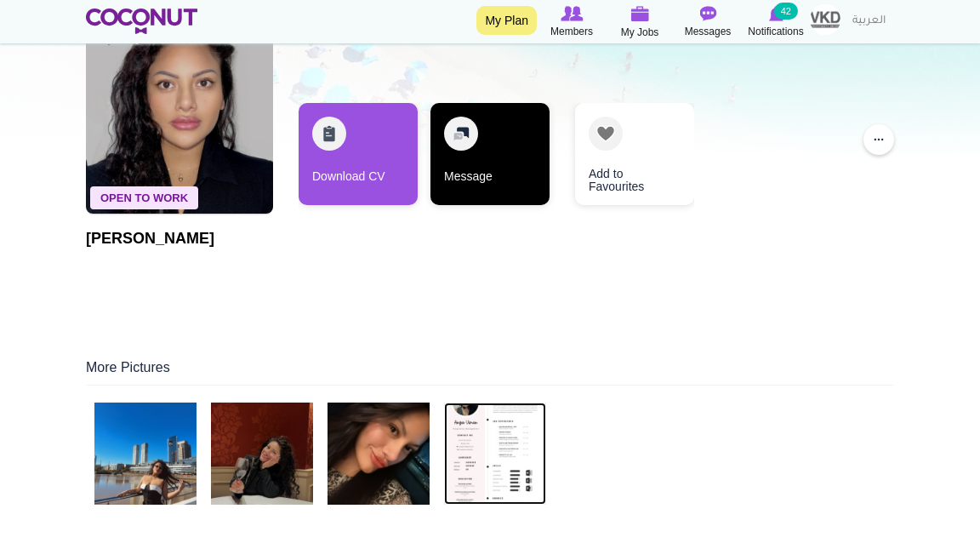
click at [496, 157] on link "Message" at bounding box center [490, 154] width 119 height 102
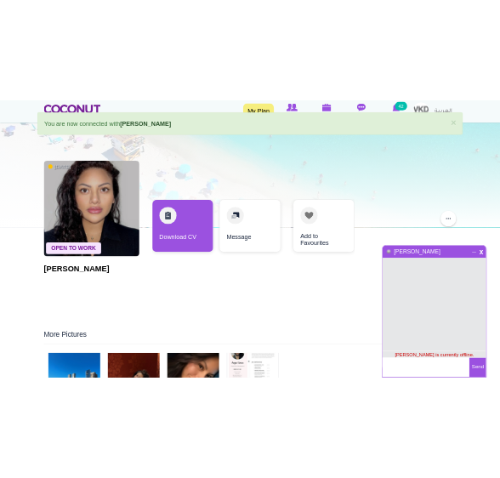
scroll to position [47, 0]
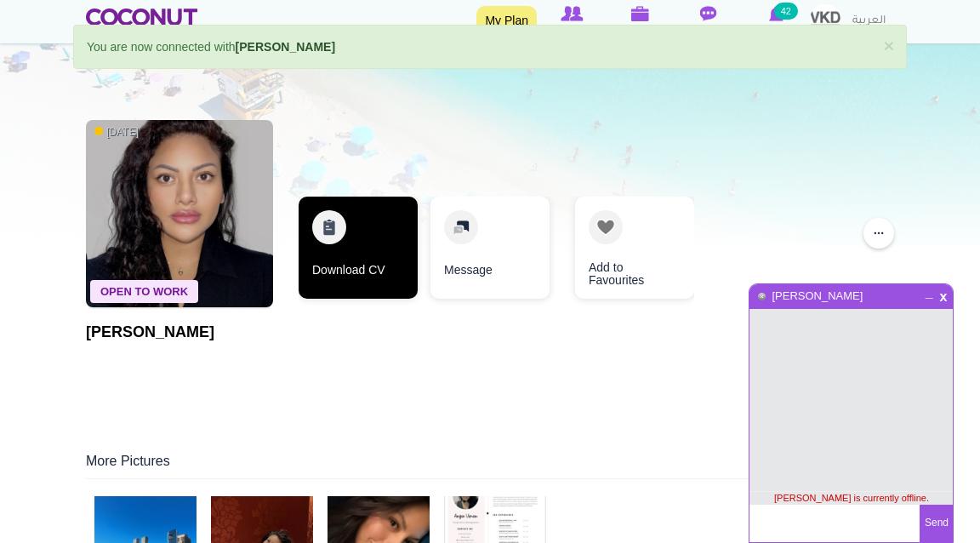
click at [372, 262] on link "Download CV" at bounding box center [358, 248] width 119 height 102
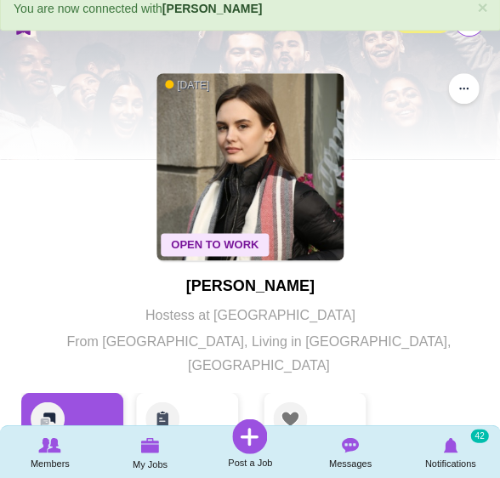
scroll to position [89, 0]
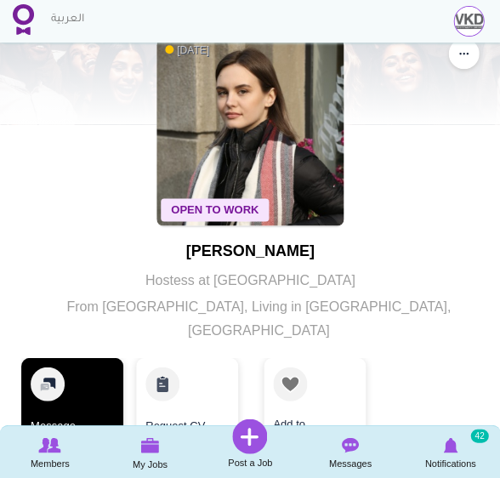
click at [99, 379] on link "Message" at bounding box center [72, 404] width 102 height 94
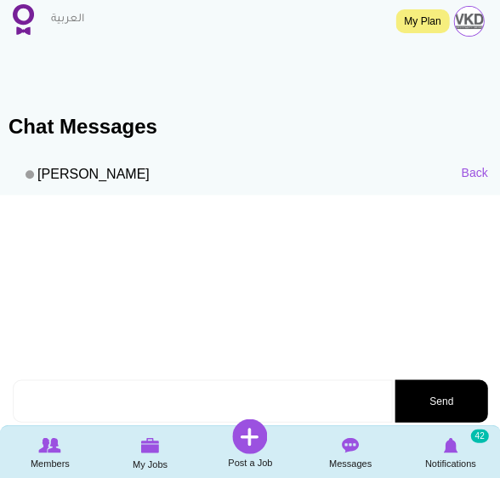
click at [300, 402] on textarea at bounding box center [203, 401] width 380 height 43
paste textarea "Hi [PERSON_NAME], my name is [PERSON_NAME] and I’m the HR Manager for VKD Hospi…"
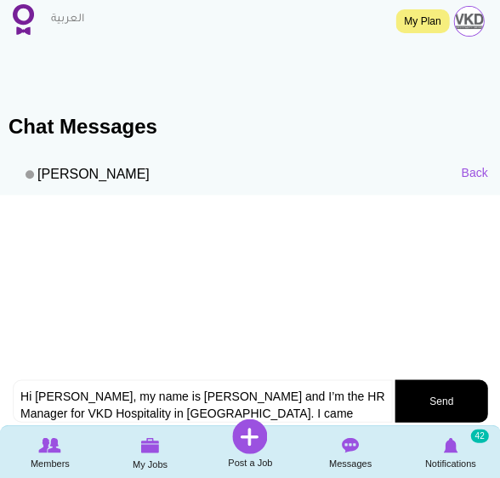
drag, startPoint x: 300, startPoint y: 402, endPoint x: 295, endPoint y: 334, distance: 68.2
click at [295, 334] on div "Back [PERSON_NAME] Hi [PERSON_NAME], my name is [PERSON_NAME] and I’m the HR Ma…" at bounding box center [250, 286] width 500 height 271
click at [49, 395] on textarea "Hi [PERSON_NAME], my name is [PERSON_NAME] and I’m the HR Manager for VKD Hospi…" at bounding box center [203, 401] width 380 height 43
click at [49, 395] on textarea "Hi Angel, my name is Leonie and I’m the HR Manager for VKD Hospitality in Dubai…" at bounding box center [203, 401] width 380 height 43
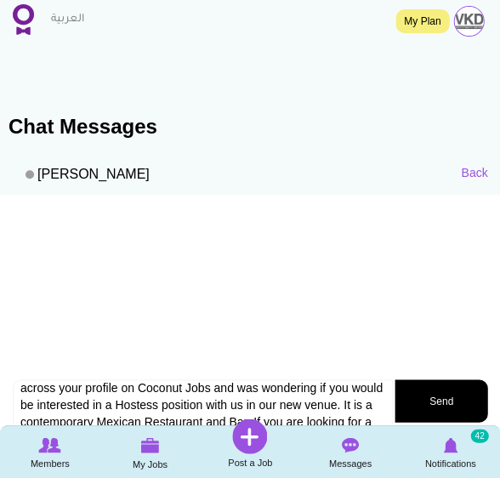
scroll to position [41, 0]
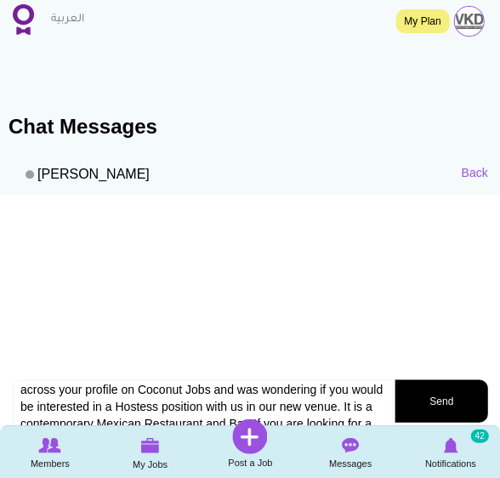
drag, startPoint x: 49, startPoint y: 406, endPoint x: 368, endPoint y: 408, distance: 319.1
click at [368, 408] on textarea "Hi Vlada, my name is Leonie and I’m the HR Manager for VKD Hospitality in Dubai…" at bounding box center [203, 423] width 380 height 87
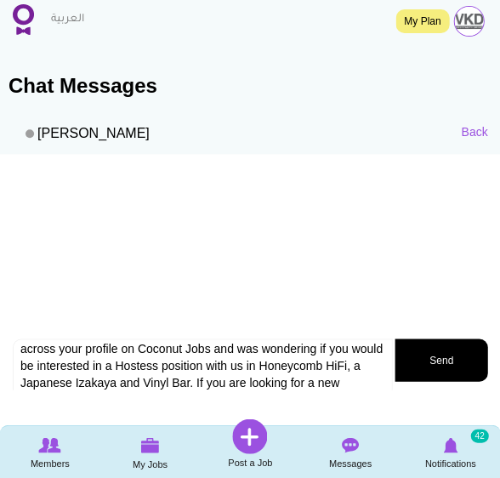
type textarea "Hi Vlada, my name is Leonie and I’m the HR Manager for VKD Hospitality in Dubai…"
click at [432, 377] on button "Send" at bounding box center [441, 360] width 93 height 43
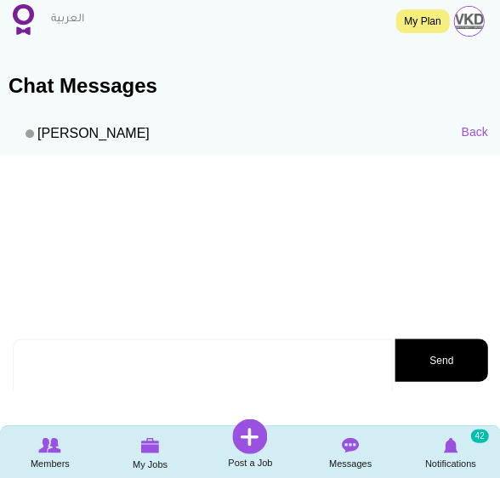
scroll to position [0, 0]
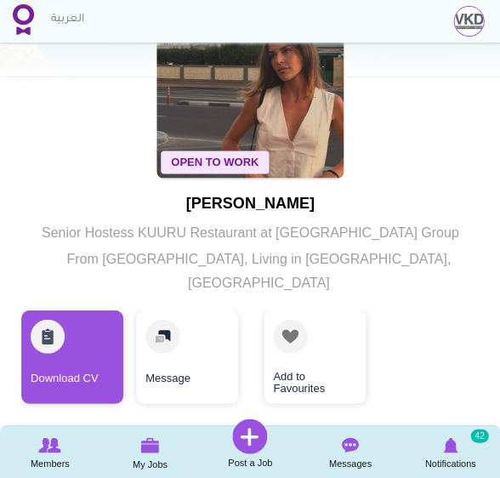
scroll to position [138, 0]
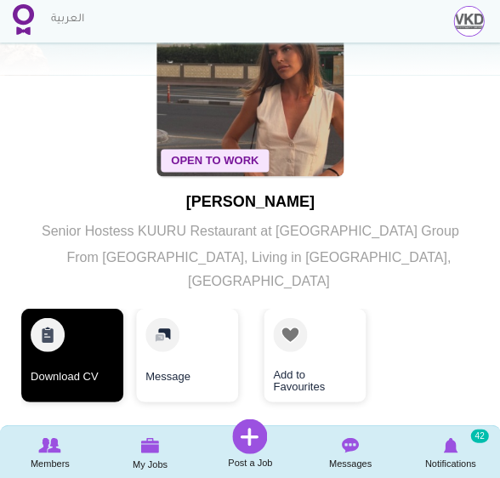
click at [89, 341] on link "Download CV" at bounding box center [72, 355] width 102 height 94
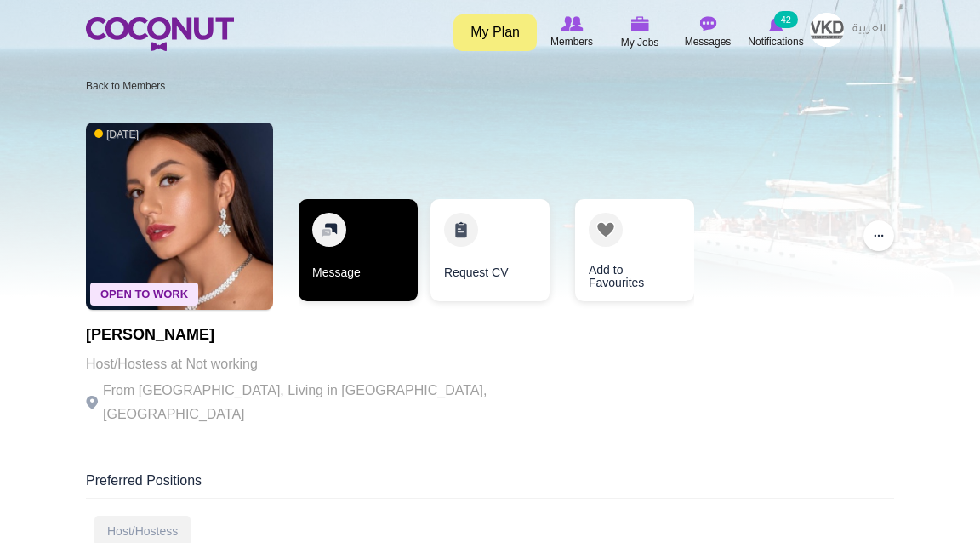
click at [378, 234] on link "Message" at bounding box center [358, 250] width 119 height 102
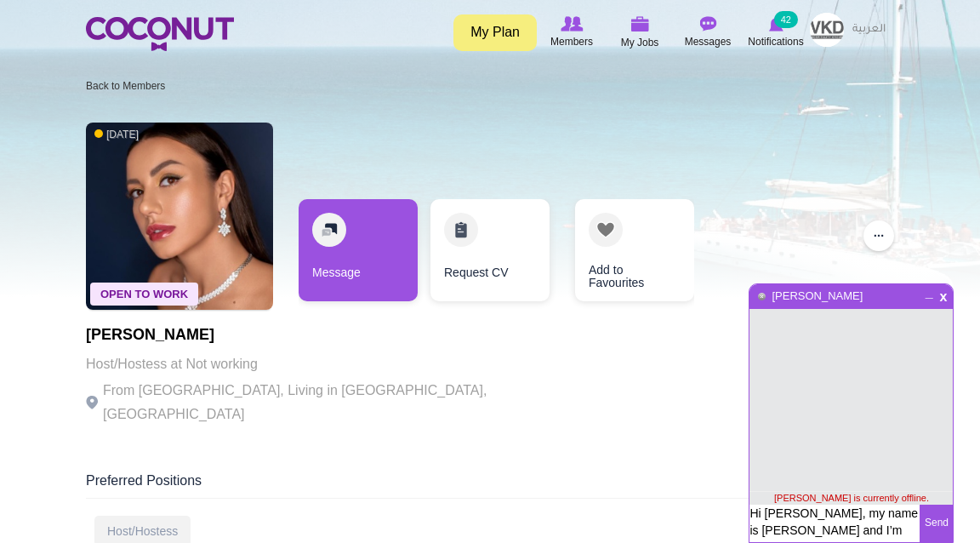
drag, startPoint x: 875, startPoint y: 523, endPoint x: 854, endPoint y: 443, distance: 83.4
click at [854, 443] on div "x _ Polina Amanova Polina Amanova is currently offline. Hi Angie, my name is Le…" at bounding box center [851, 413] width 205 height 260
click at [776, 516] on textarea "Hi Angie, my name is Leonie and I’m the HR Manager for VKD Hospitality in Dubai…" at bounding box center [835, 523] width 170 height 37
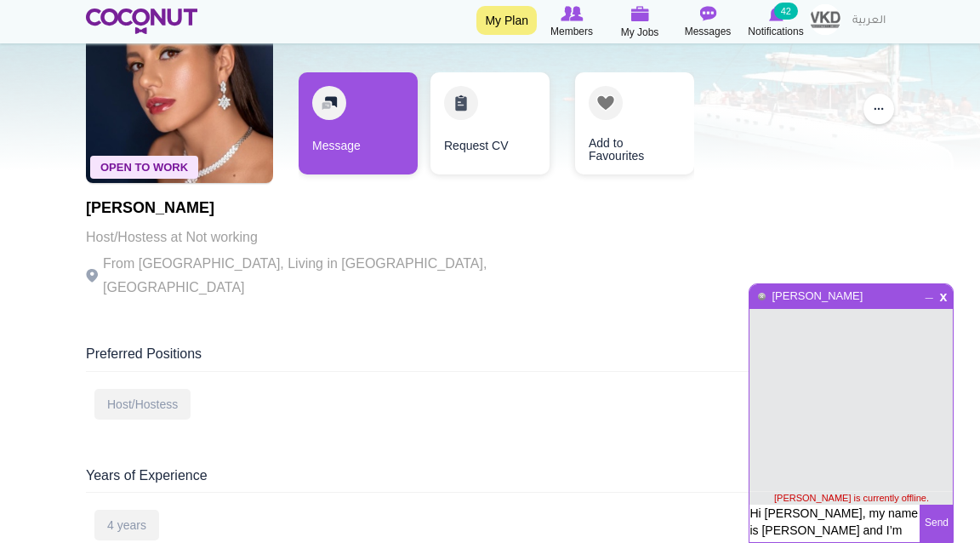
drag, startPoint x: 800, startPoint y: 528, endPoint x: 801, endPoint y: 538, distance: 10.2
click at [801, 538] on textarea "Hi [PERSON_NAME], my name is [PERSON_NAME] and I’m the HR Manager for VKD Hospi…" at bounding box center [835, 548] width 170 height 87
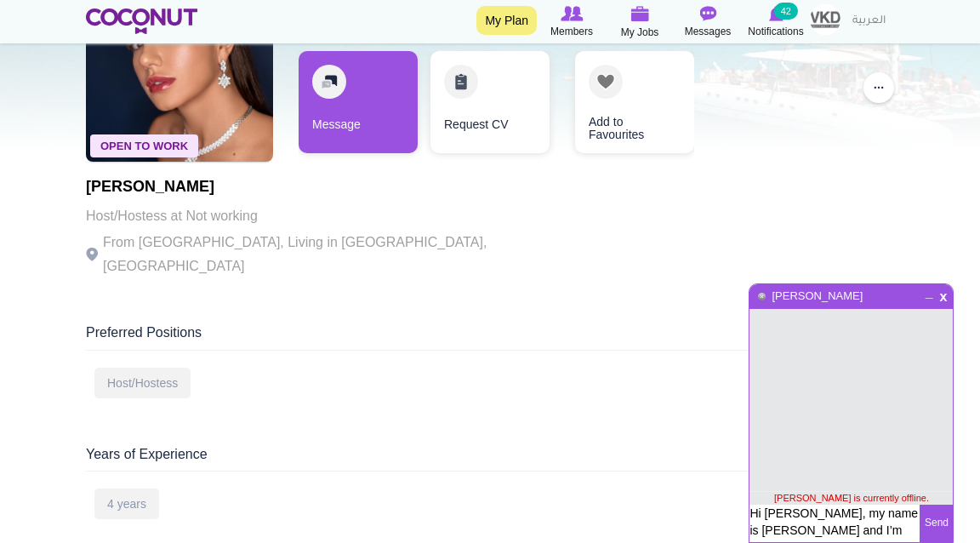
click at [798, 523] on textarea "Hi [PERSON_NAME], my name is [PERSON_NAME] and I’m the HR Manager for VKD Hospi…" at bounding box center [835, 548] width 170 height 87
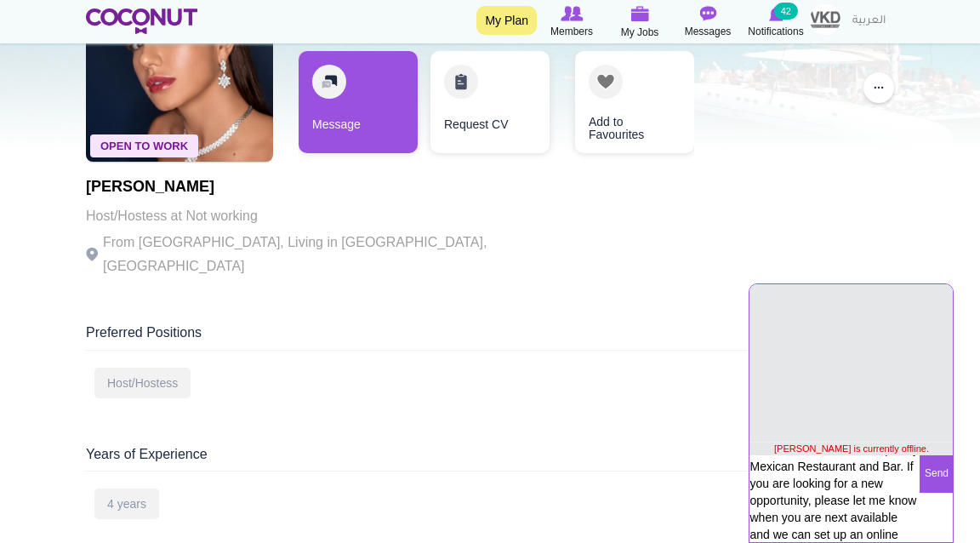
scroll to position [185, 0]
type textarea "Hi [PERSON_NAME], my name is [PERSON_NAME] and I’m the HR Manager for VKD Hospi…"
click at [943, 470] on button "Send" at bounding box center [936, 473] width 33 height 37
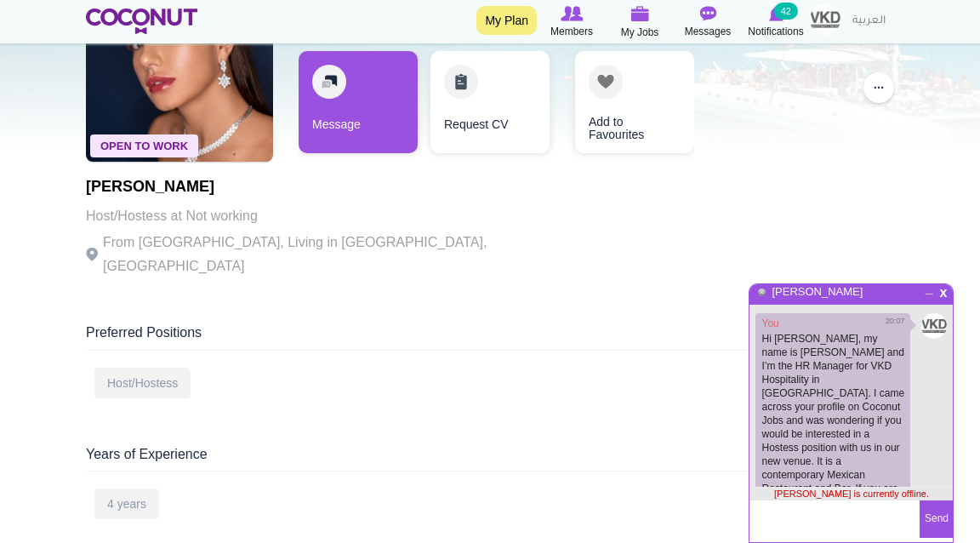
scroll to position [59, 0]
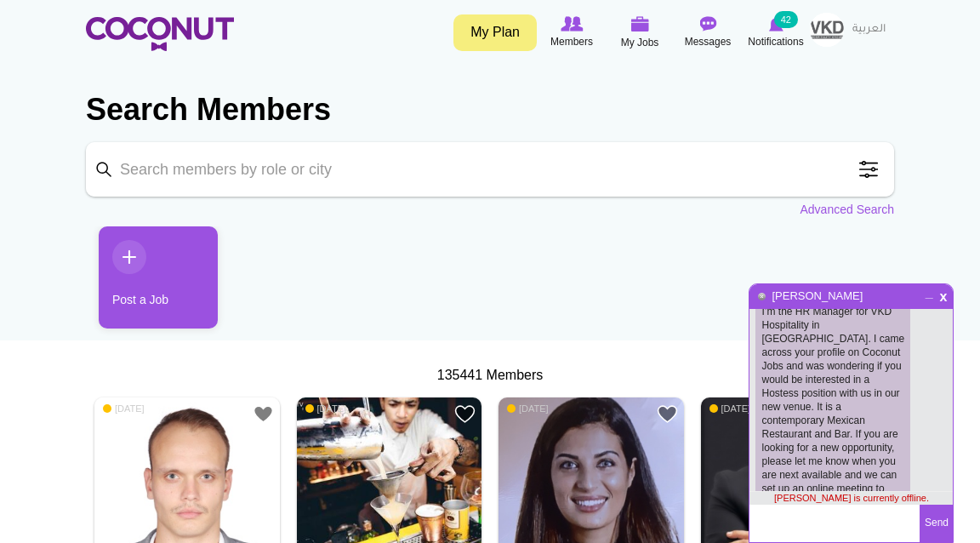
click at [916, 293] on div "x _ Polina Amanova" at bounding box center [851, 296] width 203 height 25
click at [928, 297] on span "_" at bounding box center [929, 292] width 14 height 10
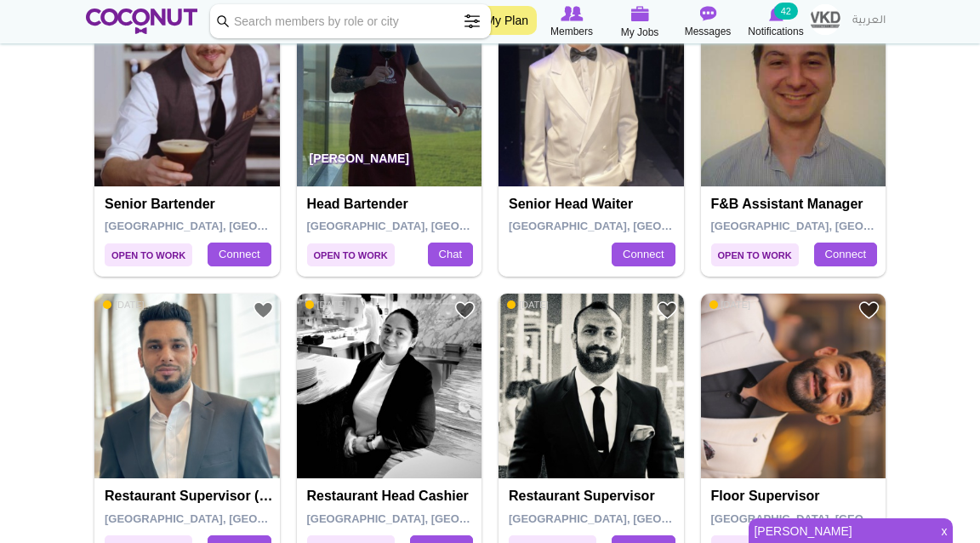
scroll to position [689, 0]
